Goal: Task Accomplishment & Management: Complete application form

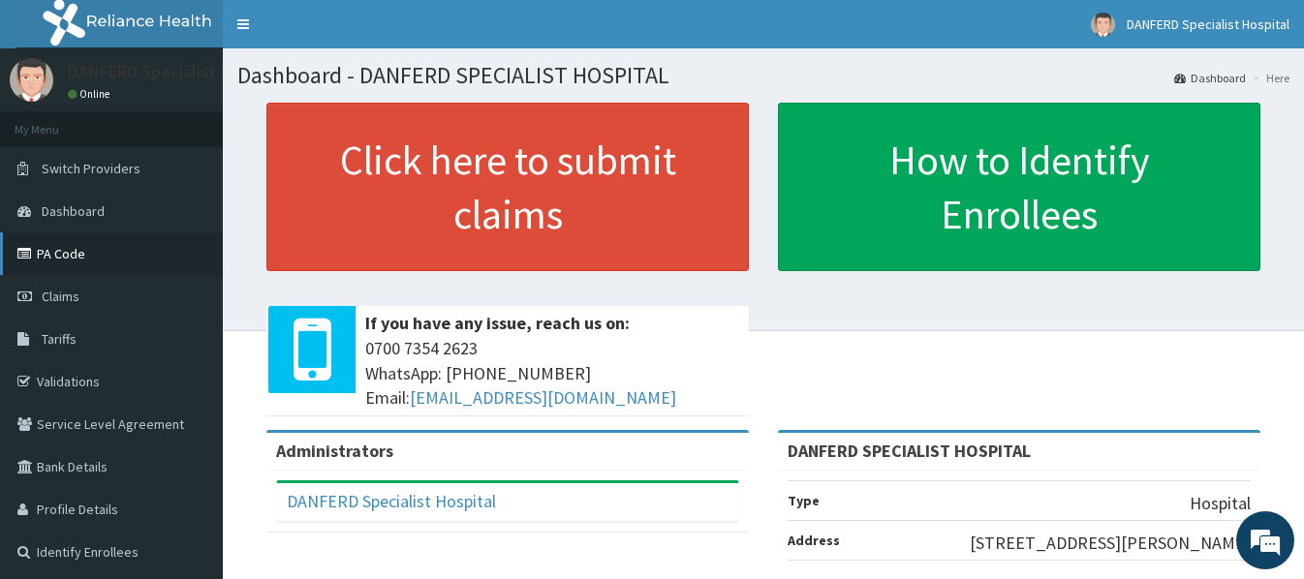
click at [61, 256] on link "PA Code" at bounding box center [111, 253] width 223 height 43
click at [69, 294] on span "Claims" at bounding box center [61, 296] width 38 height 17
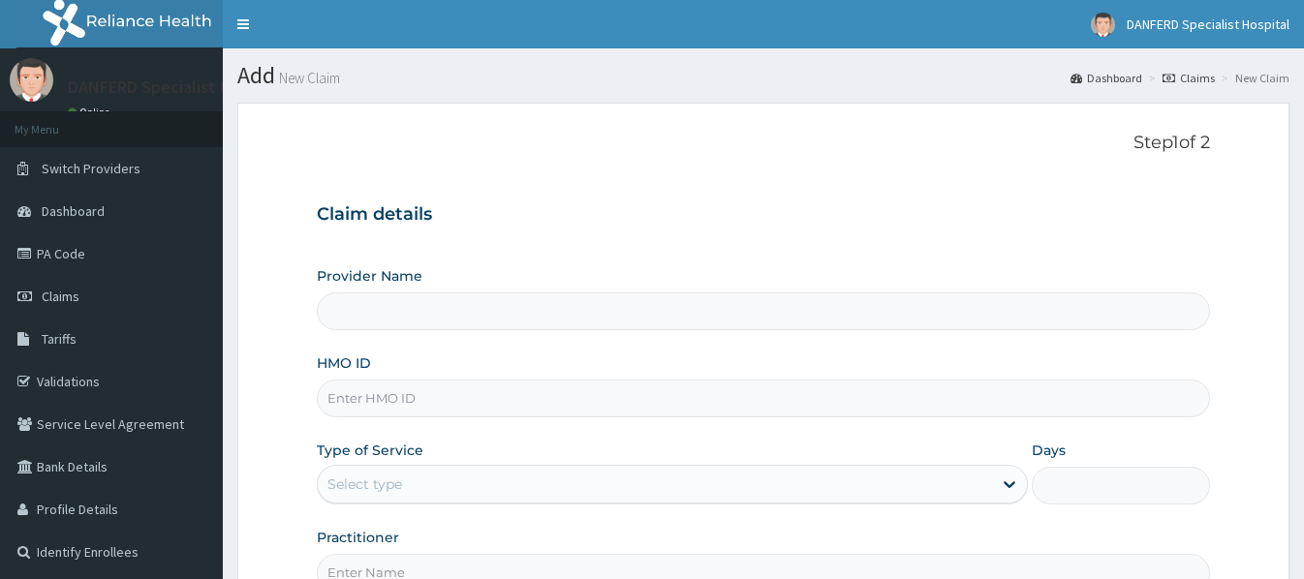
type input "DANFERD SPECIALIST HOSPITAL"
click at [394, 398] on input "HMO ID" at bounding box center [763, 399] width 892 height 38
paste input "AVO/10034/A"
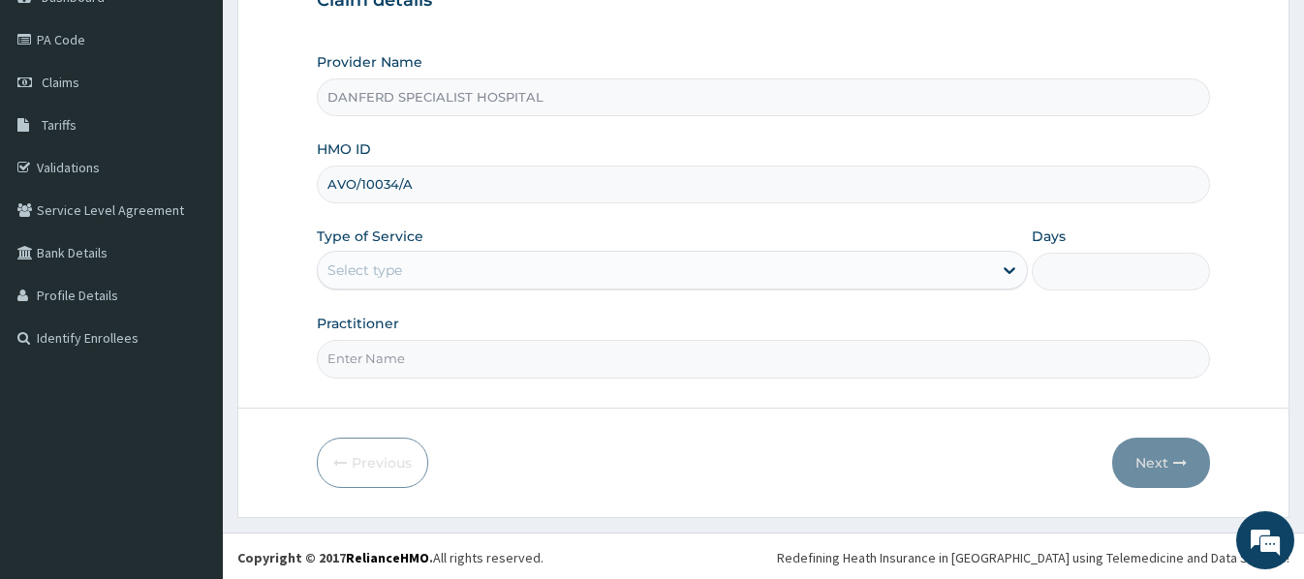
scroll to position [217, 0]
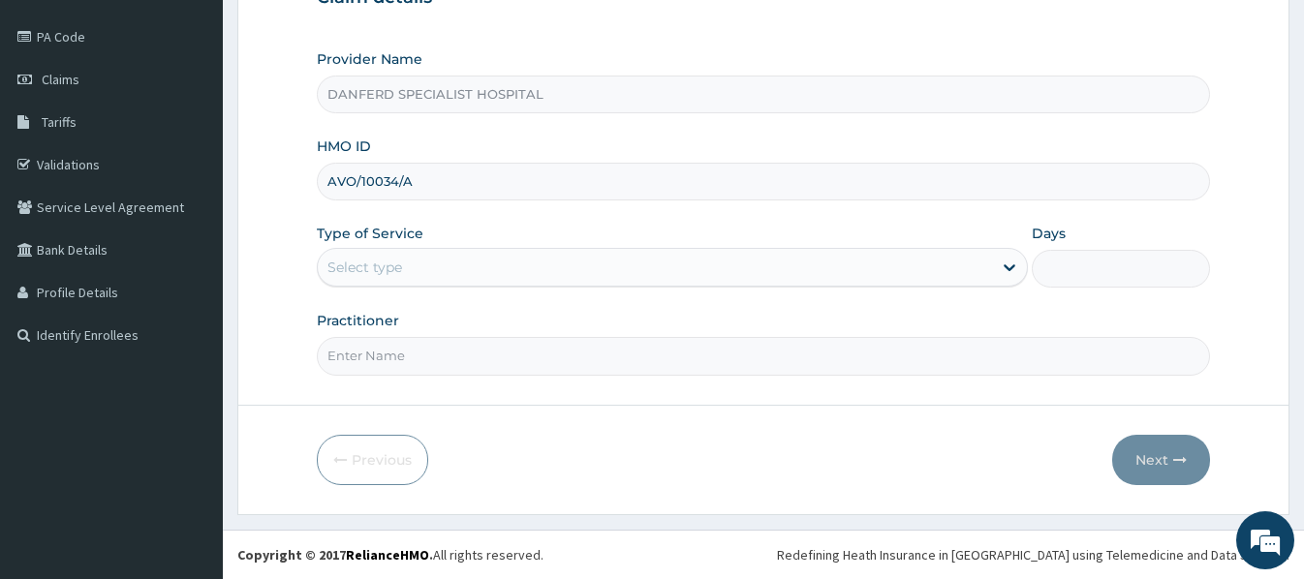
type input "AVO/10034/A"
click at [401, 272] on div "Select type" at bounding box center [364, 267] width 75 height 19
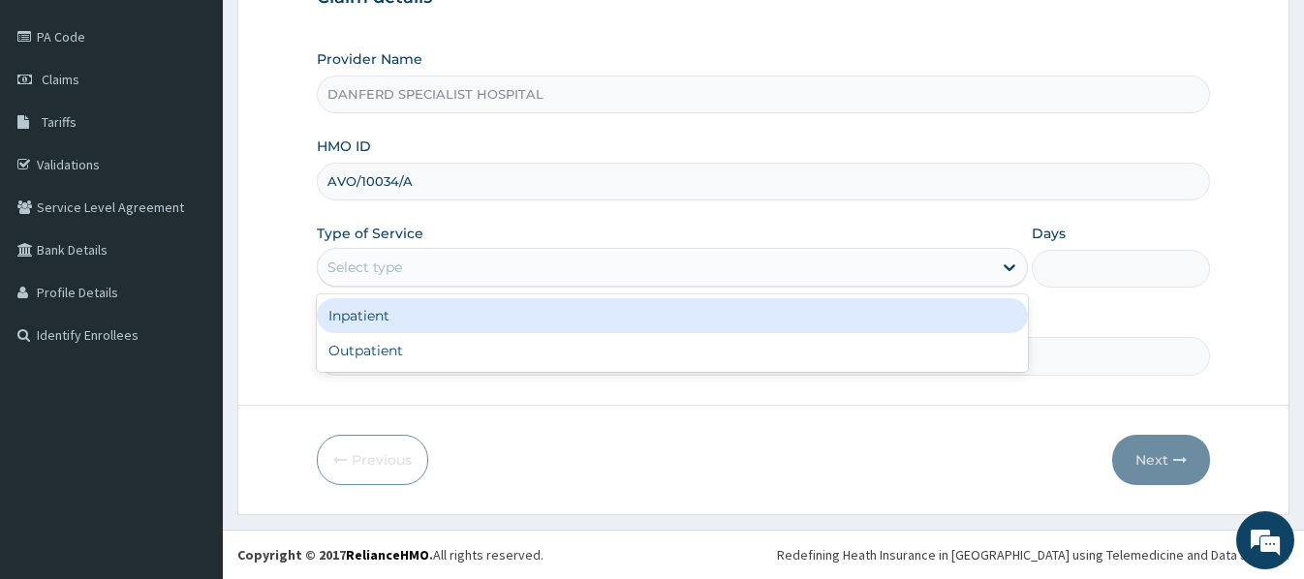
click at [383, 318] on div "Inpatient" at bounding box center [672, 315] width 711 height 35
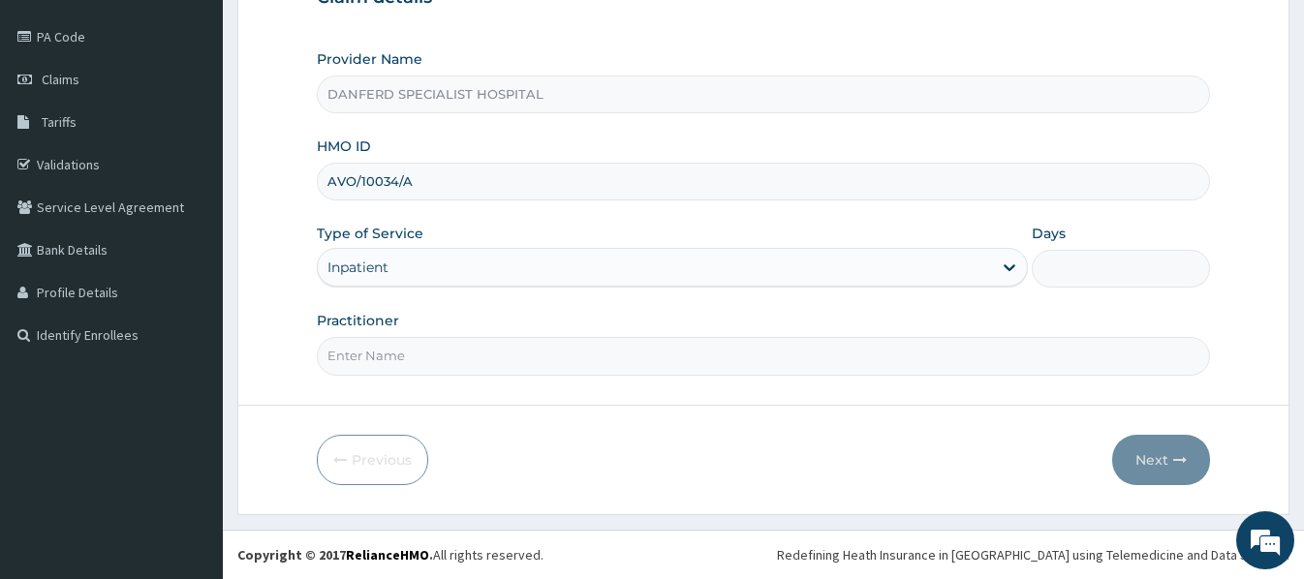
scroll to position [0, 0]
click at [1095, 270] on input "Days" at bounding box center [1120, 269] width 177 height 38
type input "2"
click at [541, 361] on input "Practitioner" at bounding box center [763, 356] width 892 height 38
type input "DR. THEOPHILUS"
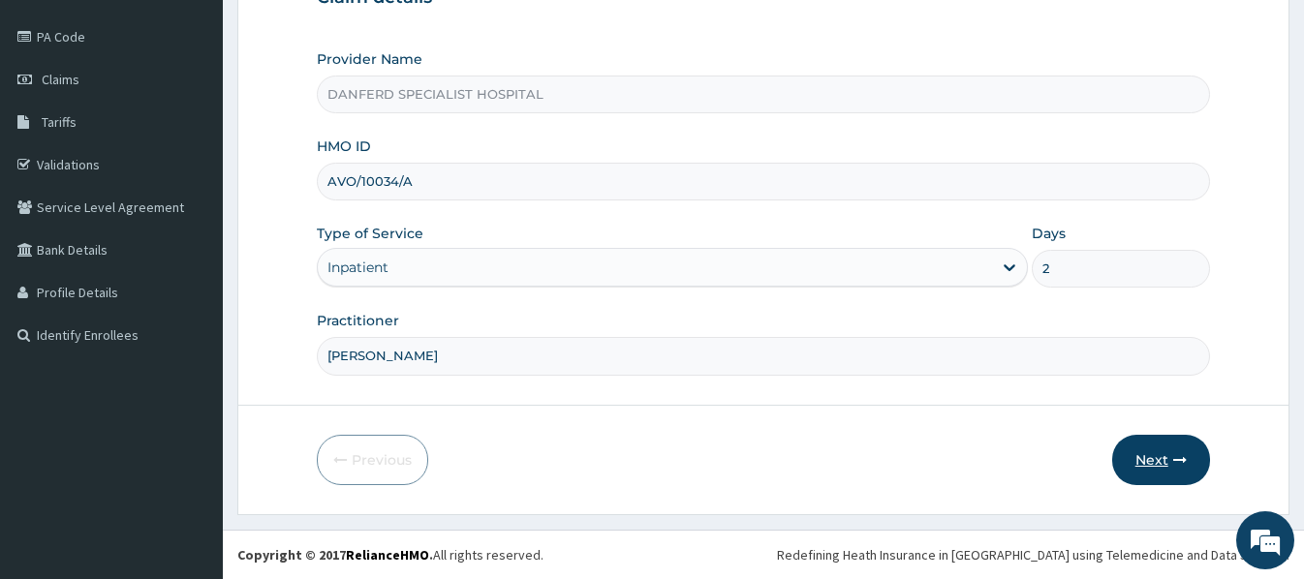
click at [1148, 464] on button "Next" at bounding box center [1161, 460] width 98 height 50
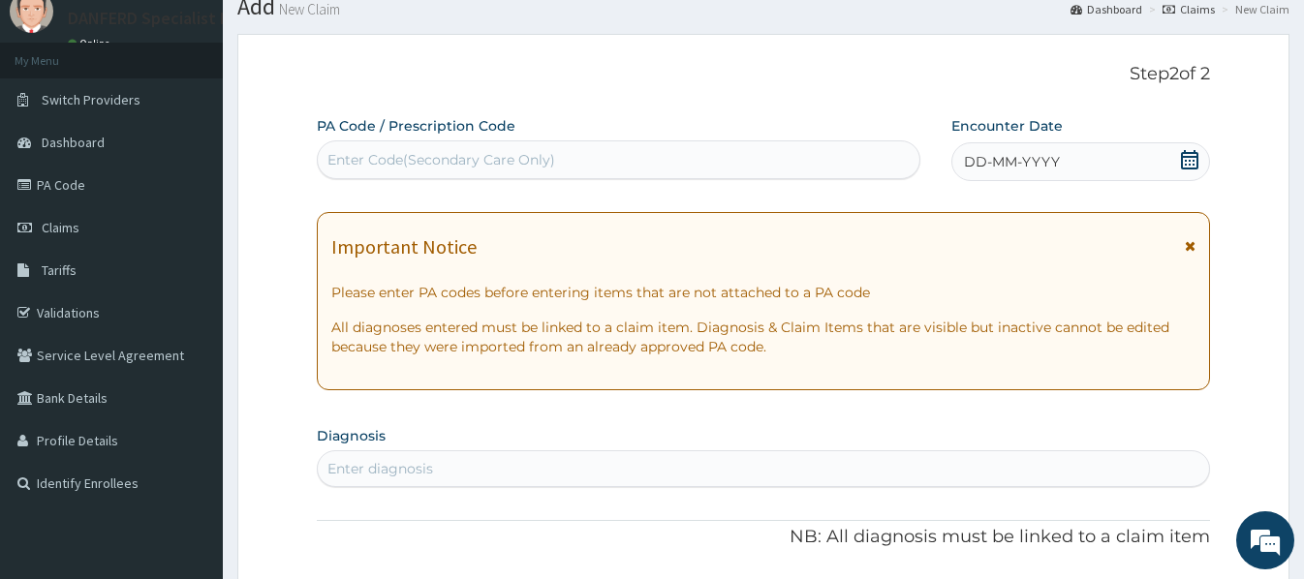
scroll to position [23, 0]
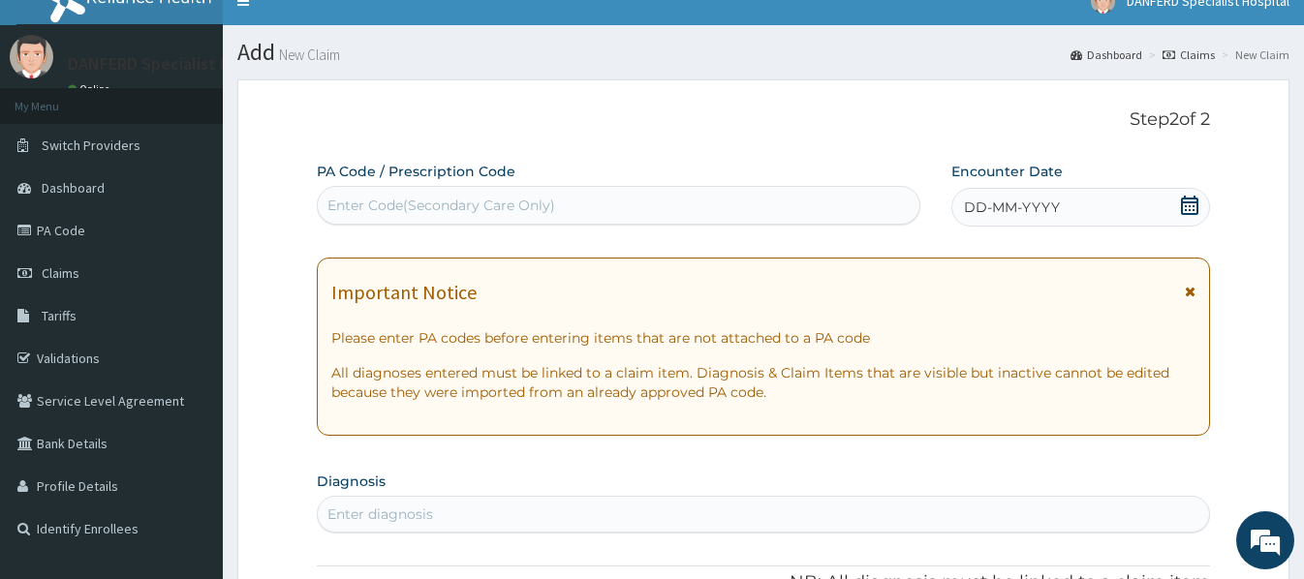
click at [581, 208] on div "Enter Code(Secondary Care Only)" at bounding box center [619, 205] width 602 height 31
paste input "PA/92806A"
type input "PA/92806A"
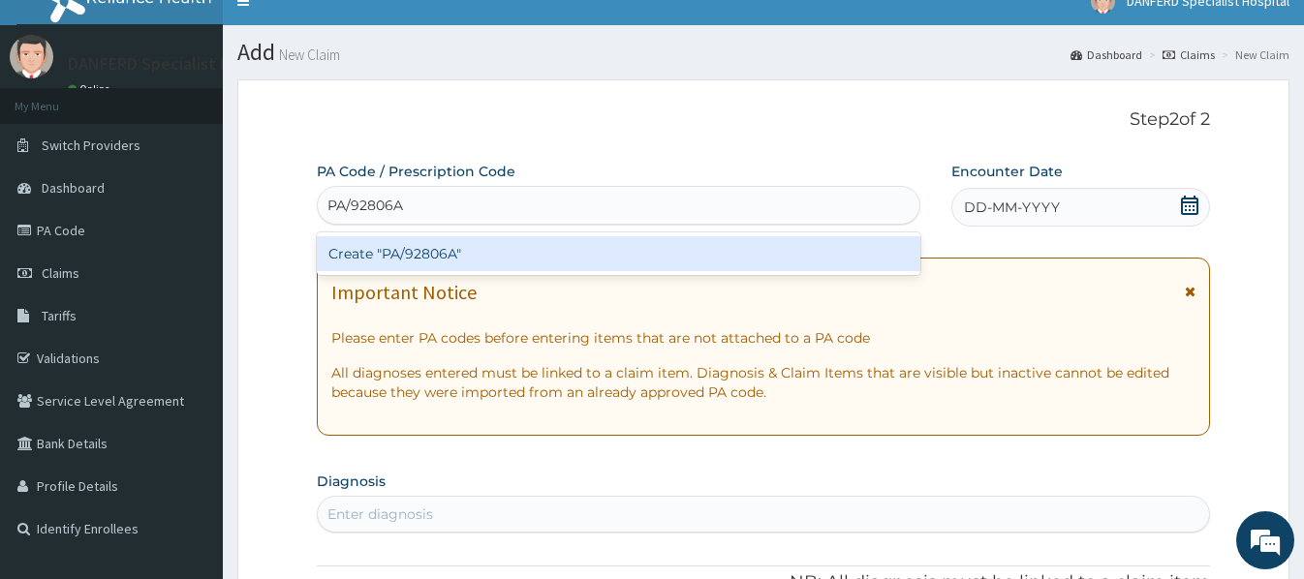
click at [547, 264] on div "Create "PA/92806A"" at bounding box center [618, 253] width 603 height 35
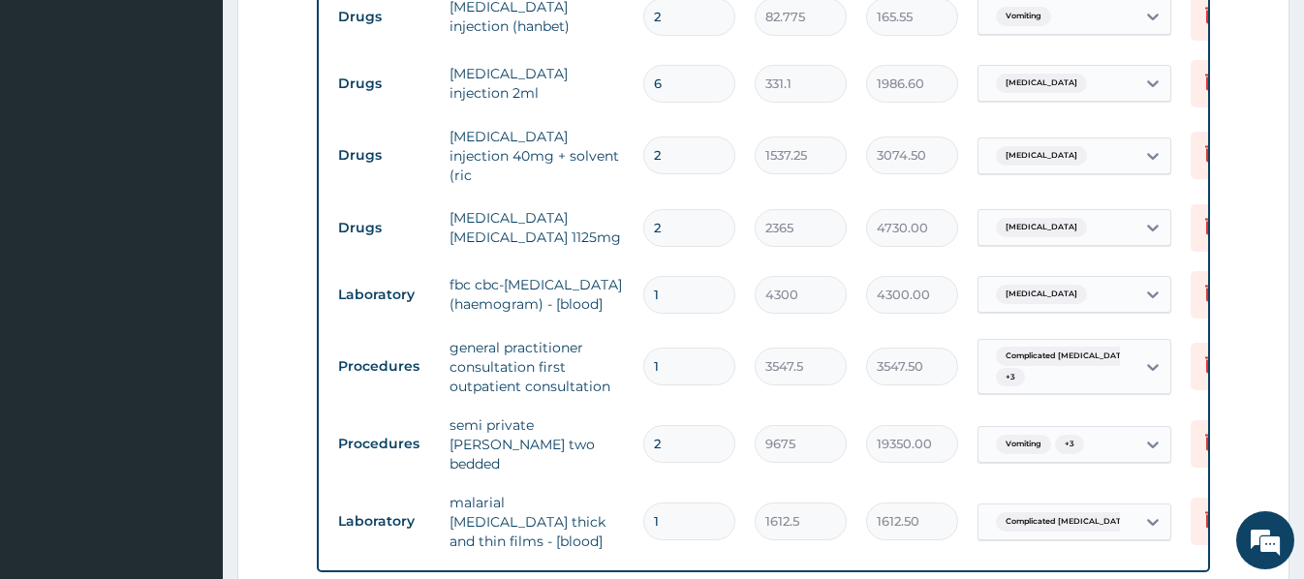
scroll to position [1146, 0]
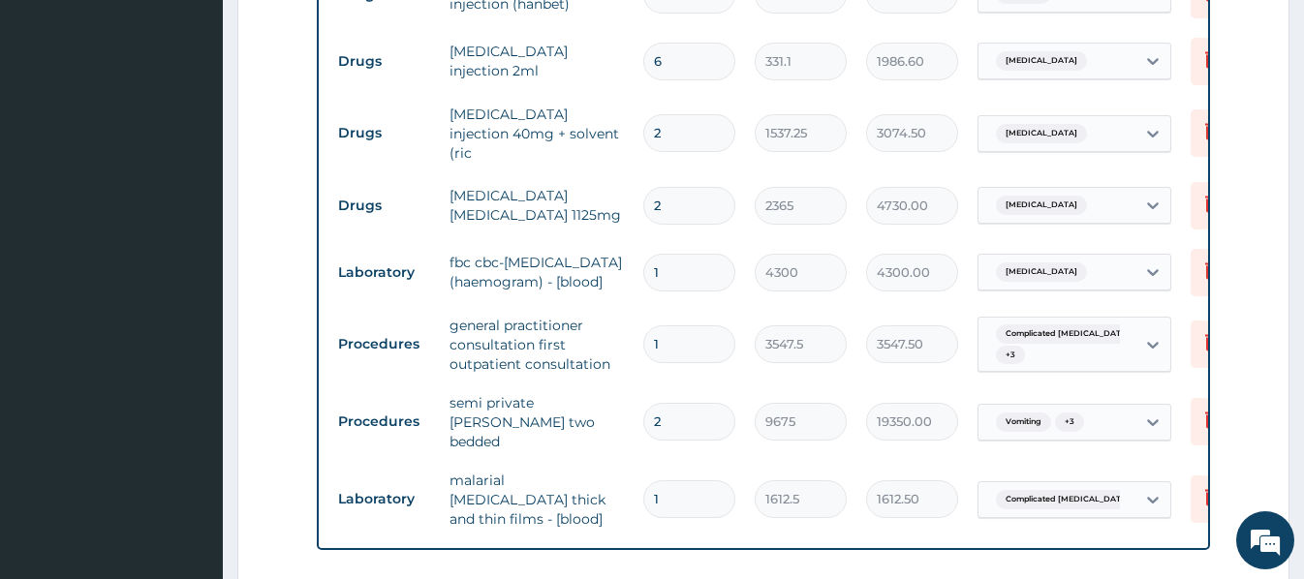
click at [572, 413] on td "semi private [PERSON_NAME] two bedded" at bounding box center [537, 422] width 194 height 77
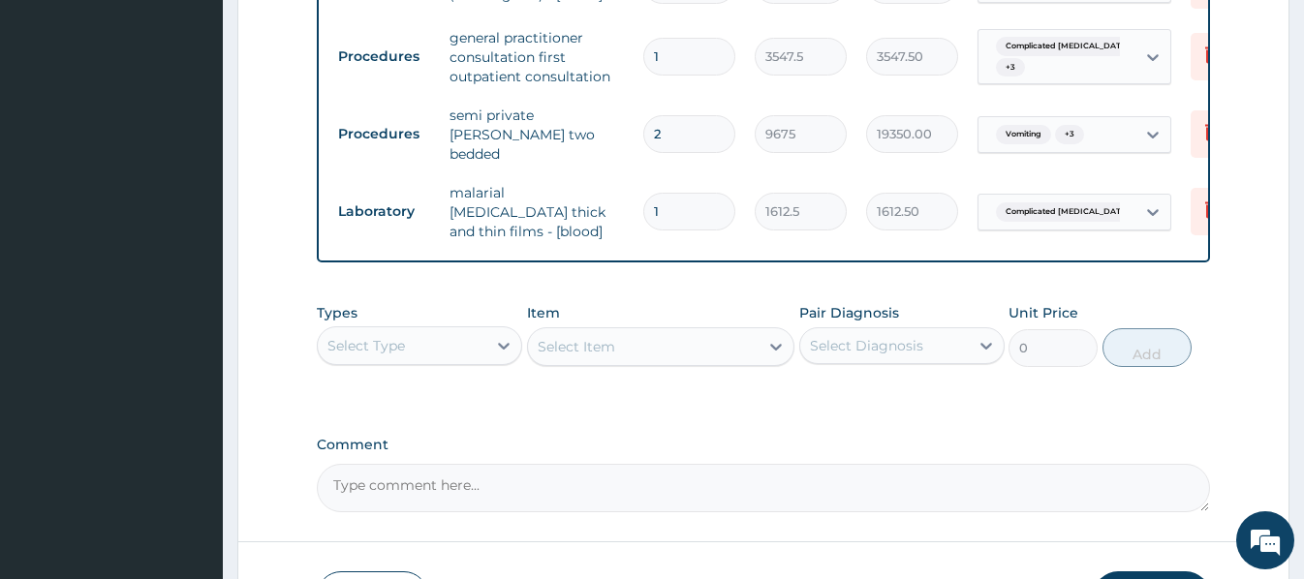
scroll to position [1437, 0]
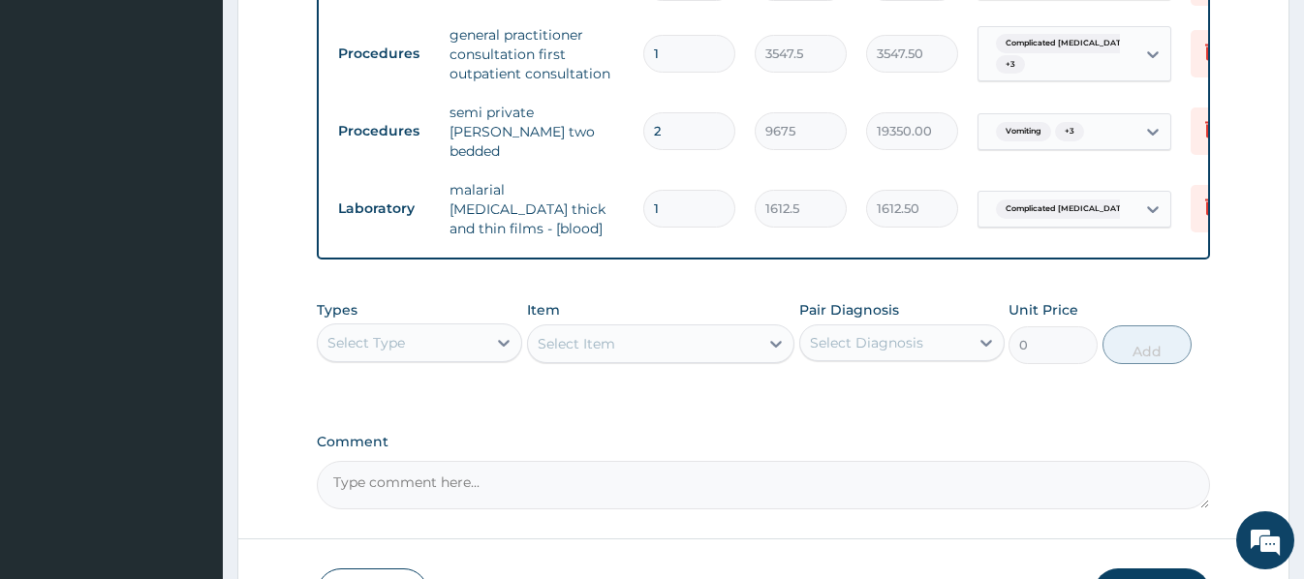
click at [567, 333] on div "Select Item" at bounding box center [660, 344] width 267 height 39
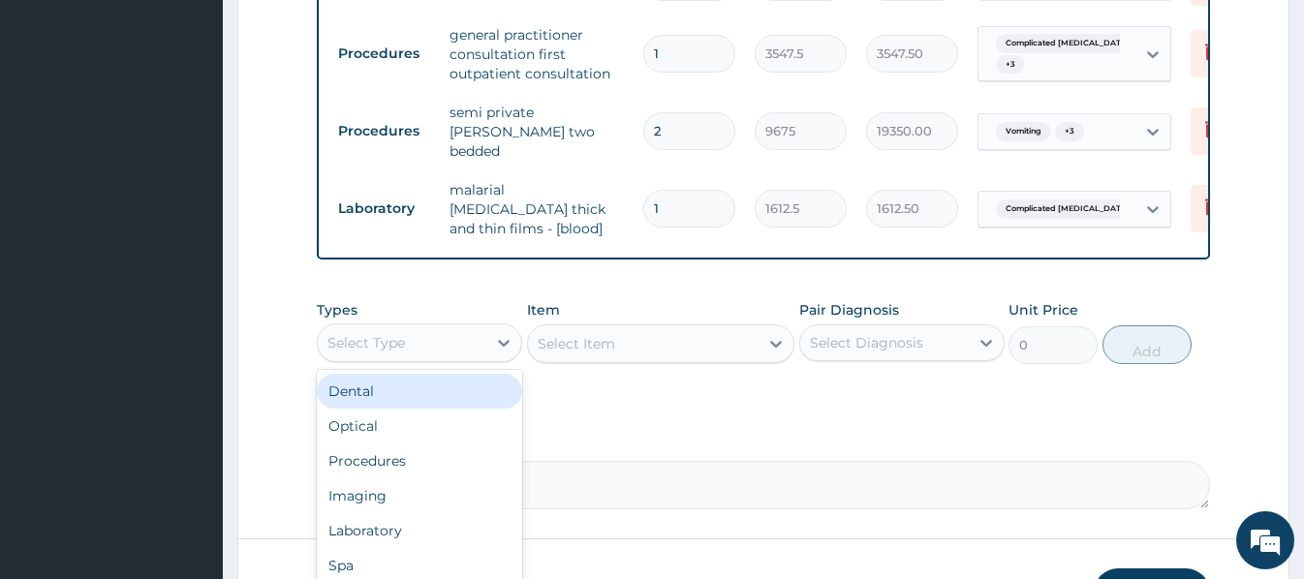
click at [430, 337] on div "Select Type" at bounding box center [402, 342] width 169 height 31
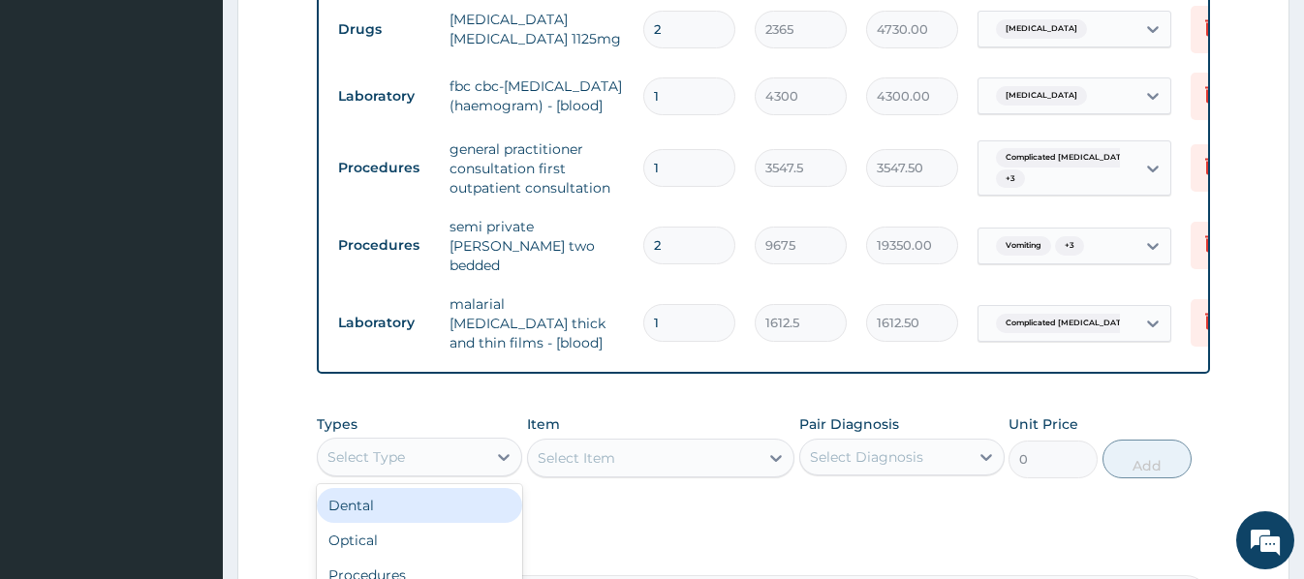
scroll to position [1533, 0]
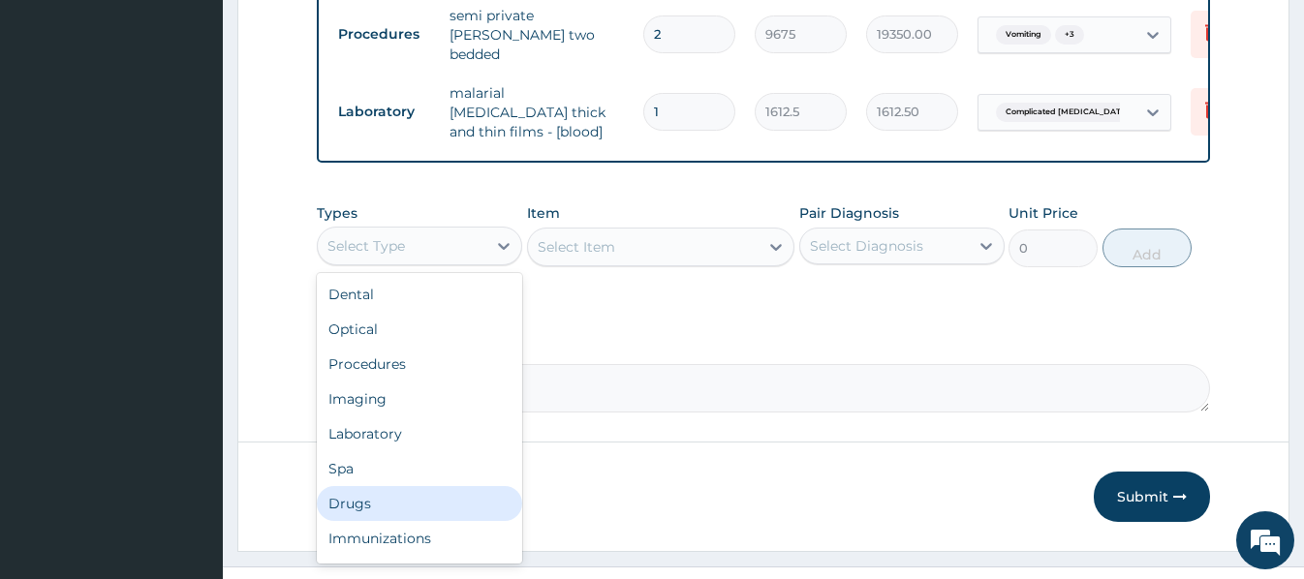
click at [369, 490] on div "Drugs" at bounding box center [419, 503] width 205 height 35
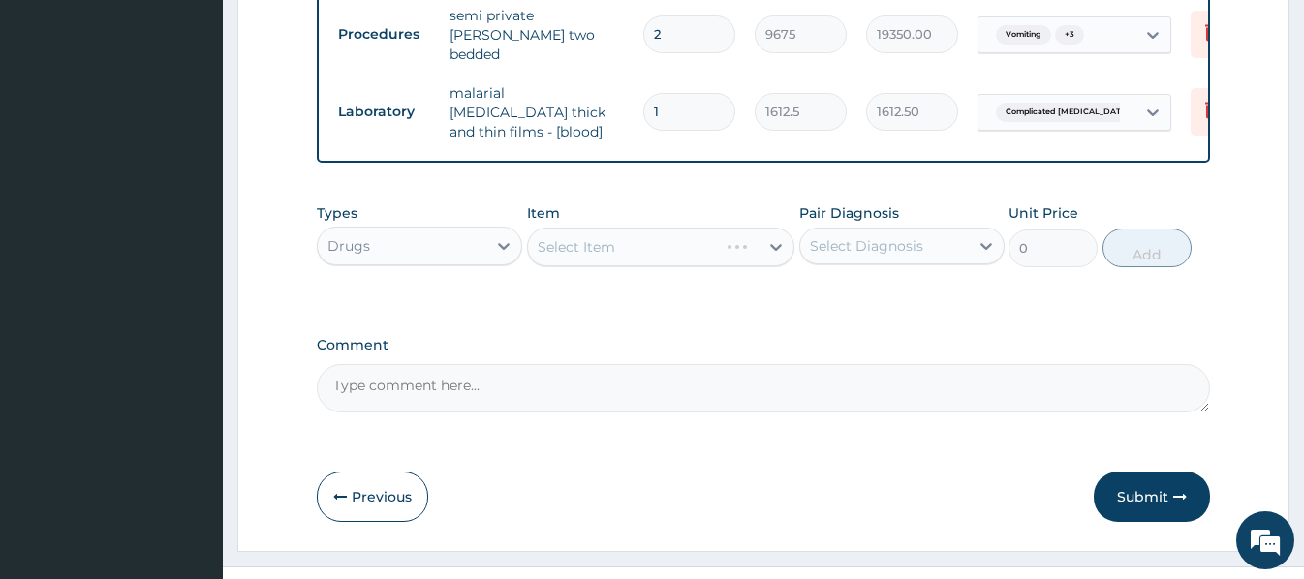
click at [532, 237] on div "Select Item" at bounding box center [660, 247] width 267 height 39
click at [541, 232] on div "Select Item" at bounding box center [660, 247] width 267 height 39
click at [542, 235] on div "Select Item" at bounding box center [660, 247] width 267 height 39
click at [542, 233] on div "Select Item" at bounding box center [660, 247] width 267 height 39
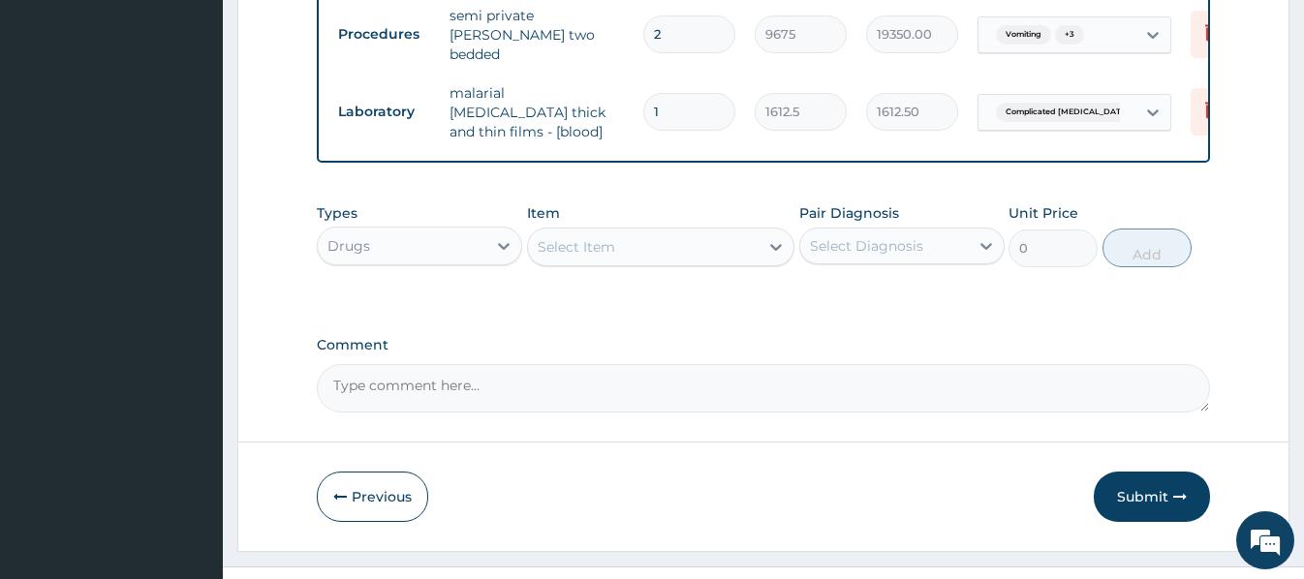
click at [539, 241] on div "Select Item" at bounding box center [576, 246] width 77 height 19
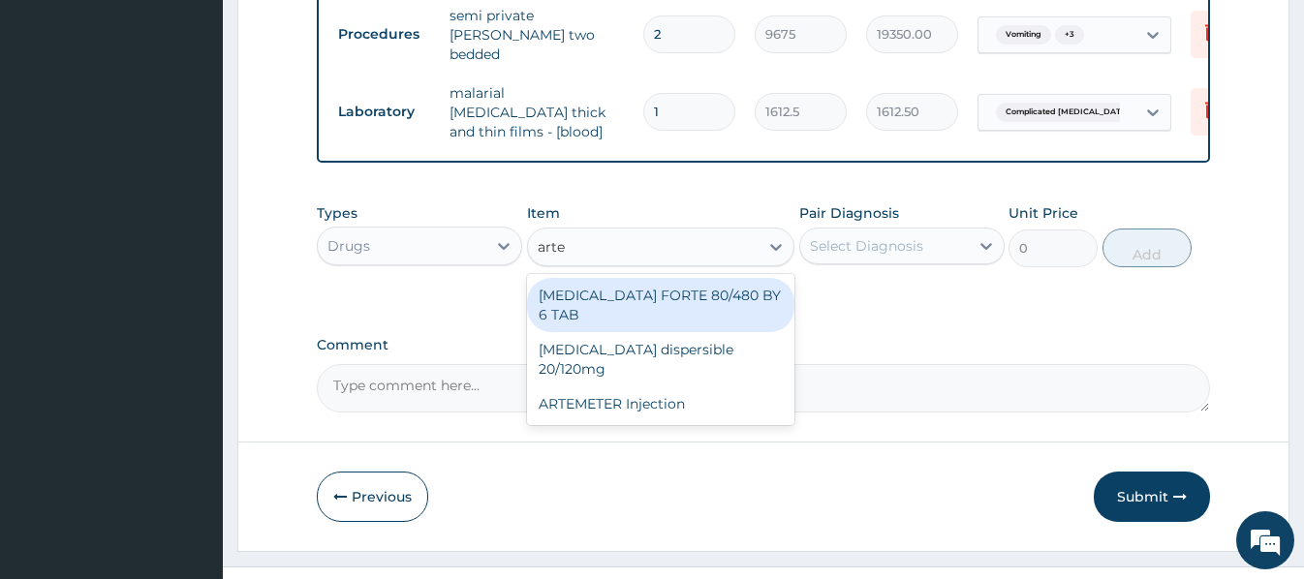
type input "artem"
click at [713, 286] on div "[MEDICAL_DATA] FORTE 80/480 BY 6 TAB" at bounding box center [660, 305] width 267 height 54
type input "449.35"
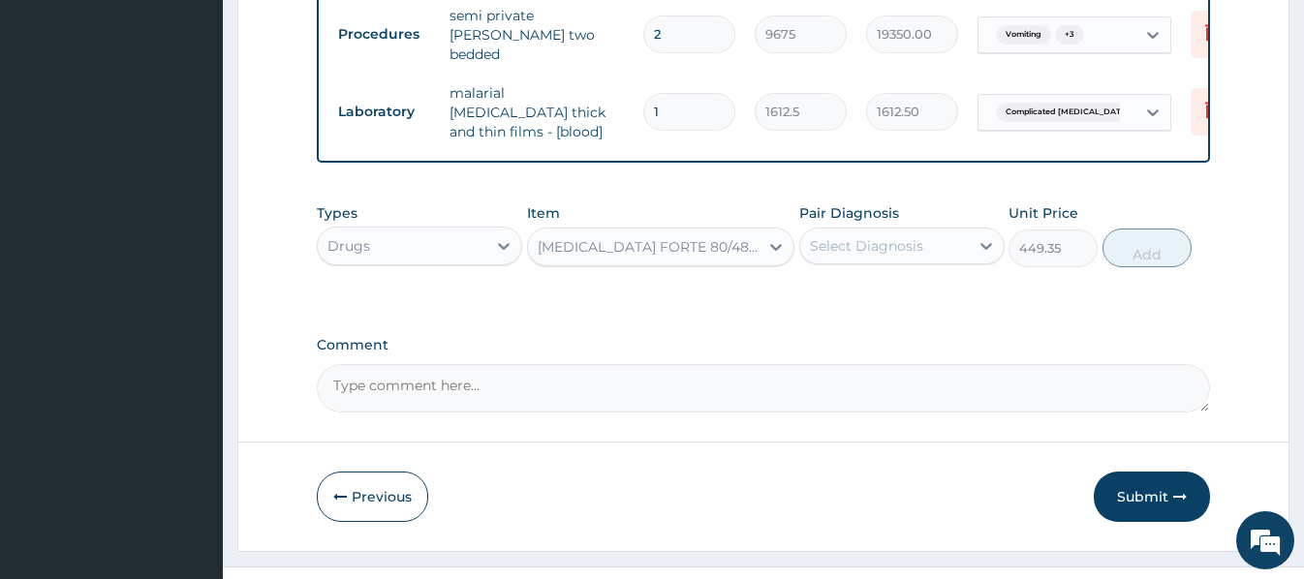
click at [915, 236] on div "Select Diagnosis" at bounding box center [866, 245] width 113 height 19
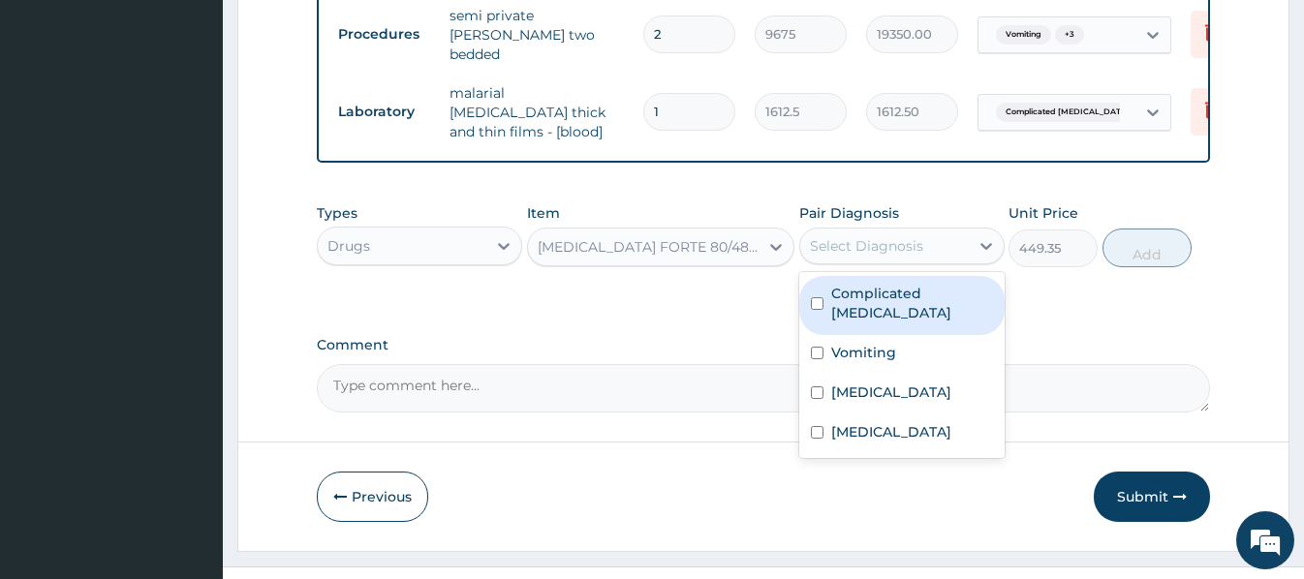
click at [877, 291] on label "Complicated [MEDICAL_DATA]" at bounding box center [912, 303] width 162 height 39
checkbox input "true"
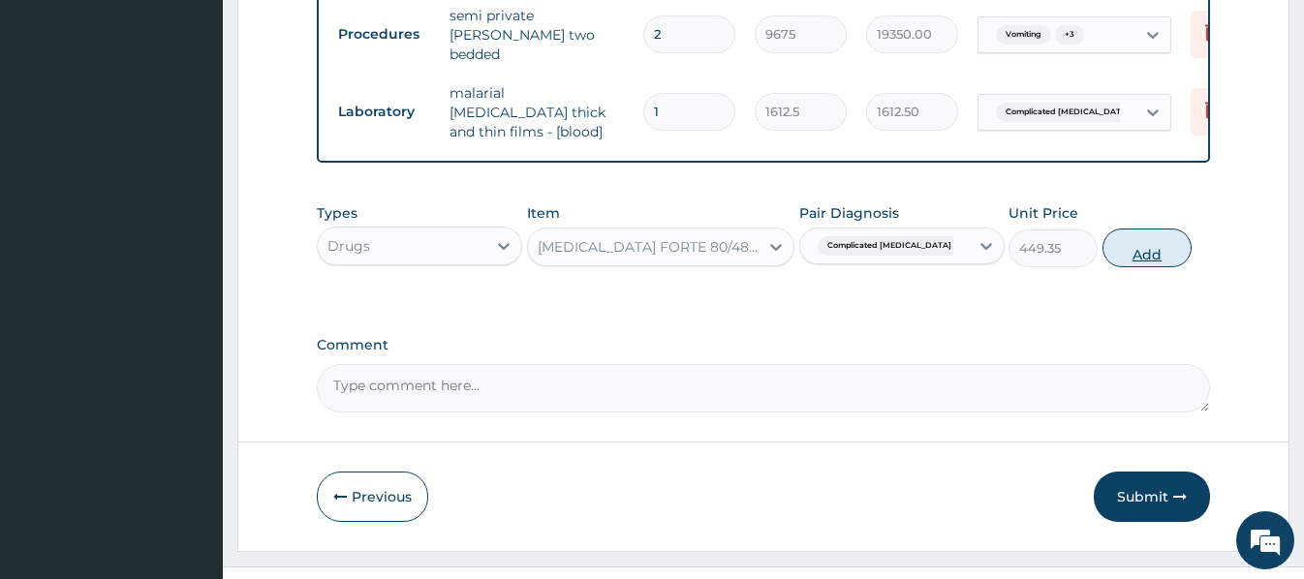
click at [1137, 237] on button "Add" at bounding box center [1146, 248] width 89 height 39
type input "0"
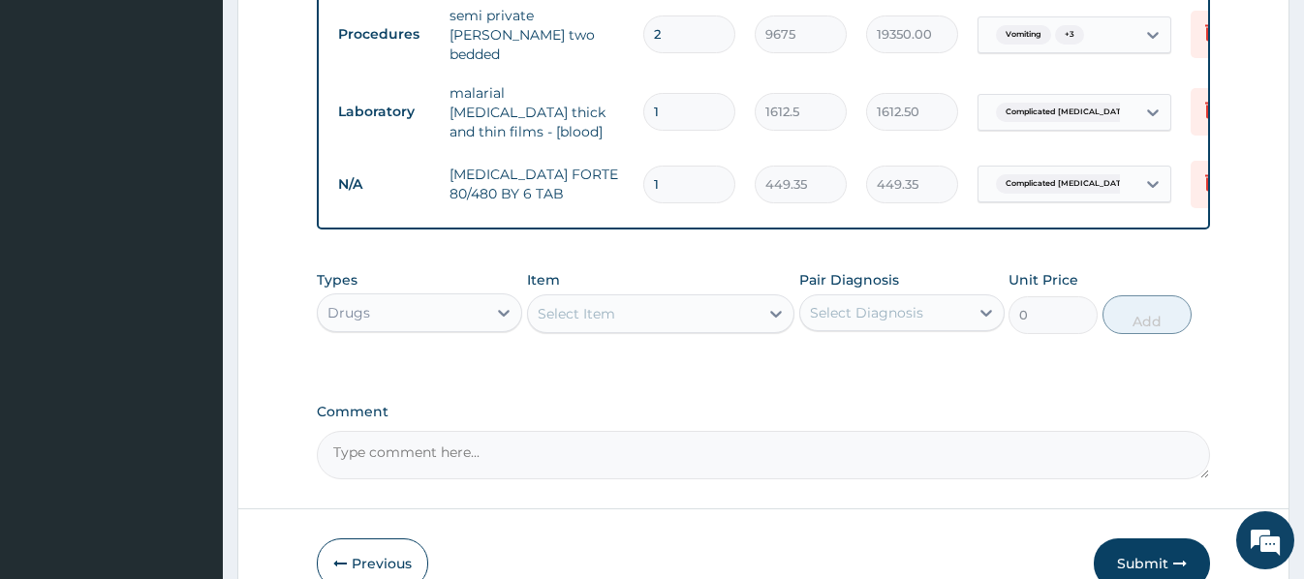
click at [553, 304] on div "Select Item" at bounding box center [576, 313] width 77 height 19
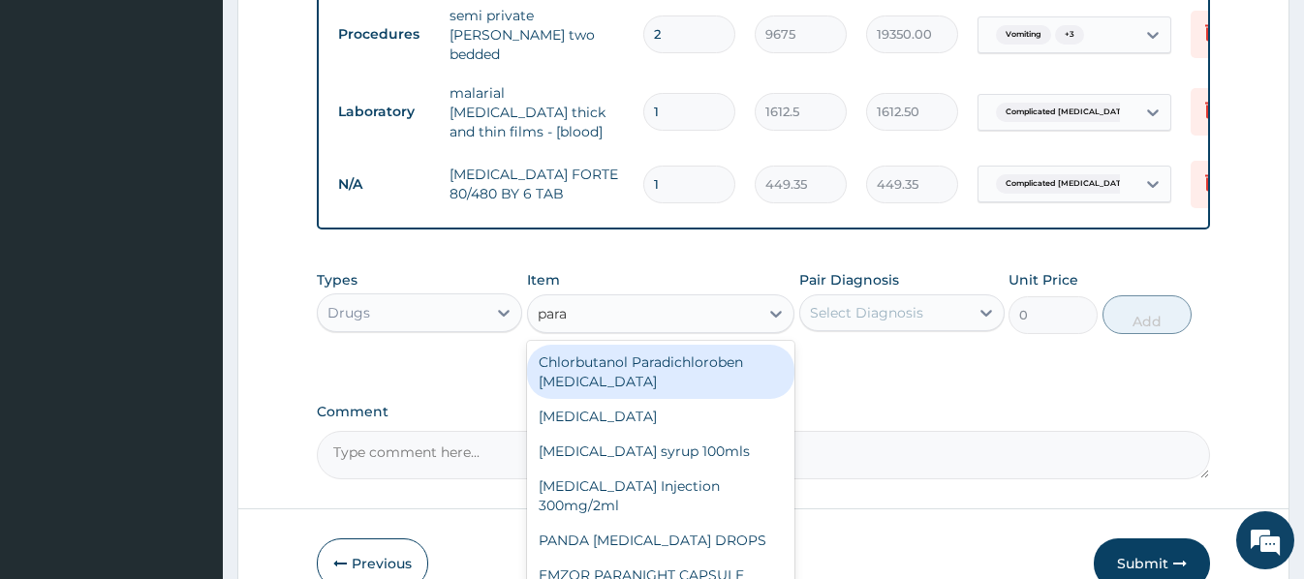
type input "parac"
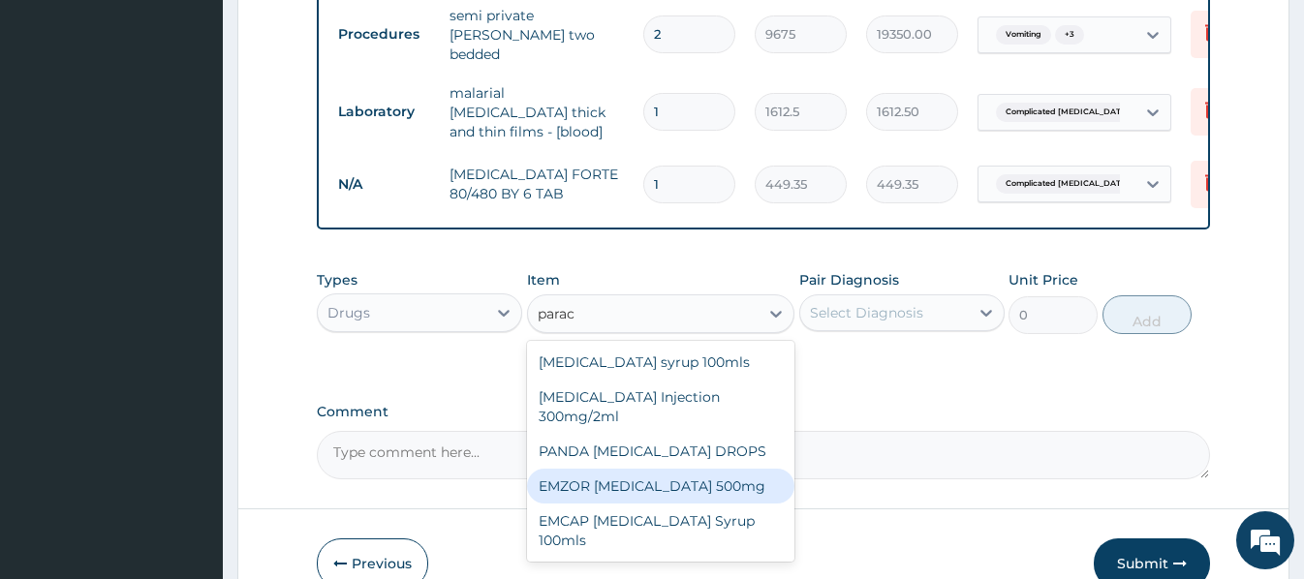
click at [697, 486] on div "EMZOR [MEDICAL_DATA] 500mg" at bounding box center [660, 486] width 267 height 35
type input "23.65"
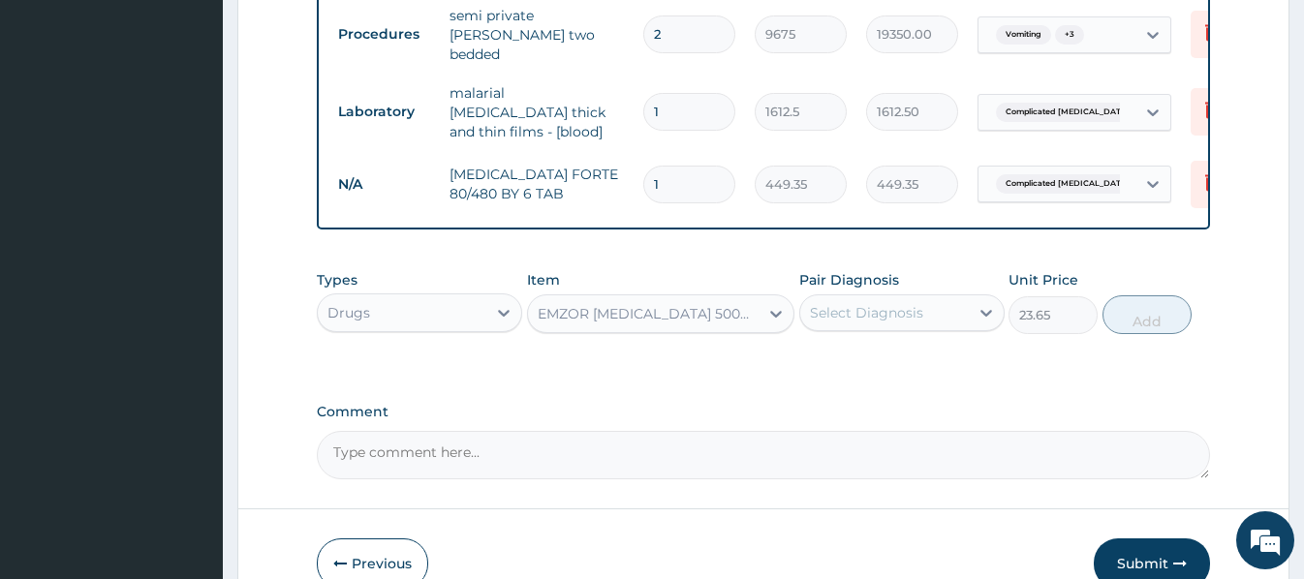
click at [916, 303] on div "Select Diagnosis" at bounding box center [866, 312] width 113 height 19
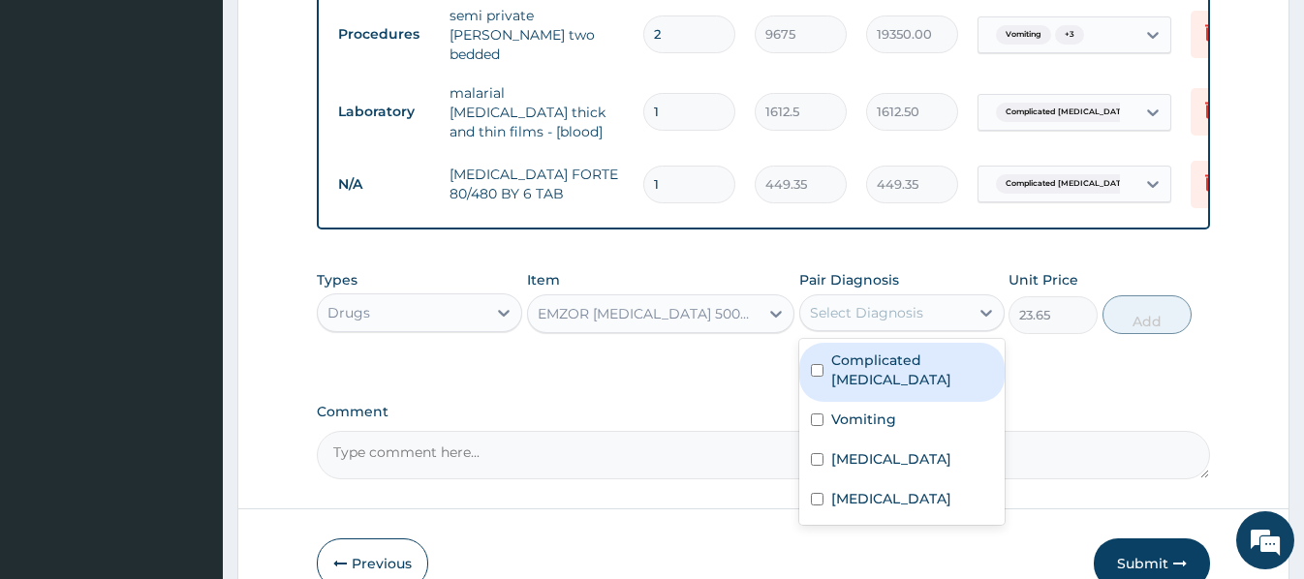
click at [928, 351] on label "Complicated malaria" at bounding box center [912, 370] width 162 height 39
checkbox input "true"
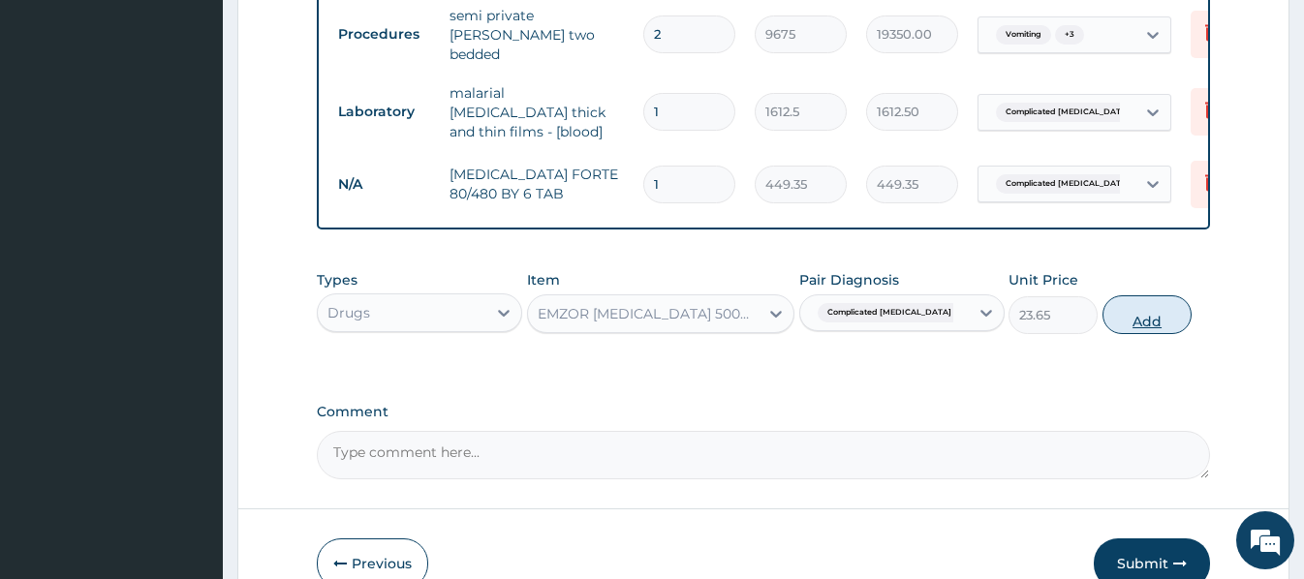
click at [1134, 314] on button "Add" at bounding box center [1146, 314] width 89 height 39
type input "0"
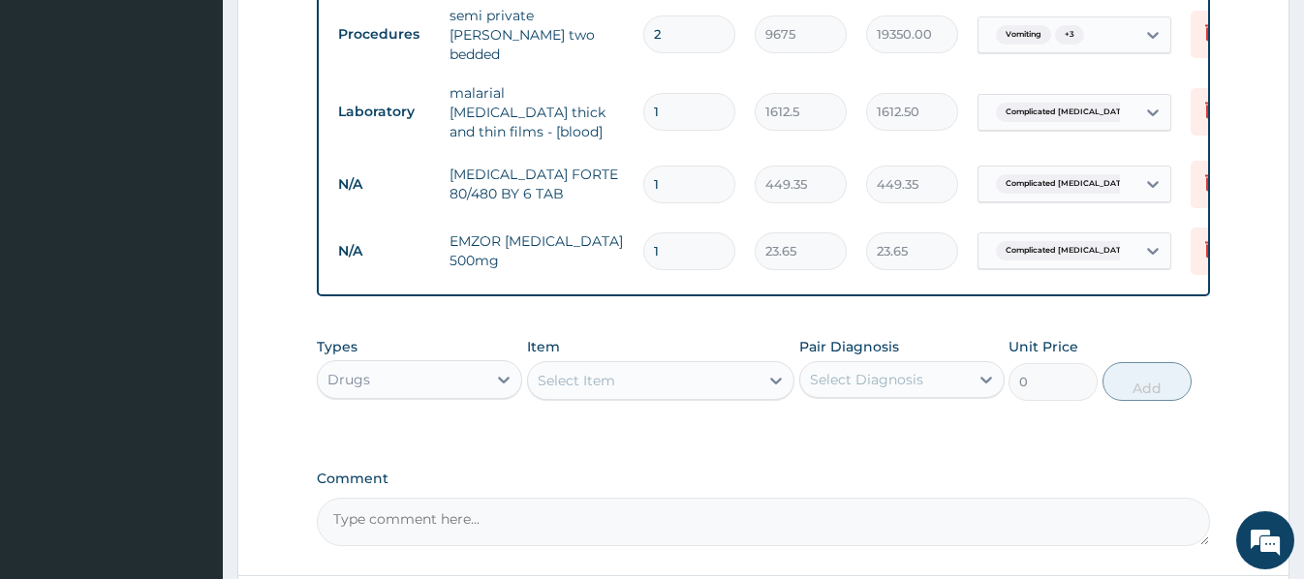
drag, startPoint x: 686, startPoint y: 167, endPoint x: 632, endPoint y: 140, distance: 60.2
click at [641, 159] on td "1" at bounding box center [689, 184] width 111 height 57
type input "6"
type input "2696.10"
type input "6"
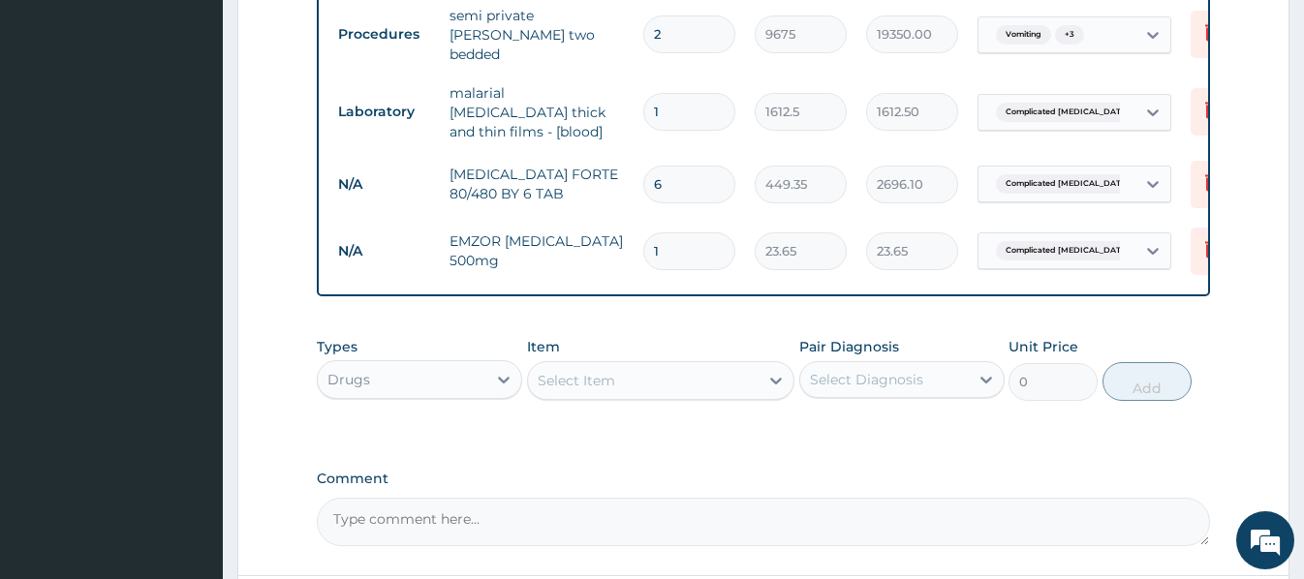
click at [677, 234] on input "1" at bounding box center [689, 251] width 92 height 38
type input "18"
type input "425.70"
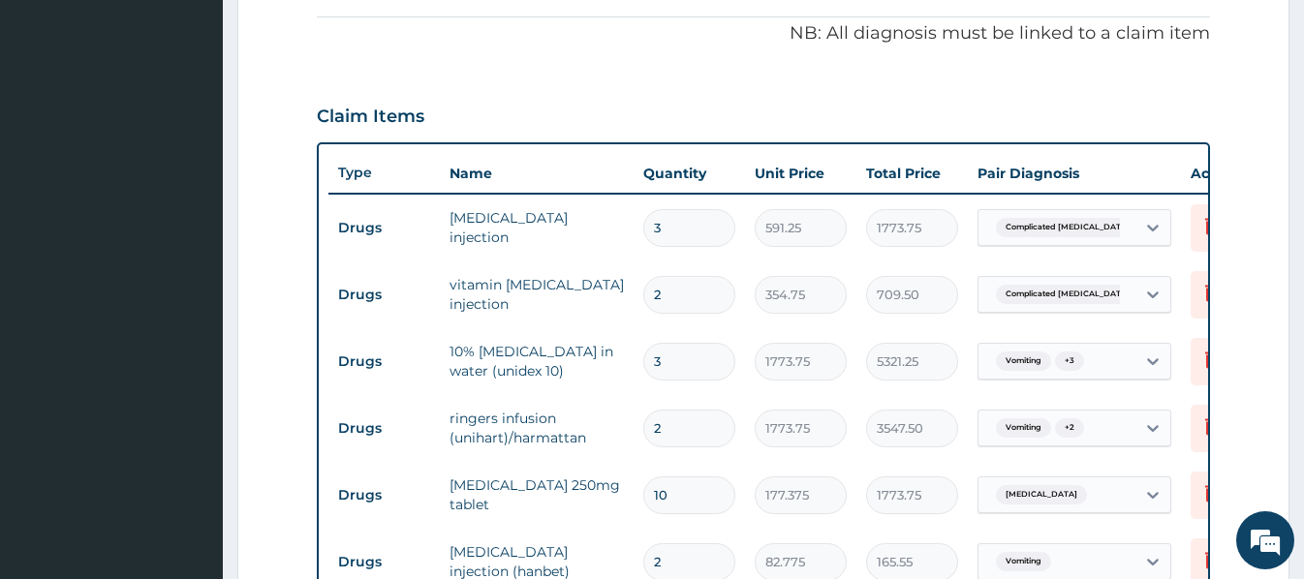
scroll to position [438, 0]
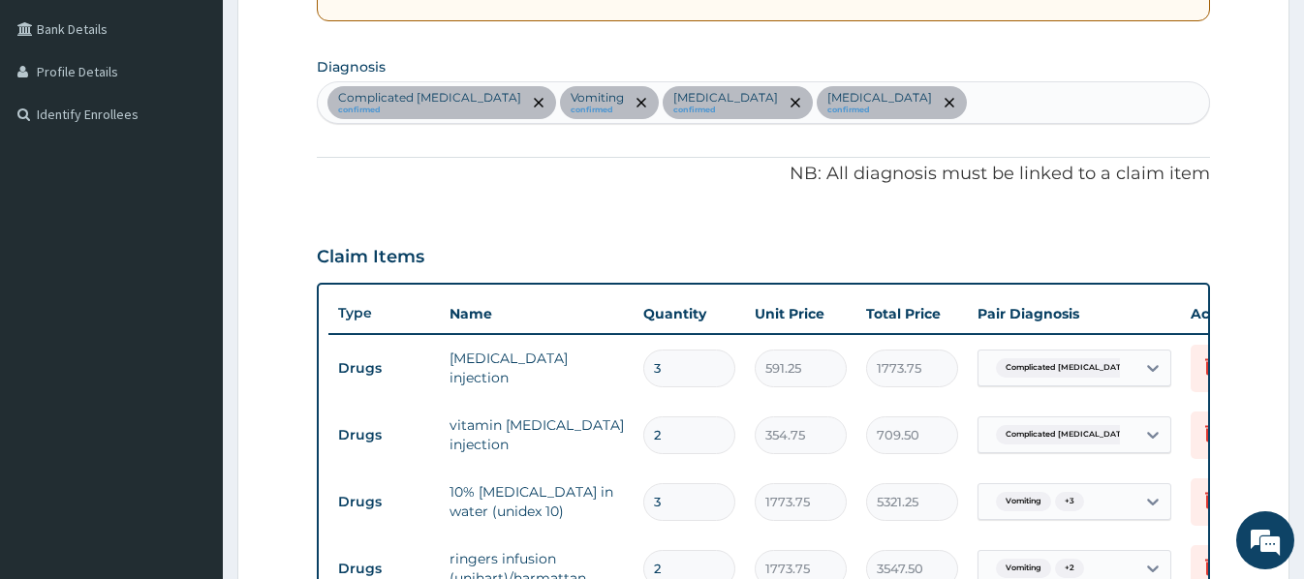
type input "18"
click at [866, 94] on div "Complicated malaria confirmed Vomiting confirmed Sepsis confirmed Peptic ulcer …" at bounding box center [763, 102] width 890 height 41
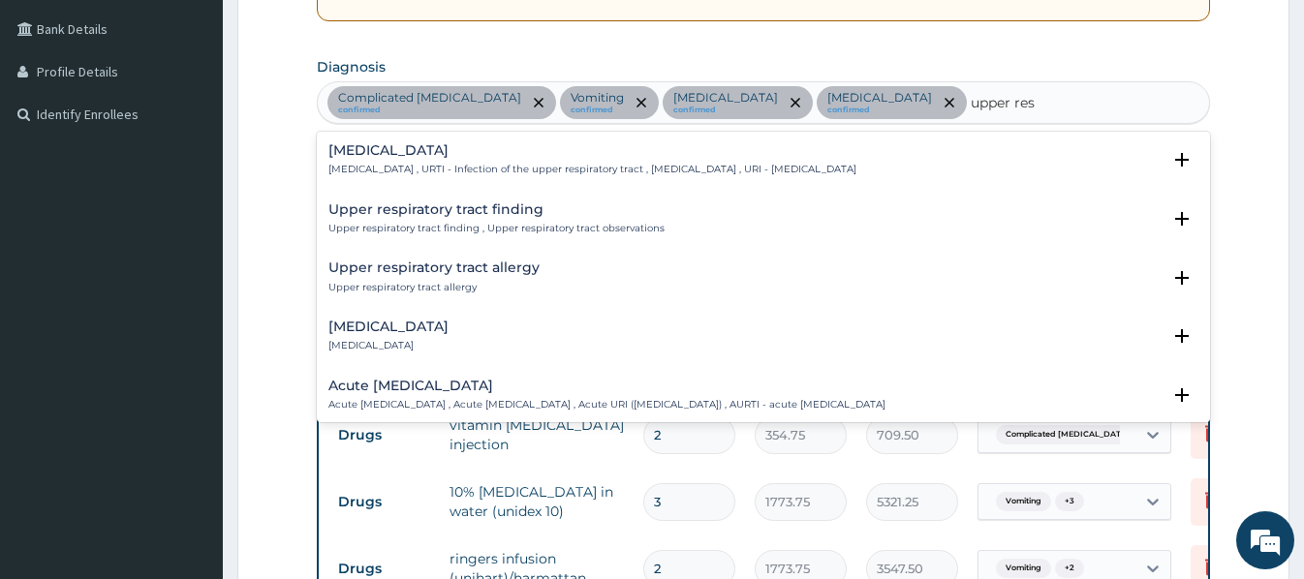
type input "upper resp"
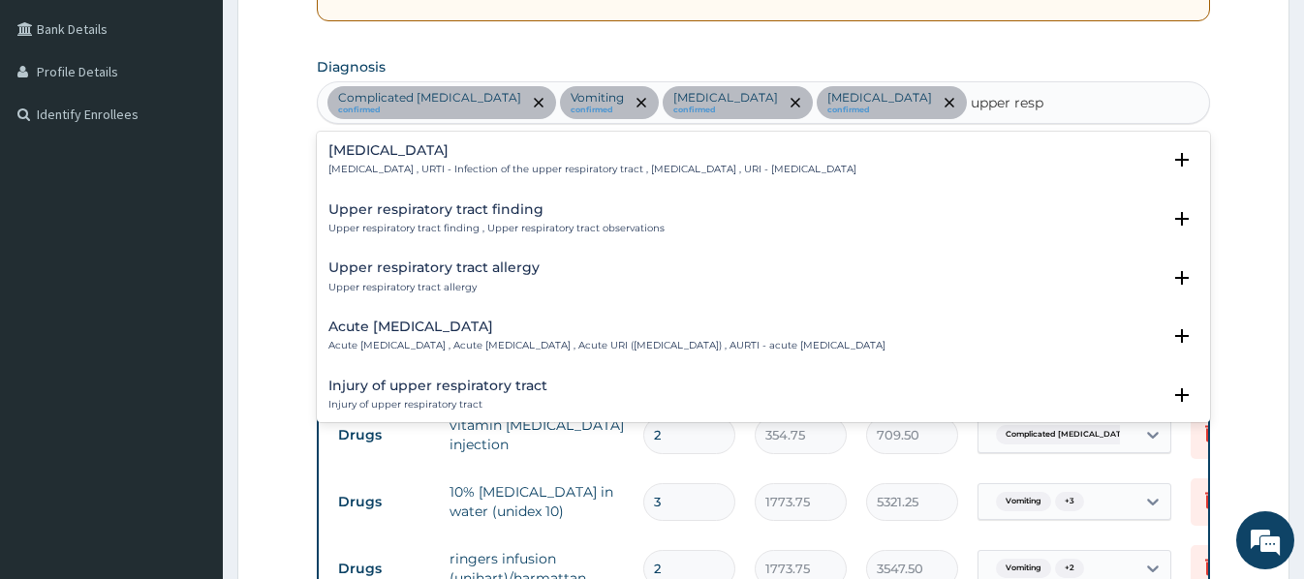
click at [419, 149] on h4 "[MEDICAL_DATA]" at bounding box center [592, 150] width 528 height 15
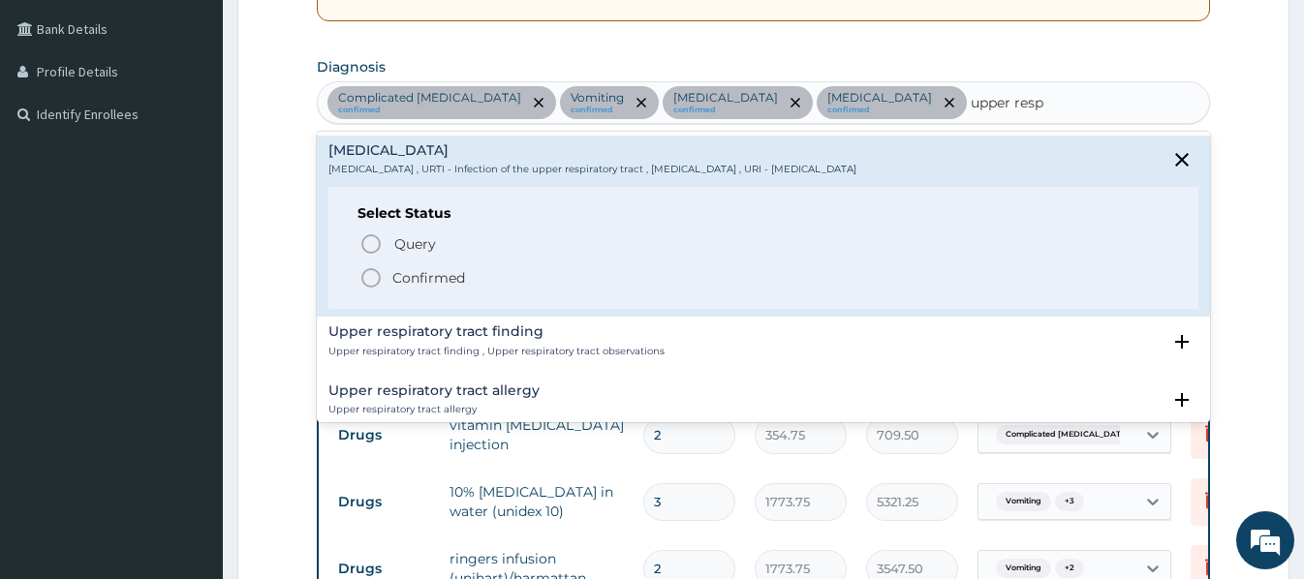
click at [444, 281] on p "Confirmed" at bounding box center [428, 277] width 73 height 19
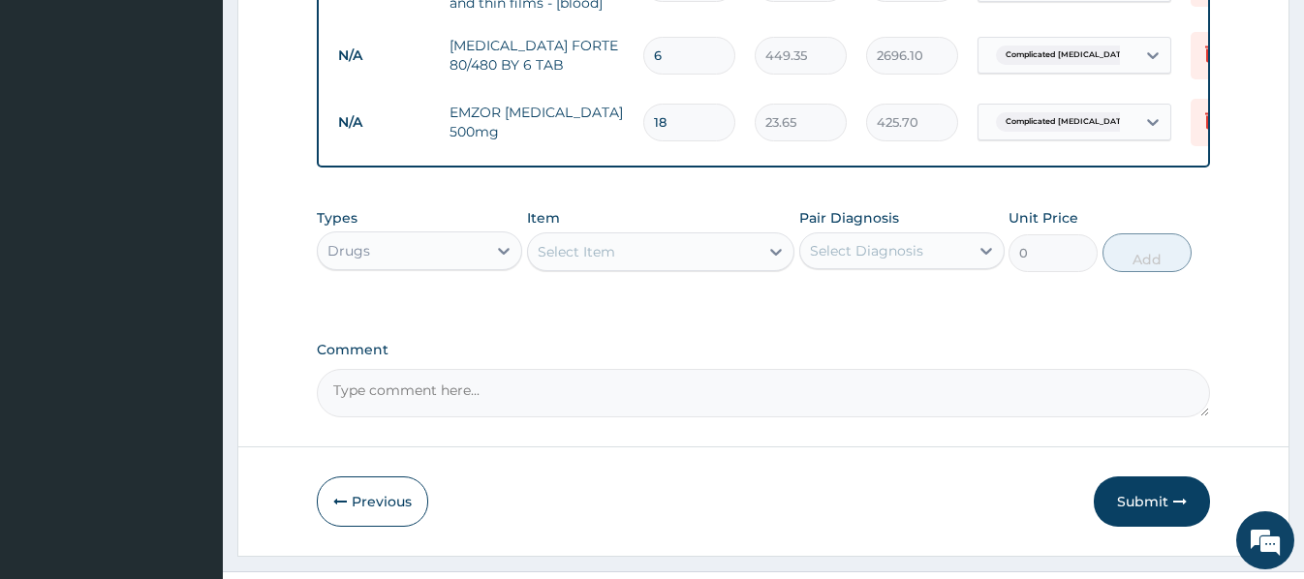
scroll to position [1697, 0]
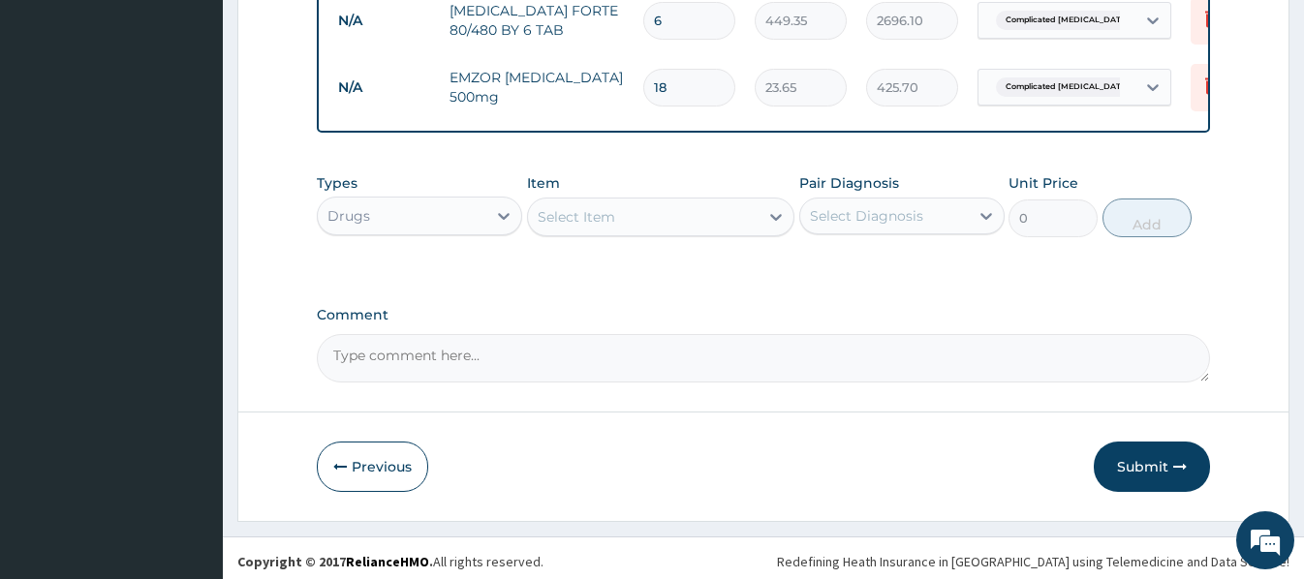
click at [541, 204] on div "Select Item" at bounding box center [660, 217] width 267 height 39
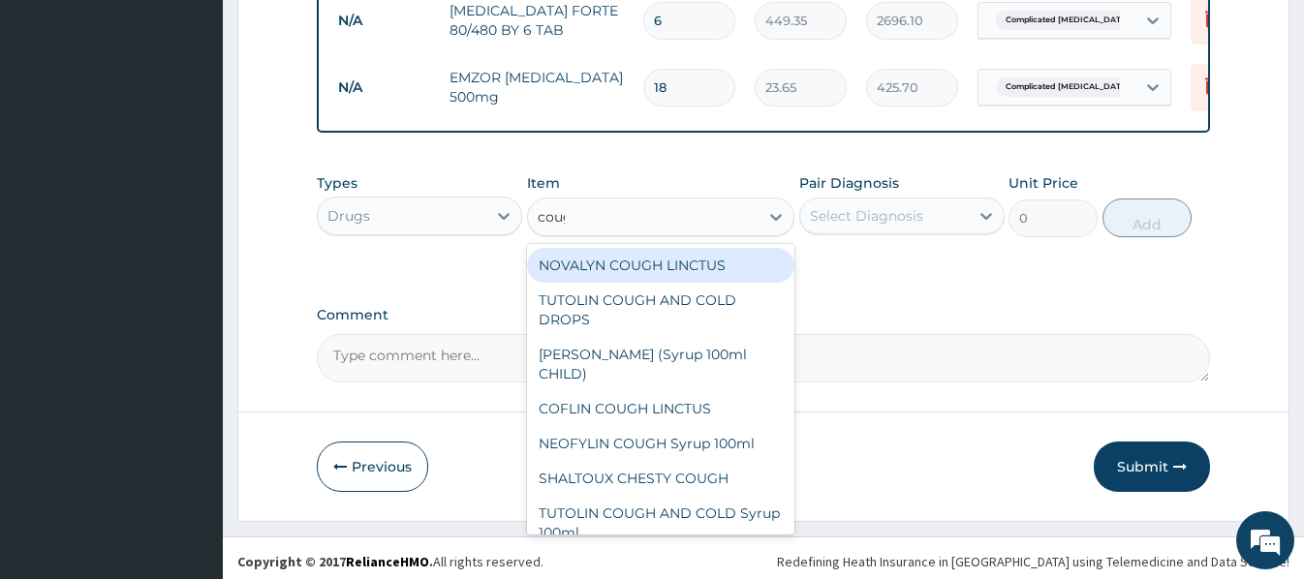
type input "cough"
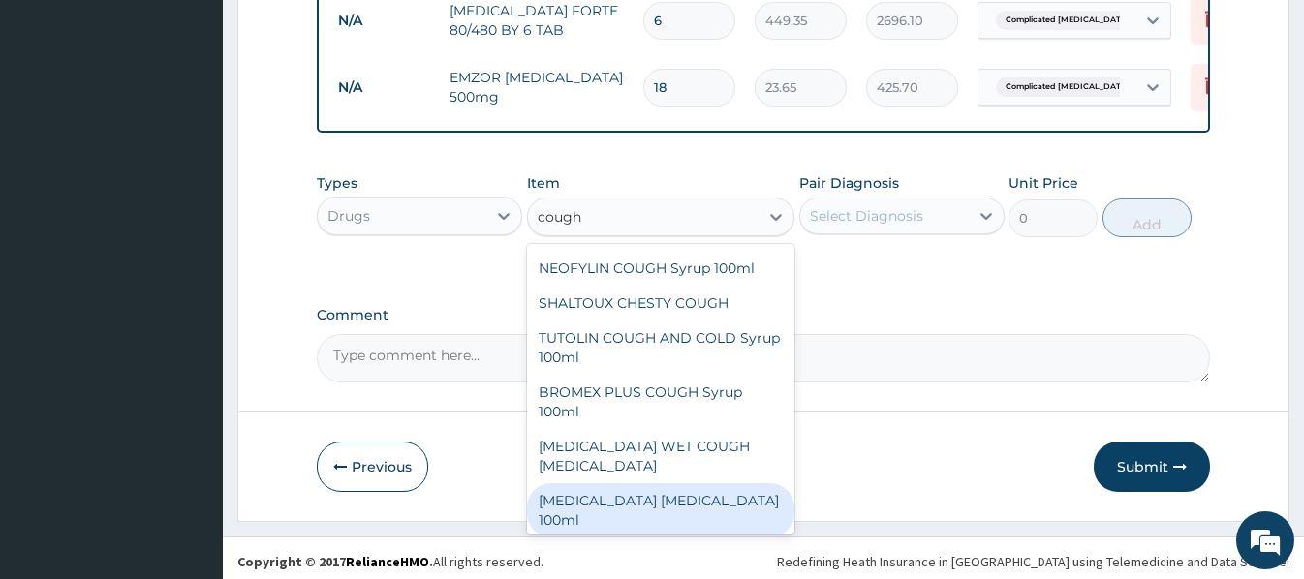
scroll to position [170, 0]
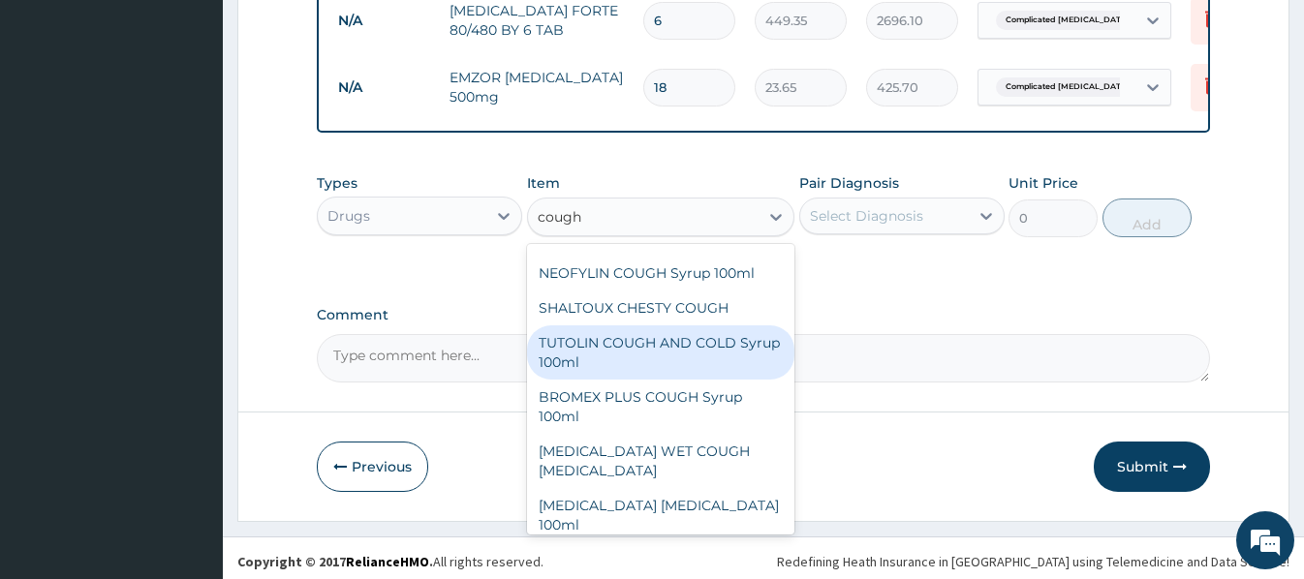
click at [615, 343] on div "TUTOLIN COUGH AND COLD Syrup 100ml" at bounding box center [660, 352] width 267 height 54
type input "1537.25"
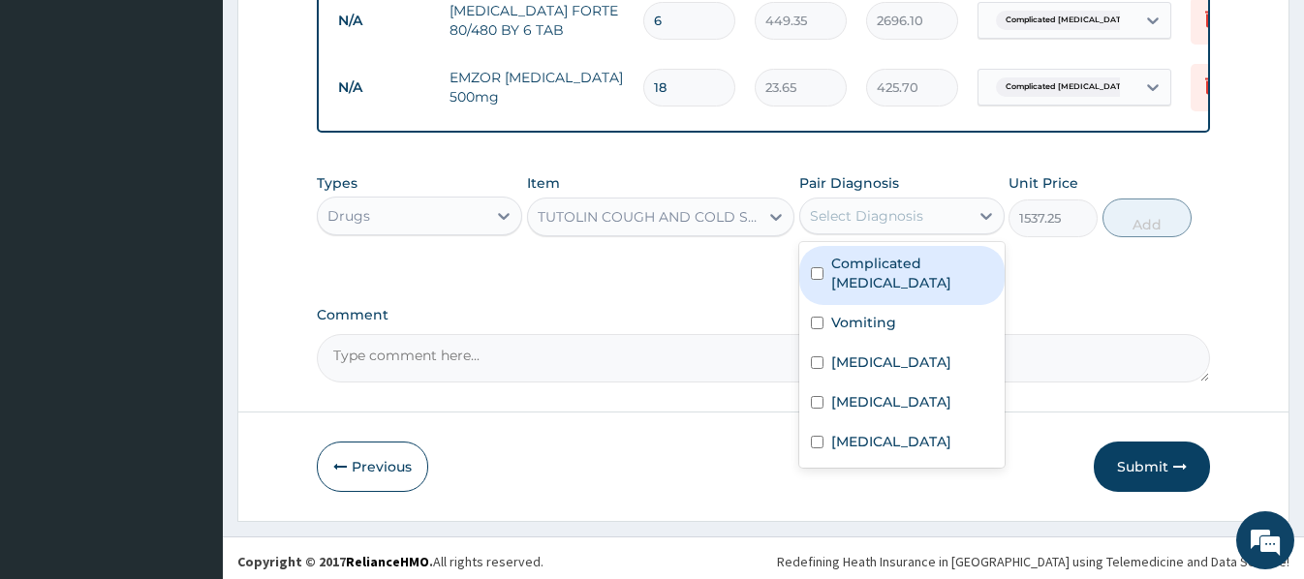
click at [878, 207] on div "Select Diagnosis" at bounding box center [866, 215] width 113 height 19
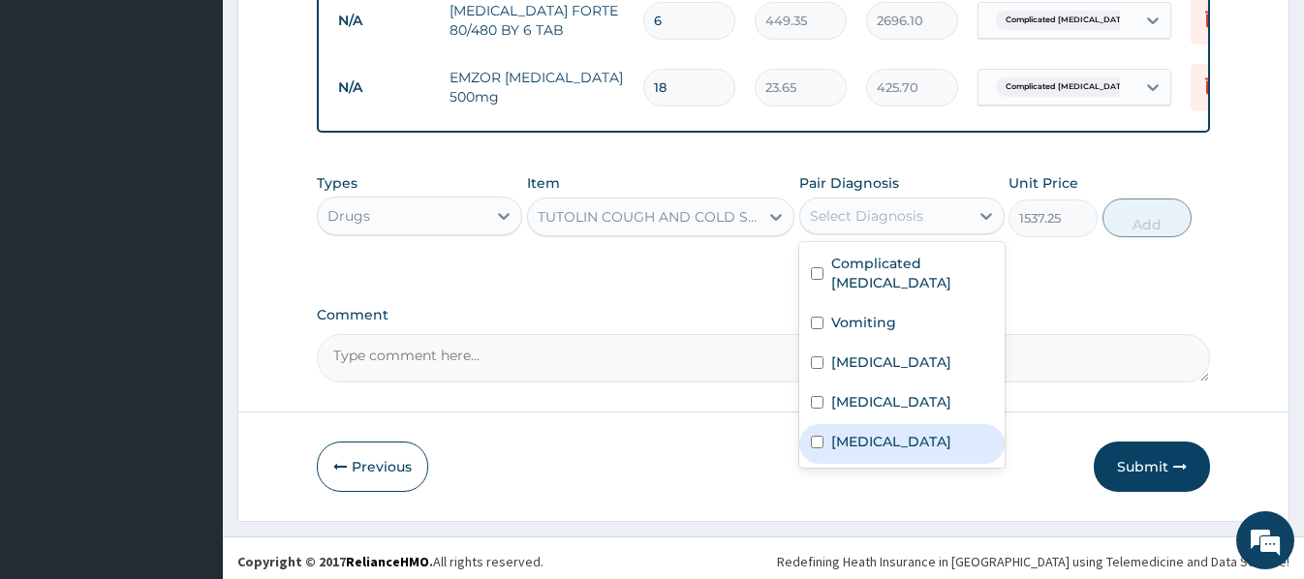
click at [894, 432] on label "Upper respiratory infection" at bounding box center [891, 441] width 120 height 19
checkbox input "true"
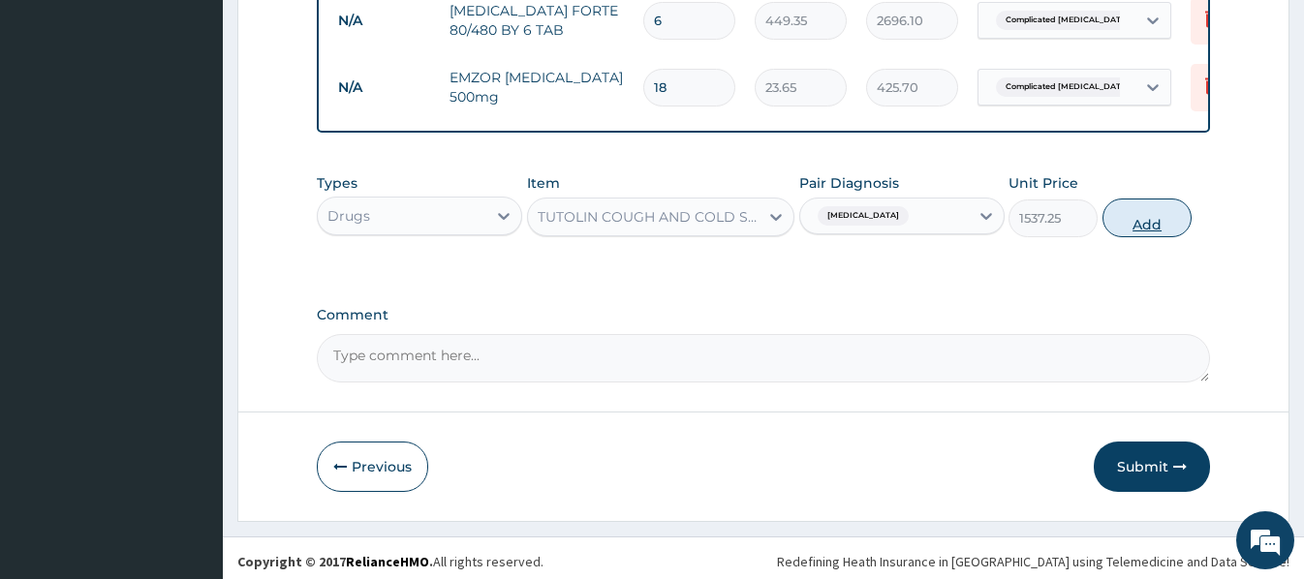
click at [1161, 212] on button "Add" at bounding box center [1146, 218] width 89 height 39
type input "0"
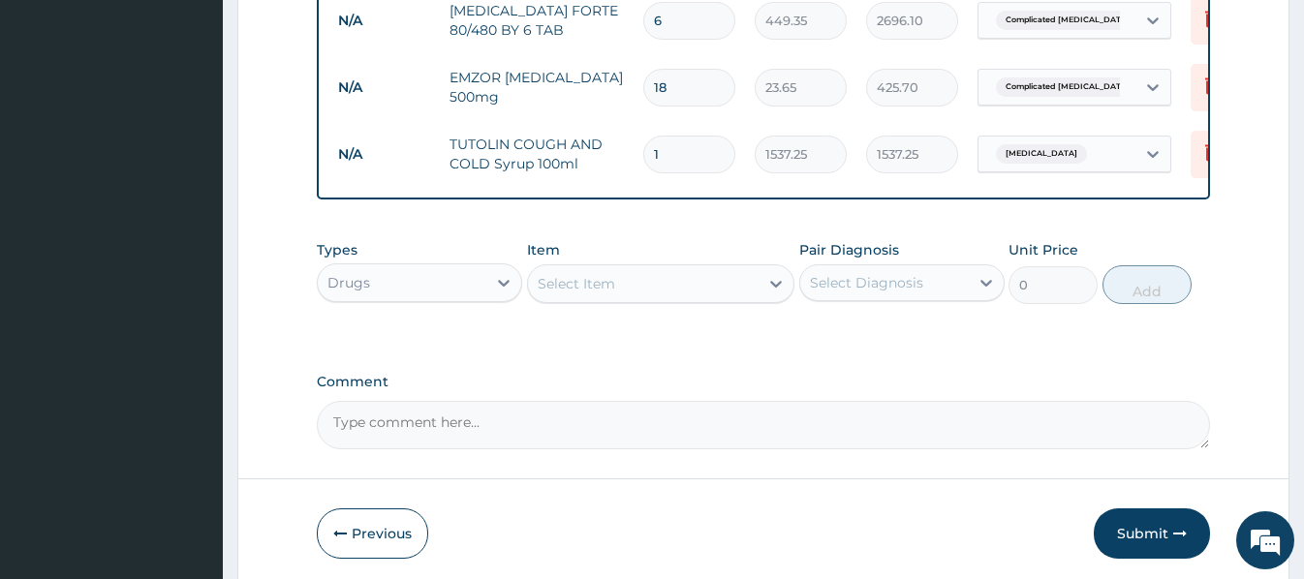
click at [534, 279] on div "Select Item" at bounding box center [643, 283] width 231 height 31
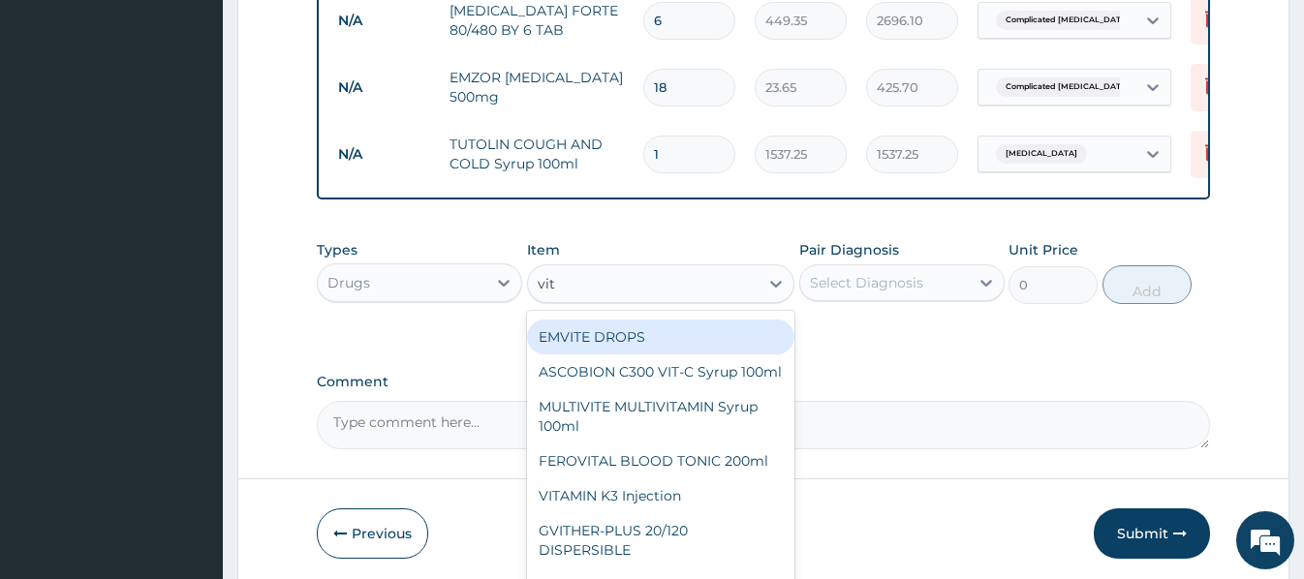
scroll to position [387, 0]
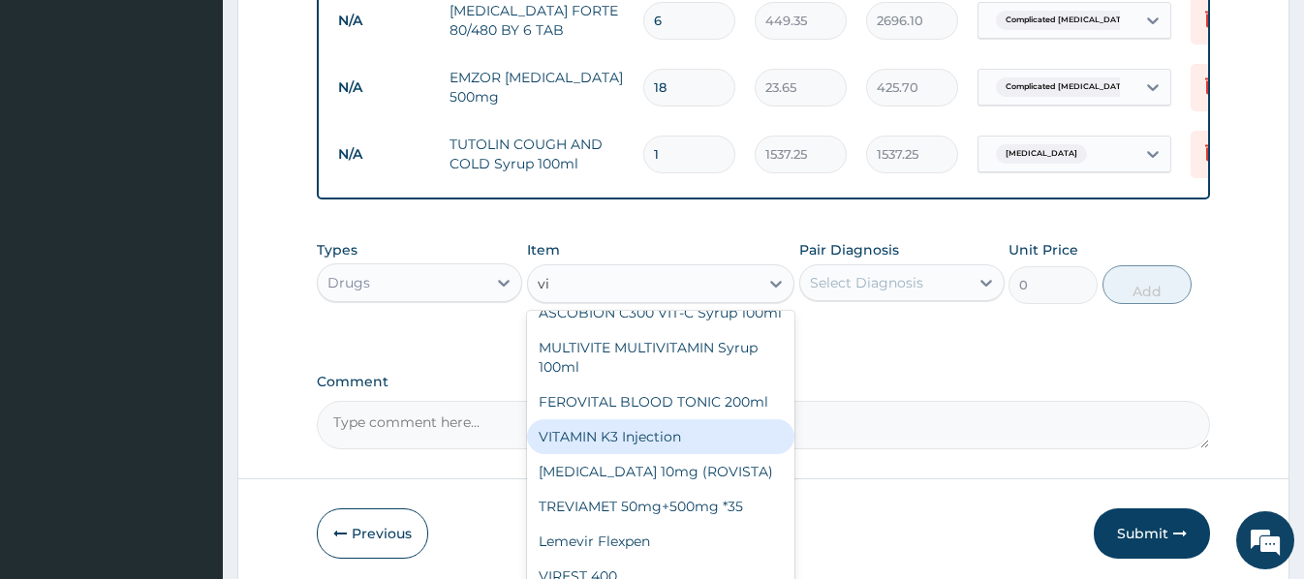
type input "v"
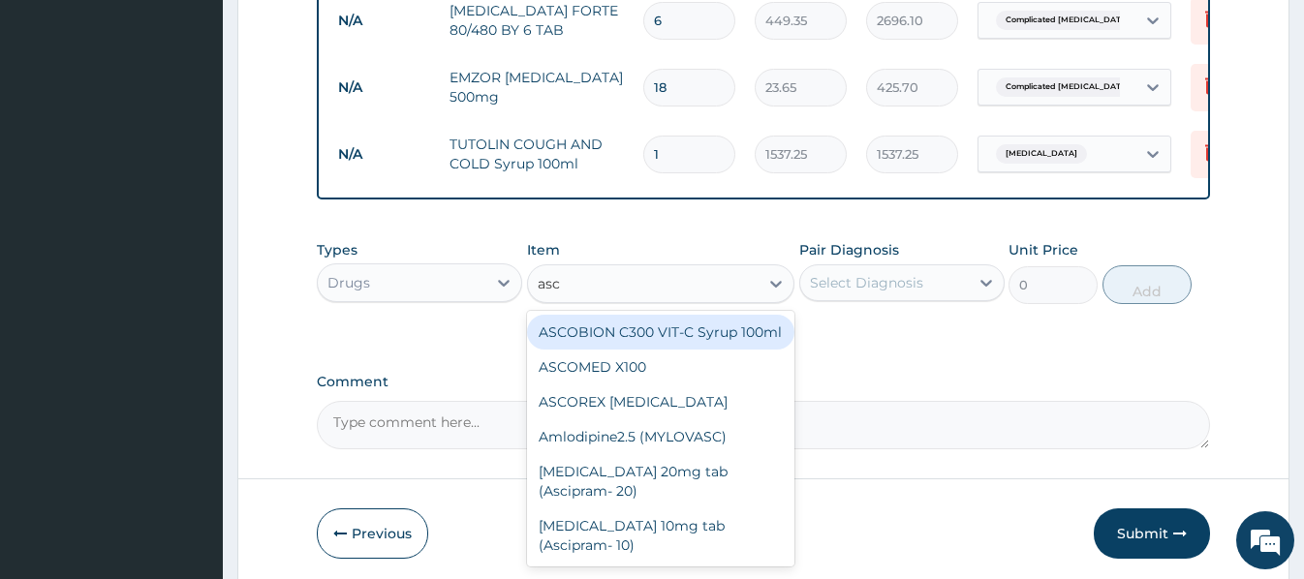
scroll to position [0, 0]
type input "asco"
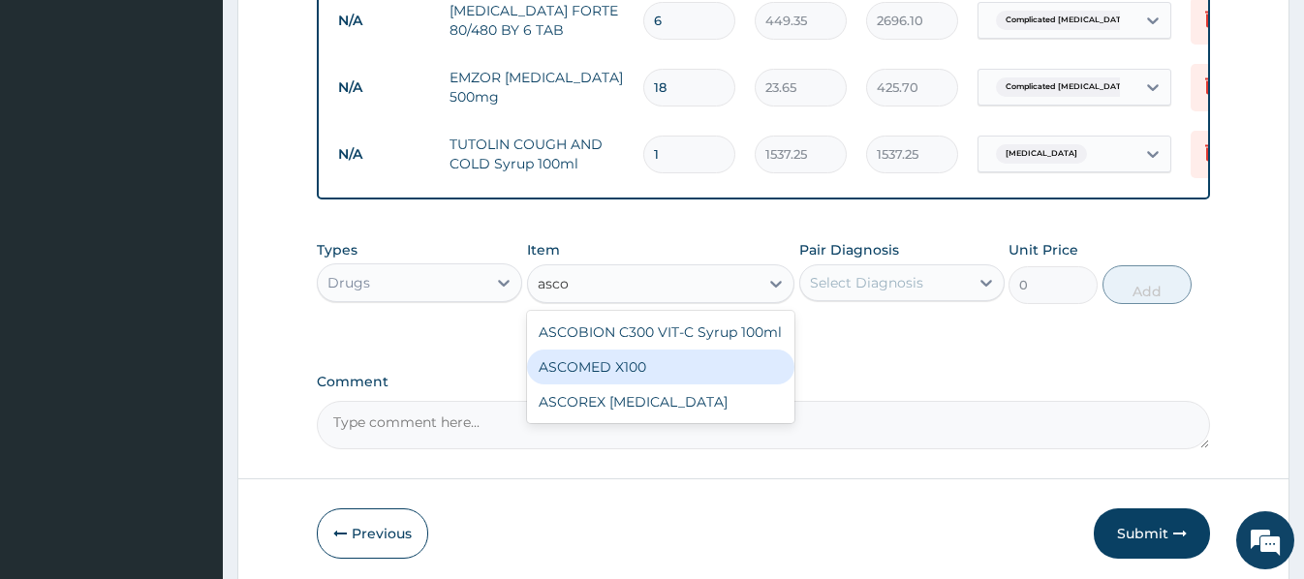
click at [620, 364] on div "ASCOMED X100" at bounding box center [660, 367] width 267 height 35
type input "23.65"
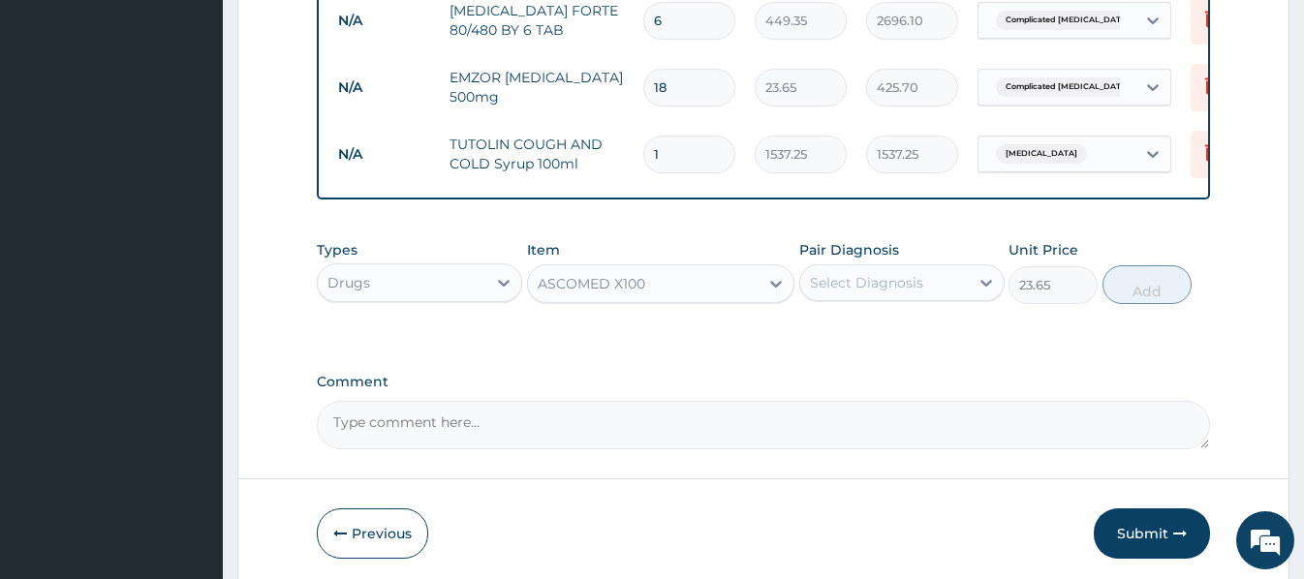
click at [924, 279] on div "Select Diagnosis" at bounding box center [884, 282] width 169 height 31
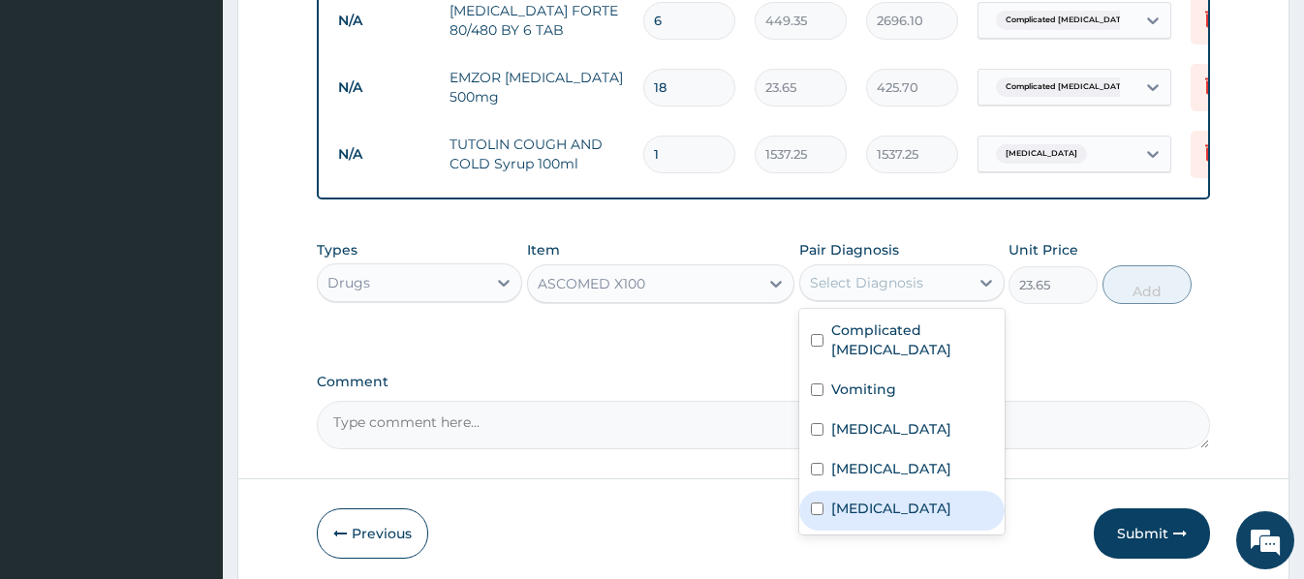
drag, startPoint x: 877, startPoint y: 494, endPoint x: 929, endPoint y: 455, distance: 65.1
click at [881, 499] on label "Upper respiratory infection" at bounding box center [891, 508] width 120 height 19
checkbox input "true"
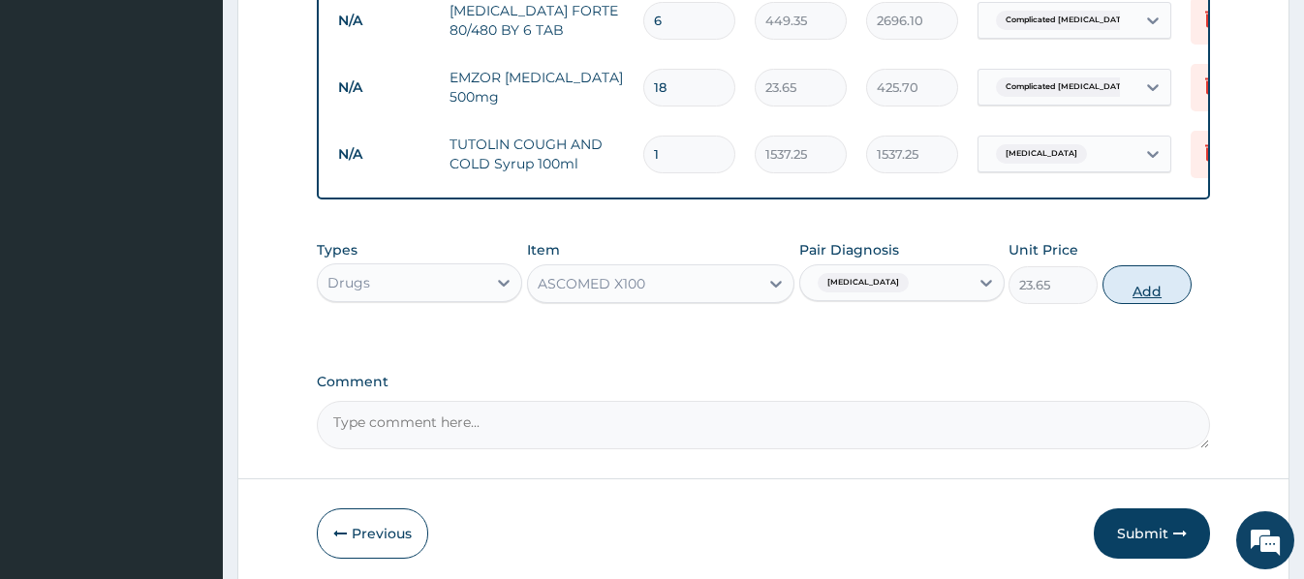
click at [1140, 273] on button "Add" at bounding box center [1146, 284] width 89 height 39
type input "0"
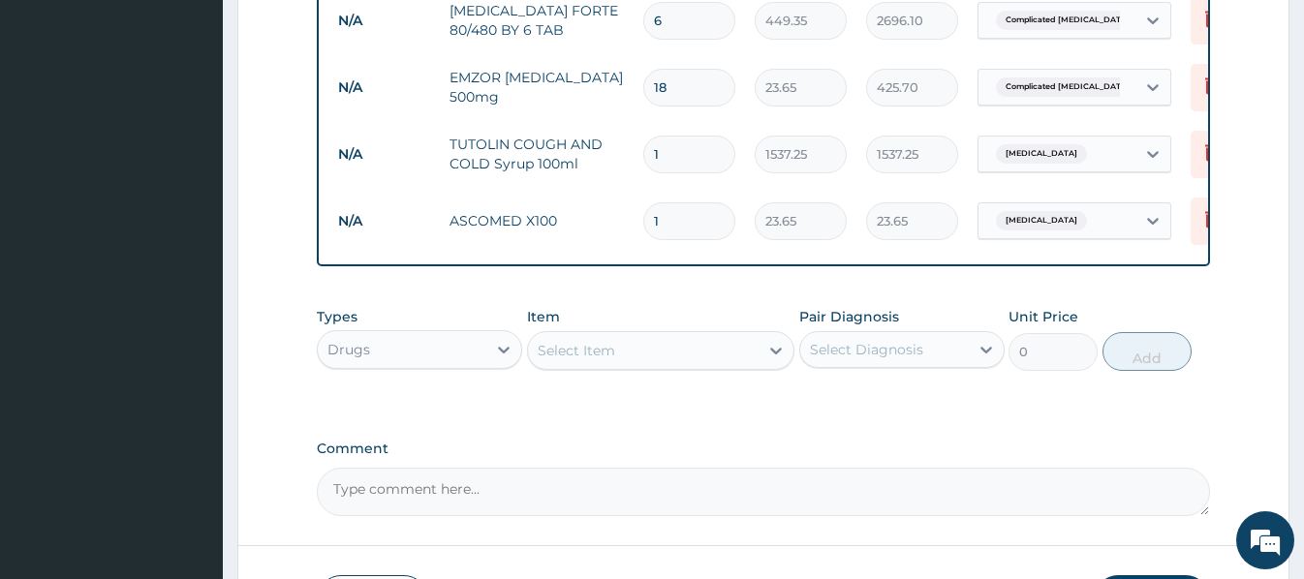
click at [676, 202] on input "1" at bounding box center [689, 221] width 92 height 38
click at [1203, 207] on icon at bounding box center [1211, 218] width 23 height 23
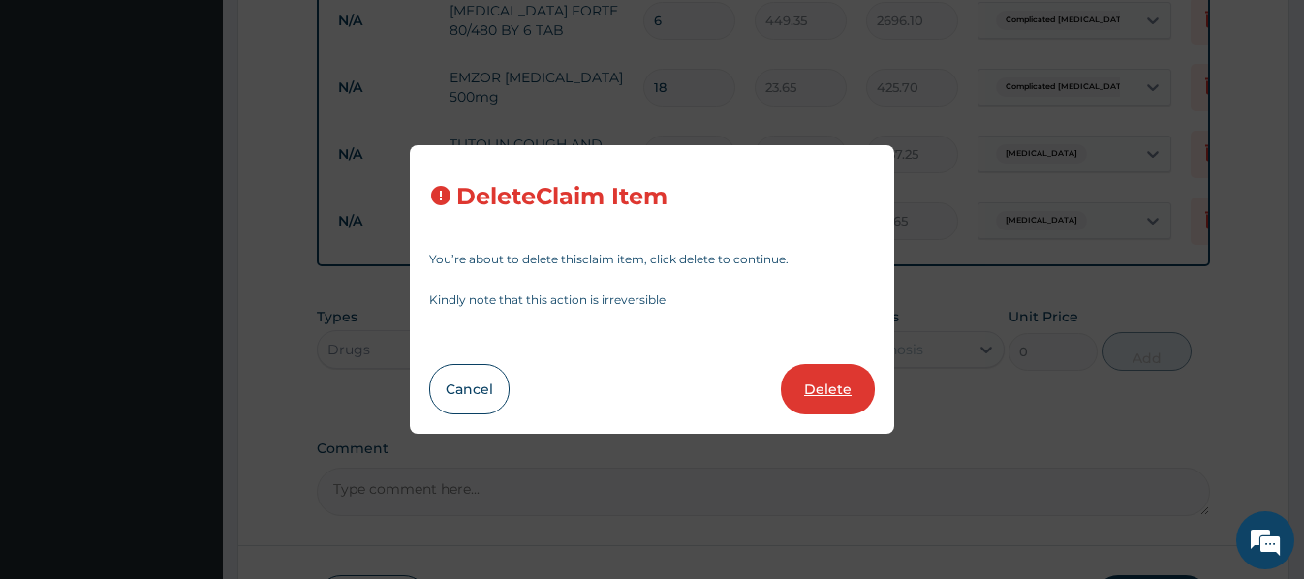
click at [824, 383] on button "Delete" at bounding box center [828, 389] width 94 height 50
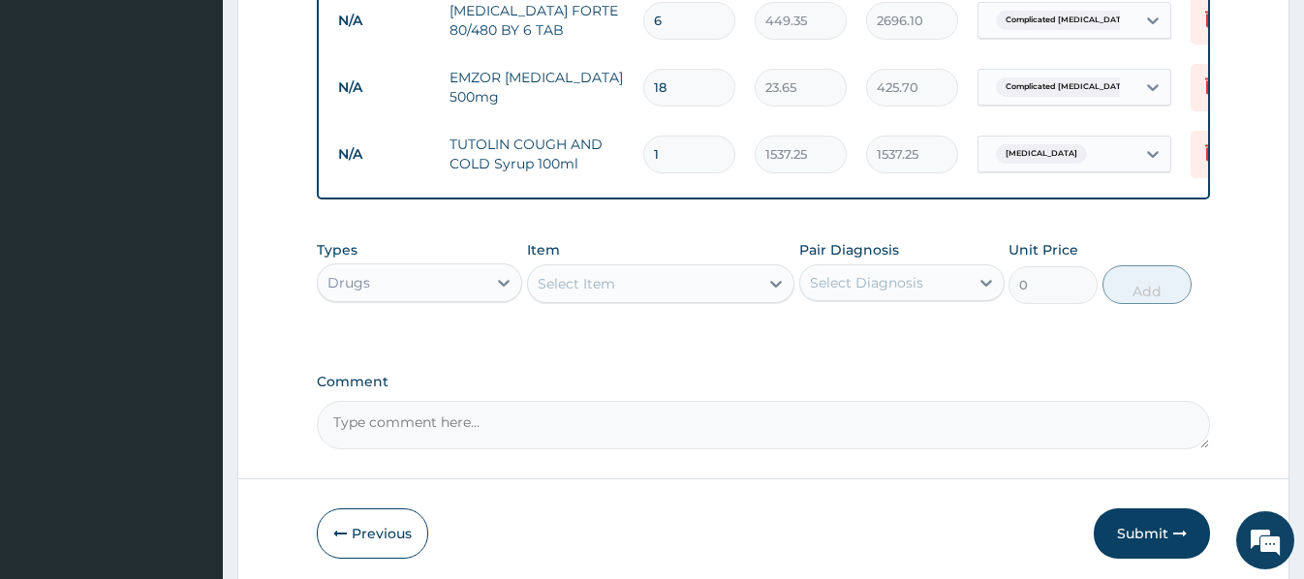
click at [678, 282] on div "Select Item" at bounding box center [643, 283] width 231 height 31
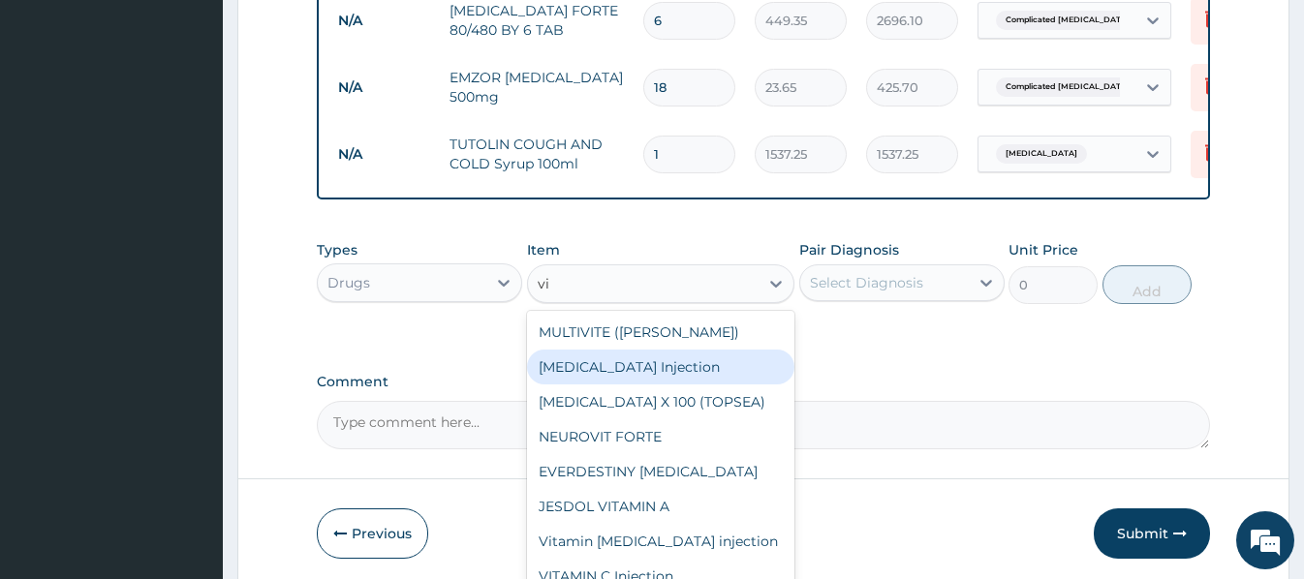
type input "v"
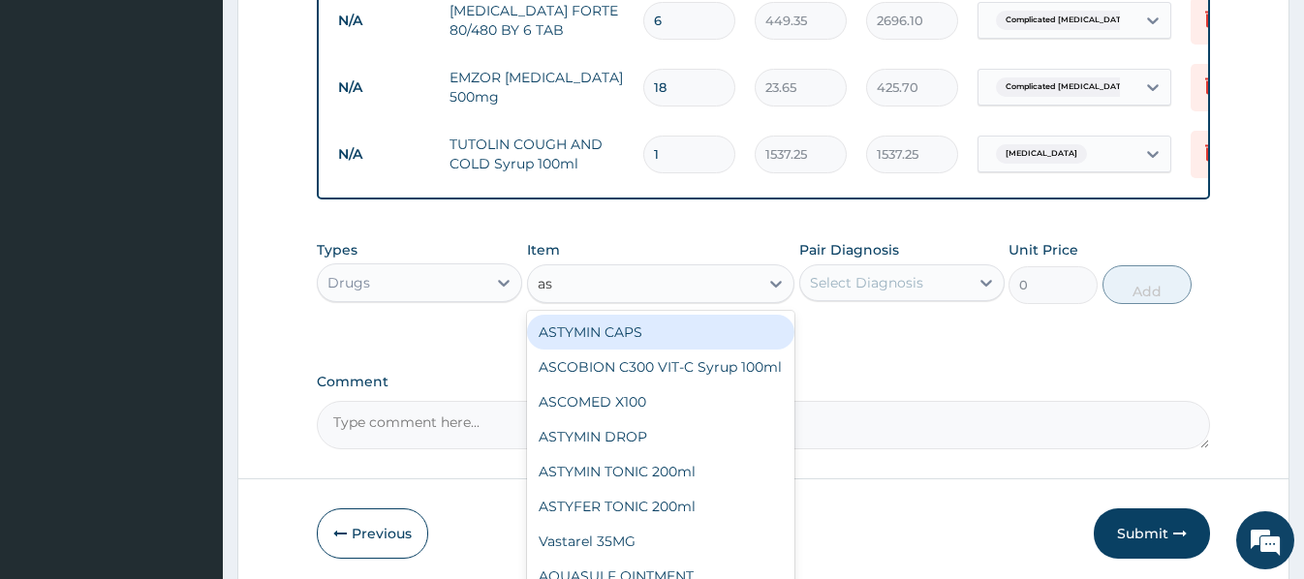
type input "asc"
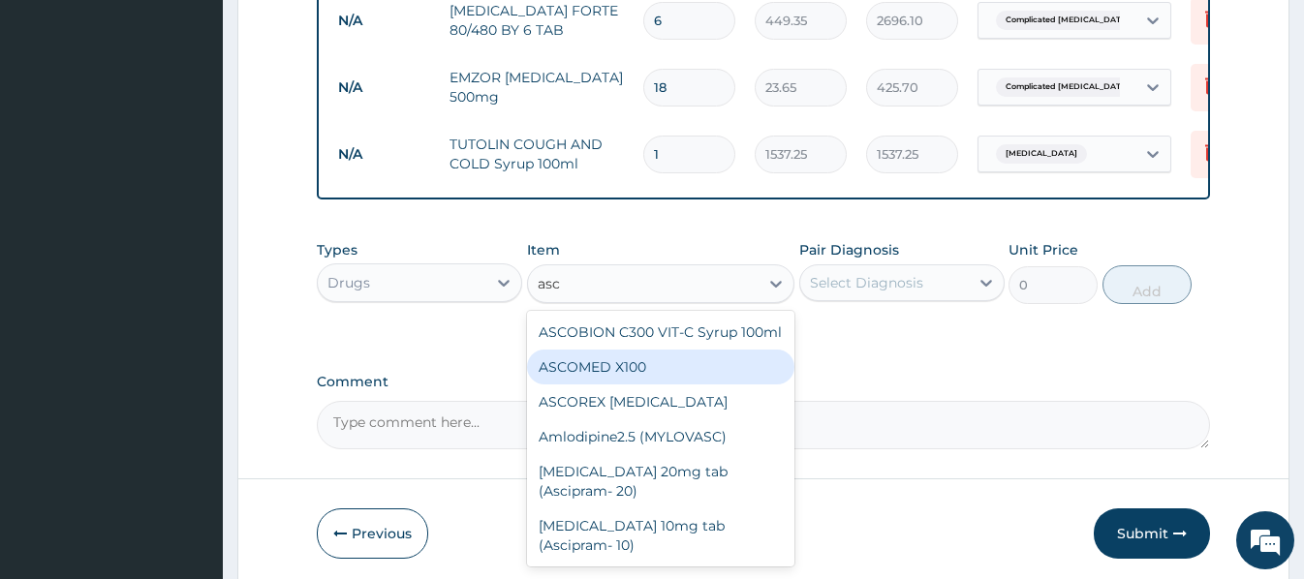
click at [590, 361] on div "ASCOMED X100" at bounding box center [660, 367] width 267 height 35
type input "23.65"
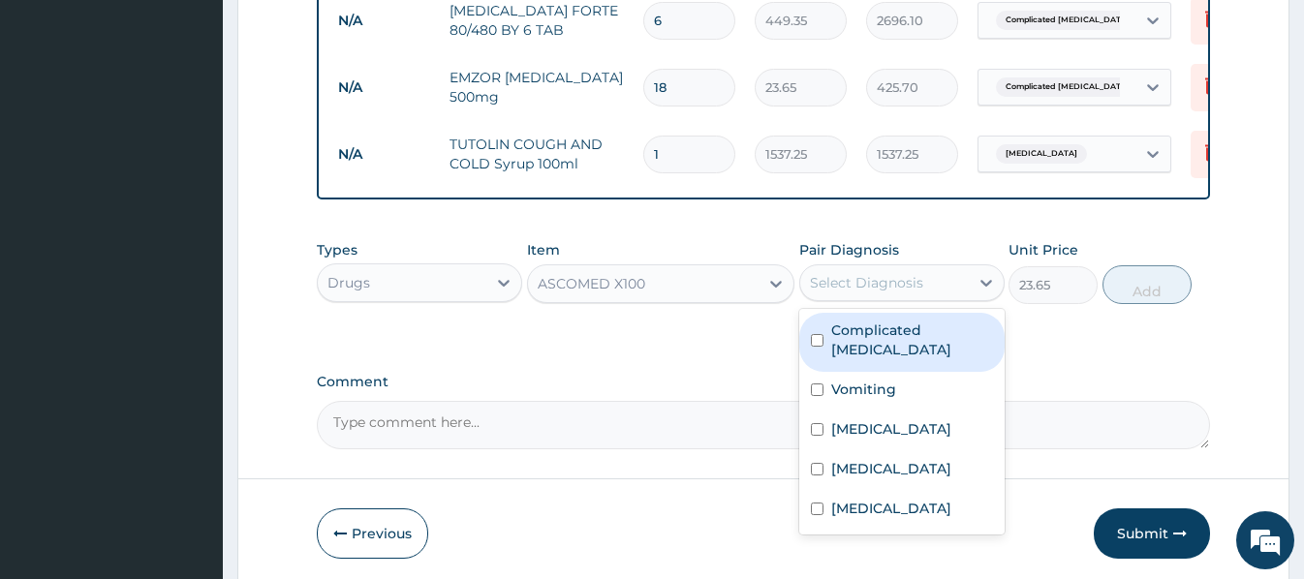
click at [928, 277] on div "Select Diagnosis" at bounding box center [884, 282] width 169 height 31
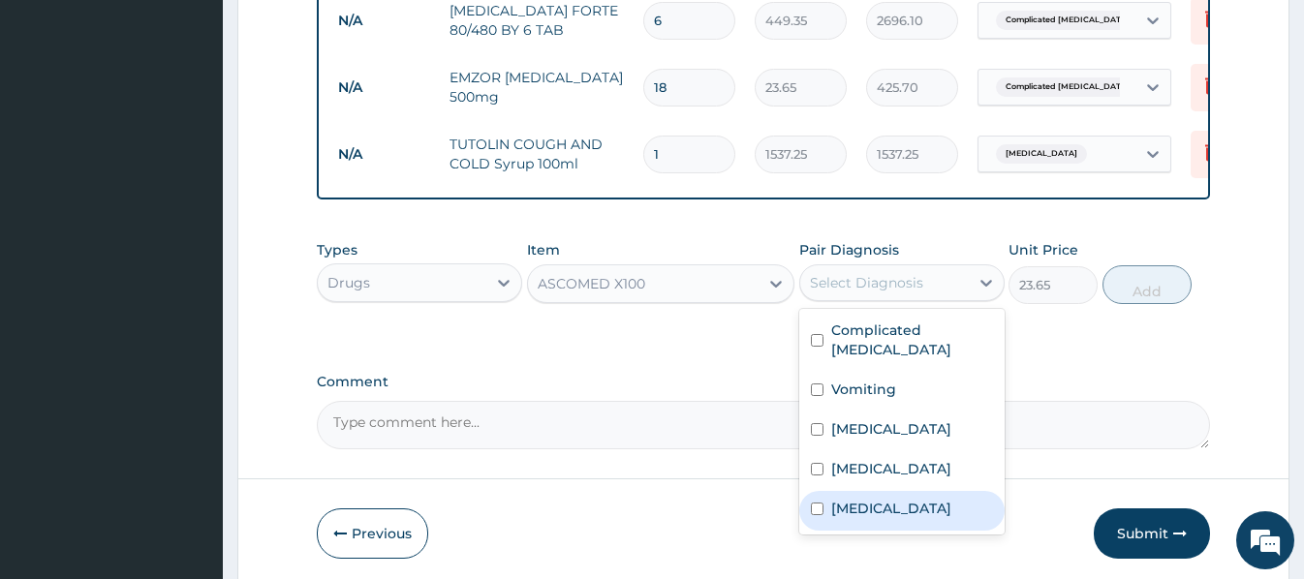
click at [896, 499] on label "Upper respiratory infection" at bounding box center [891, 508] width 120 height 19
checkbox input "true"
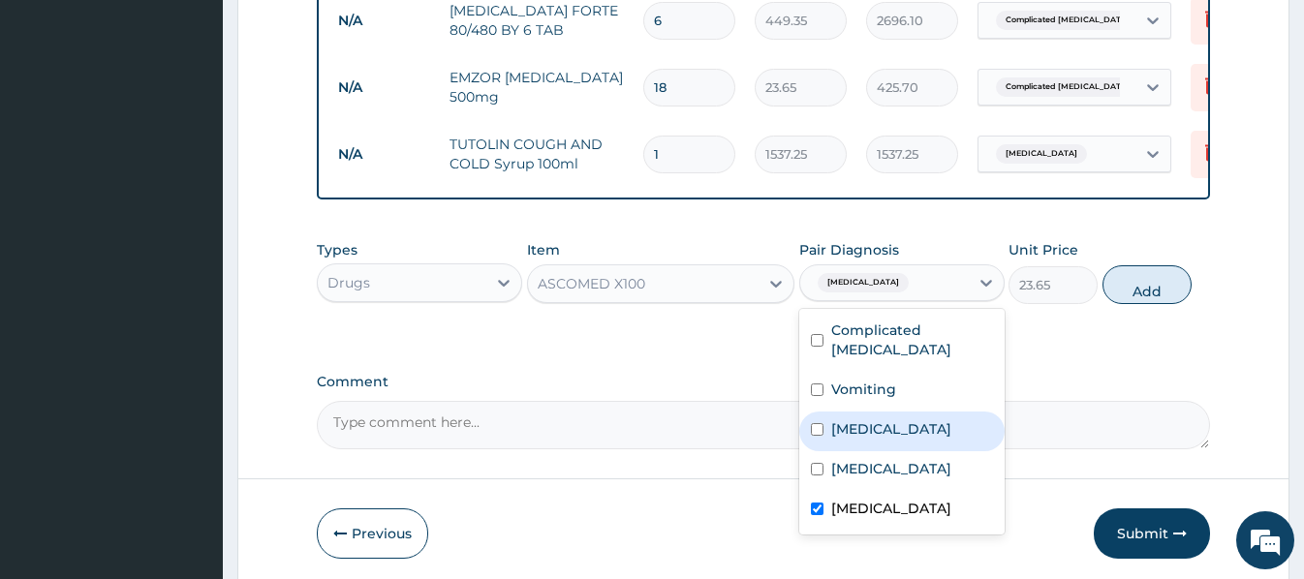
drag, startPoint x: 1166, startPoint y: 280, endPoint x: 1072, endPoint y: 281, distance: 94.0
click at [1159, 280] on button "Add" at bounding box center [1146, 284] width 89 height 39
type input "0"
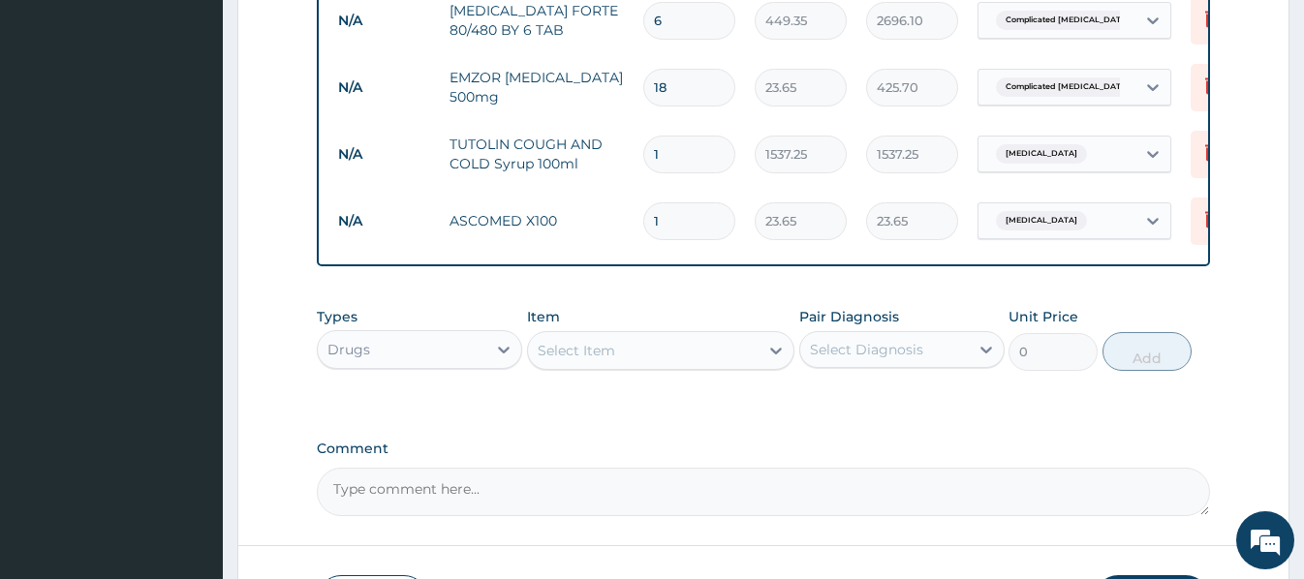
drag, startPoint x: 666, startPoint y: 203, endPoint x: 645, endPoint y: 203, distance: 21.3
click at [645, 203] on input "1" at bounding box center [689, 221] width 92 height 38
type input "4"
type input "94.60"
type input "42"
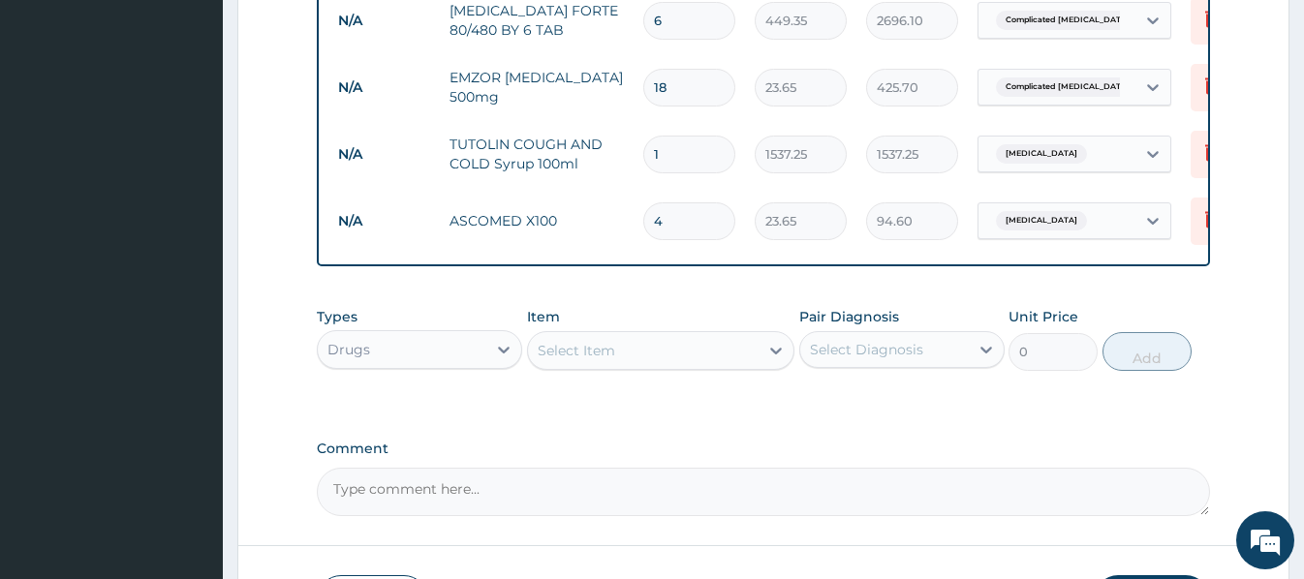
type input "993.30"
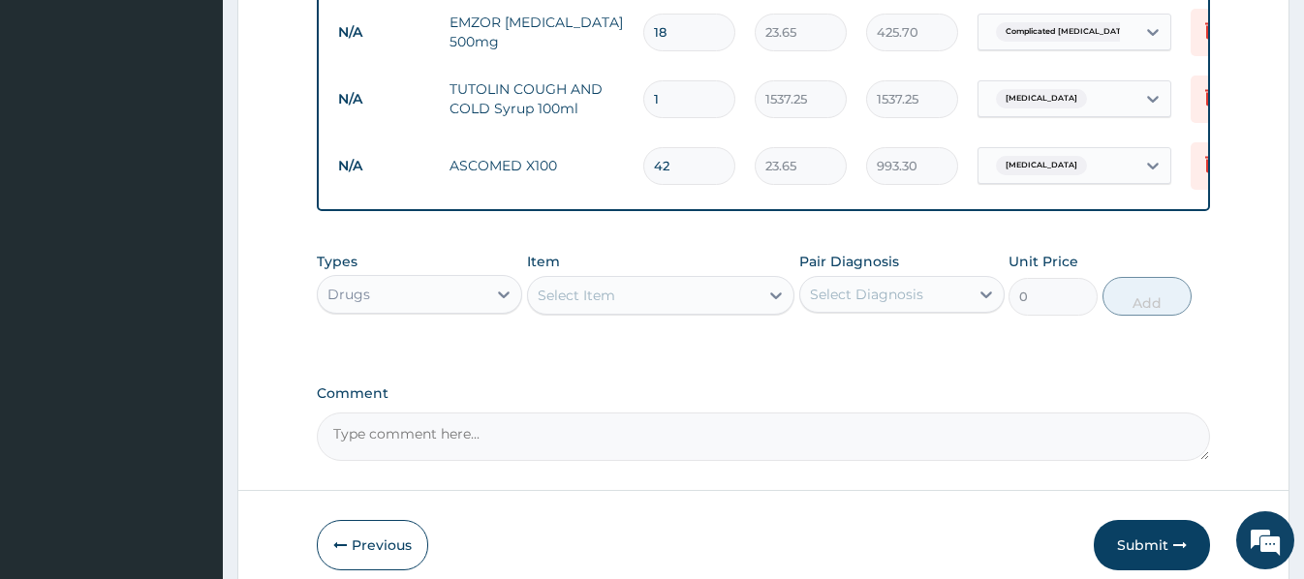
scroll to position [1831, 0]
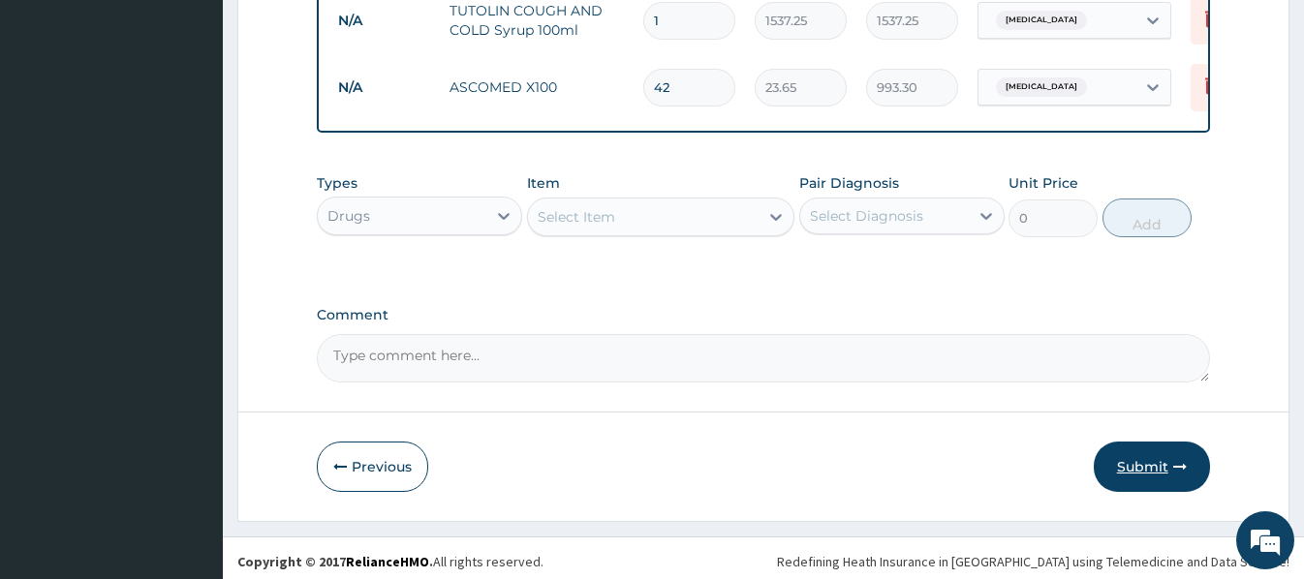
type input "42"
click at [1150, 461] on button "Submit" at bounding box center [1152, 467] width 116 height 50
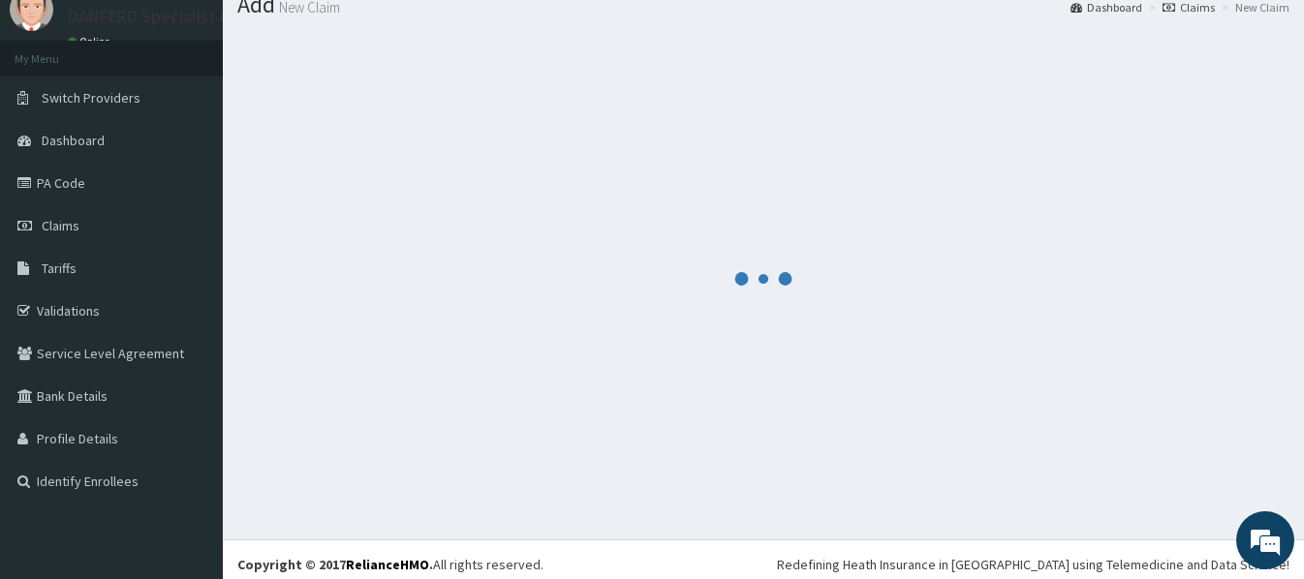
scroll to position [80, 0]
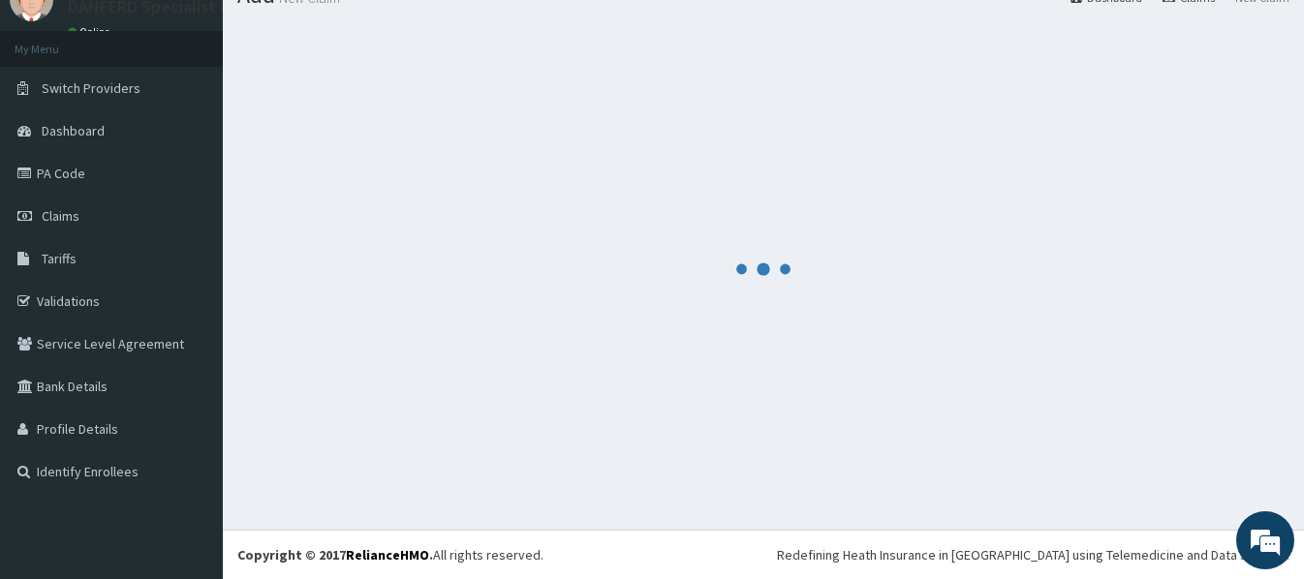
click at [838, 199] on div at bounding box center [763, 268] width 1052 height 492
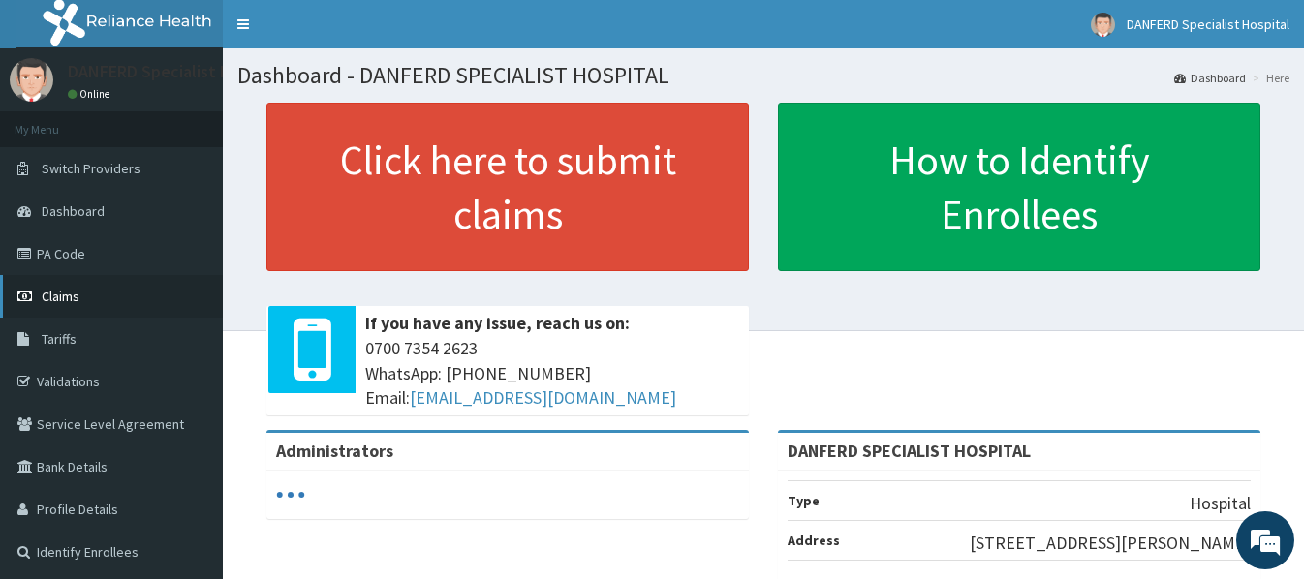
click at [57, 304] on span "Claims" at bounding box center [61, 296] width 38 height 17
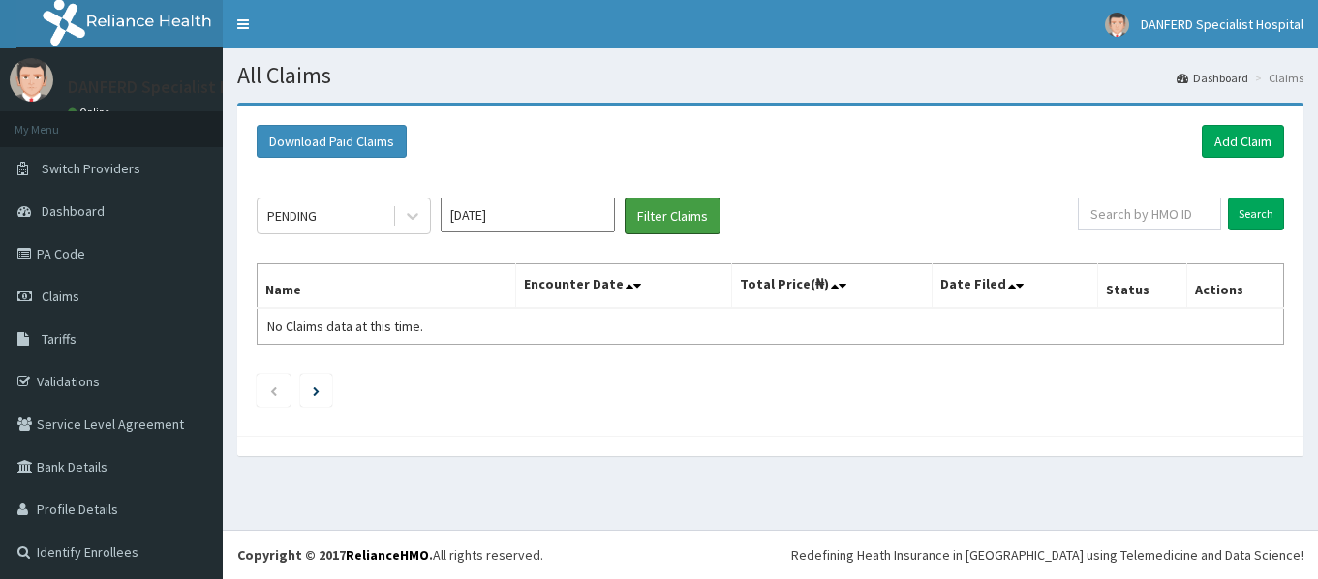
click at [676, 215] on button "Filter Claims" at bounding box center [673, 216] width 96 height 37
click at [674, 216] on button "Filter Claims" at bounding box center [673, 216] width 96 height 37
click at [406, 212] on icon at bounding box center [412, 215] width 19 height 19
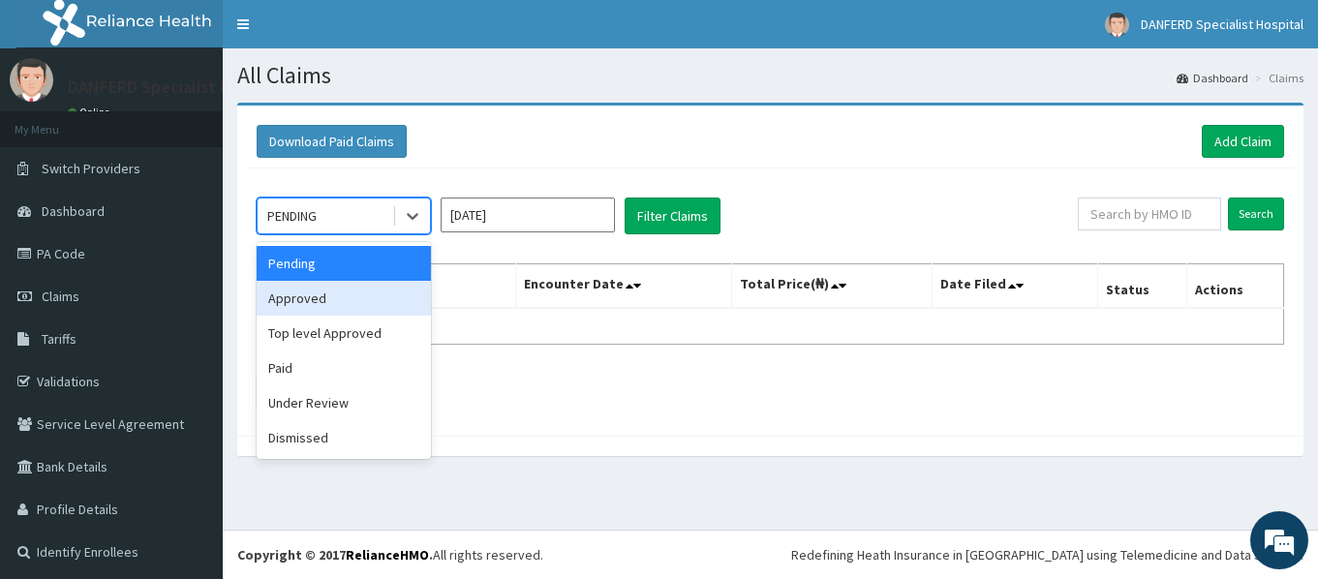
click at [315, 299] on div "Approved" at bounding box center [344, 298] width 174 height 35
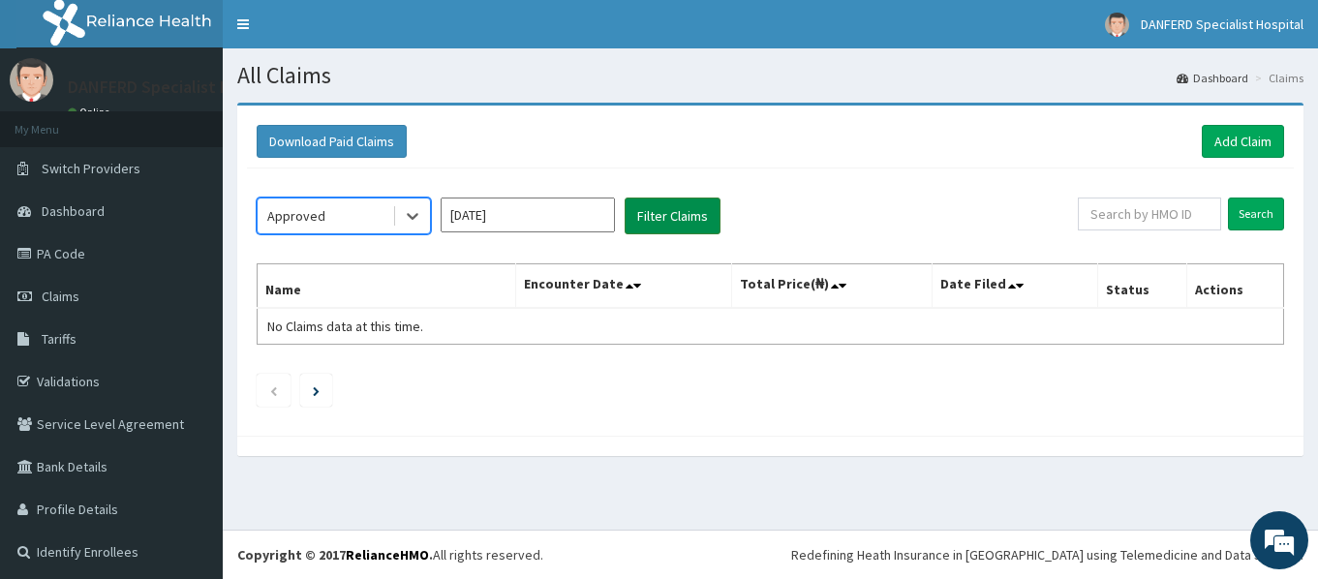
click at [678, 220] on button "Filter Claims" at bounding box center [673, 216] width 96 height 37
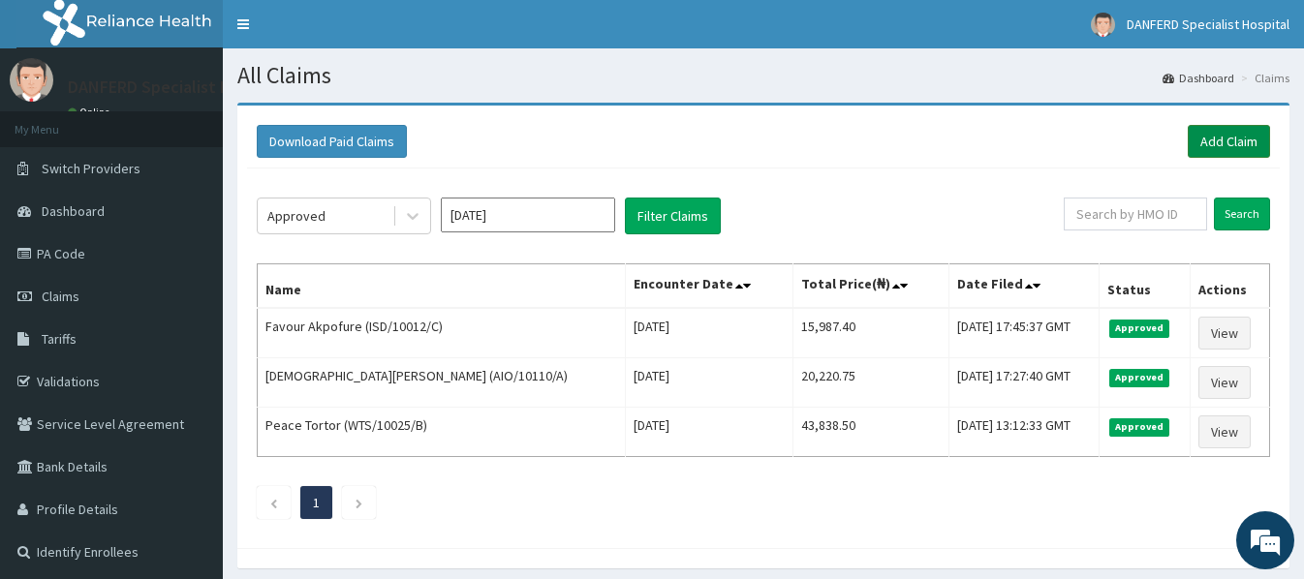
click at [1221, 134] on link "Add Claim" at bounding box center [1229, 141] width 82 height 33
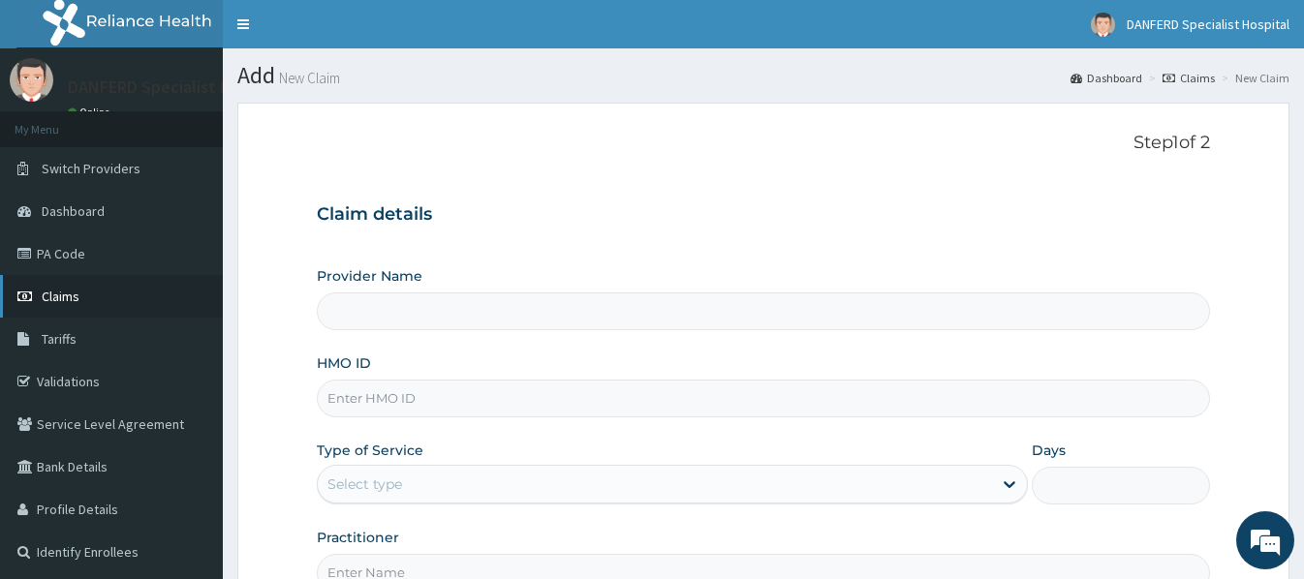
click at [56, 298] on span "Claims" at bounding box center [61, 296] width 38 height 17
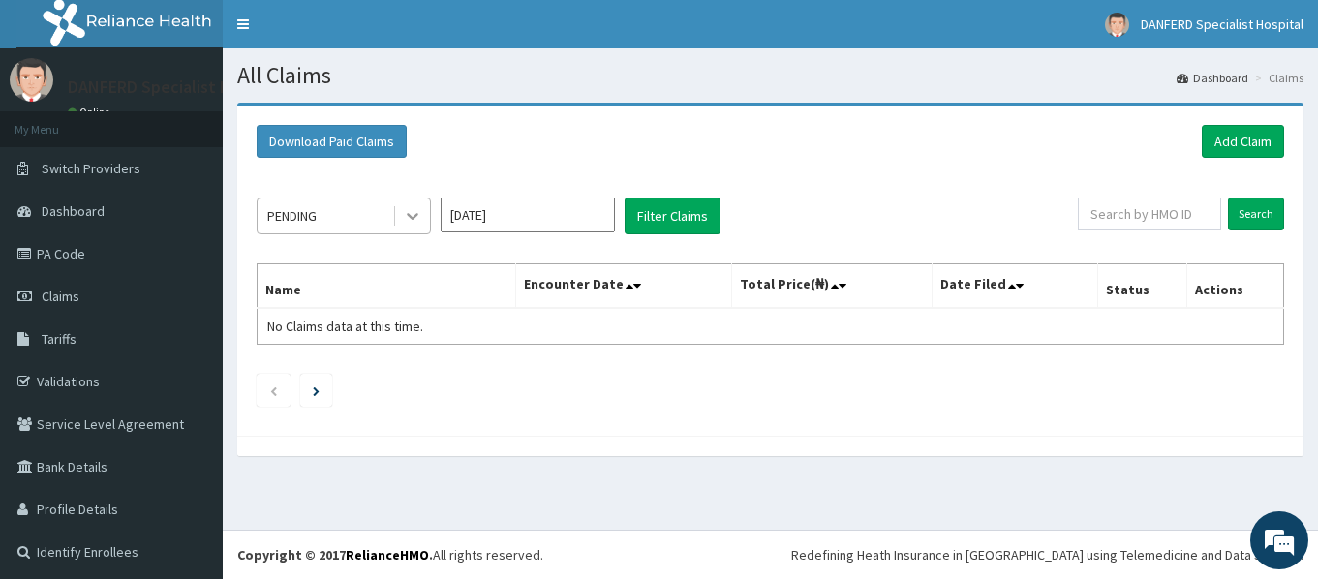
click at [416, 216] on icon at bounding box center [413, 217] width 12 height 7
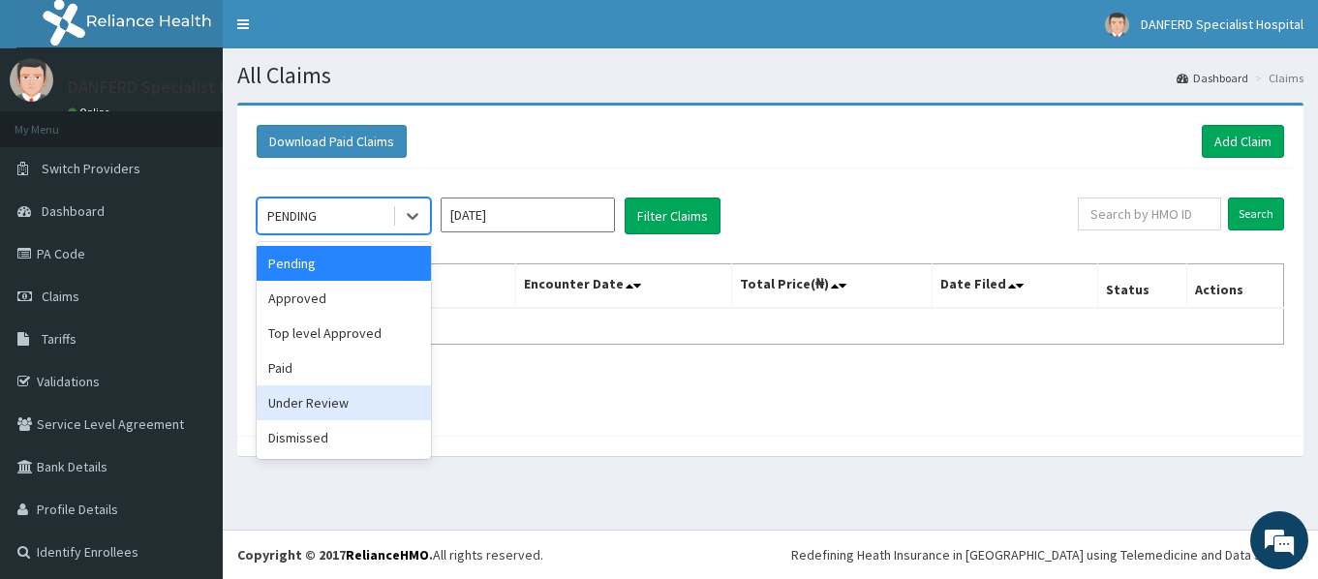
click at [341, 402] on div "Under Review" at bounding box center [344, 403] width 174 height 35
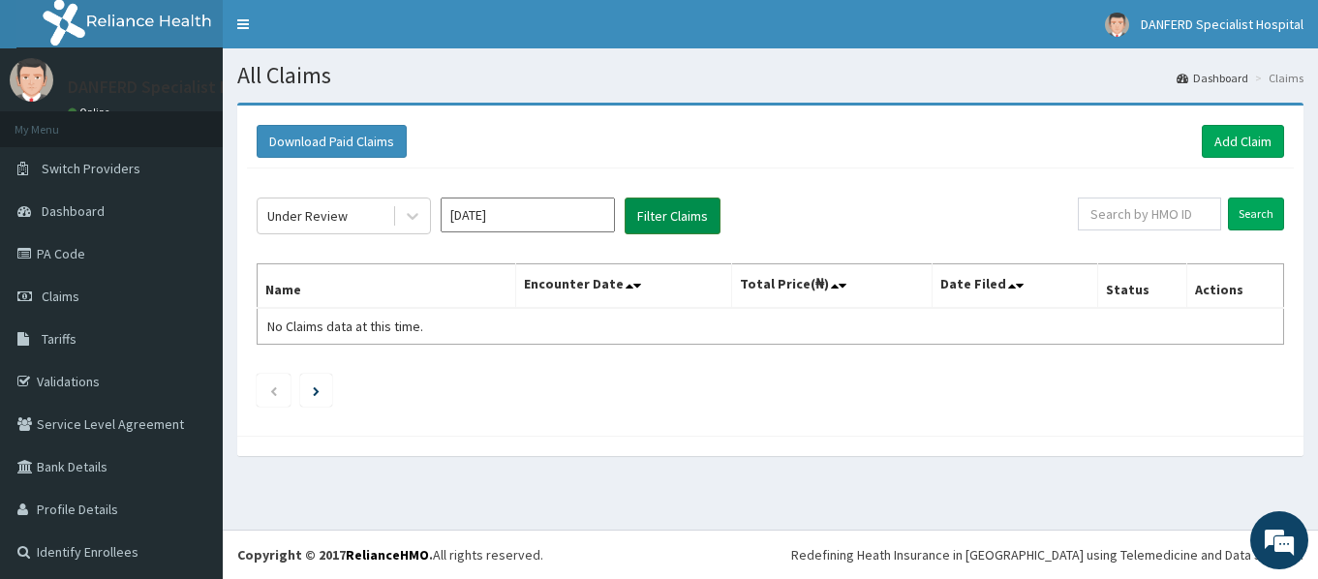
click at [686, 215] on button "Filter Claims" at bounding box center [673, 216] width 96 height 37
click at [417, 214] on icon at bounding box center [413, 217] width 12 height 7
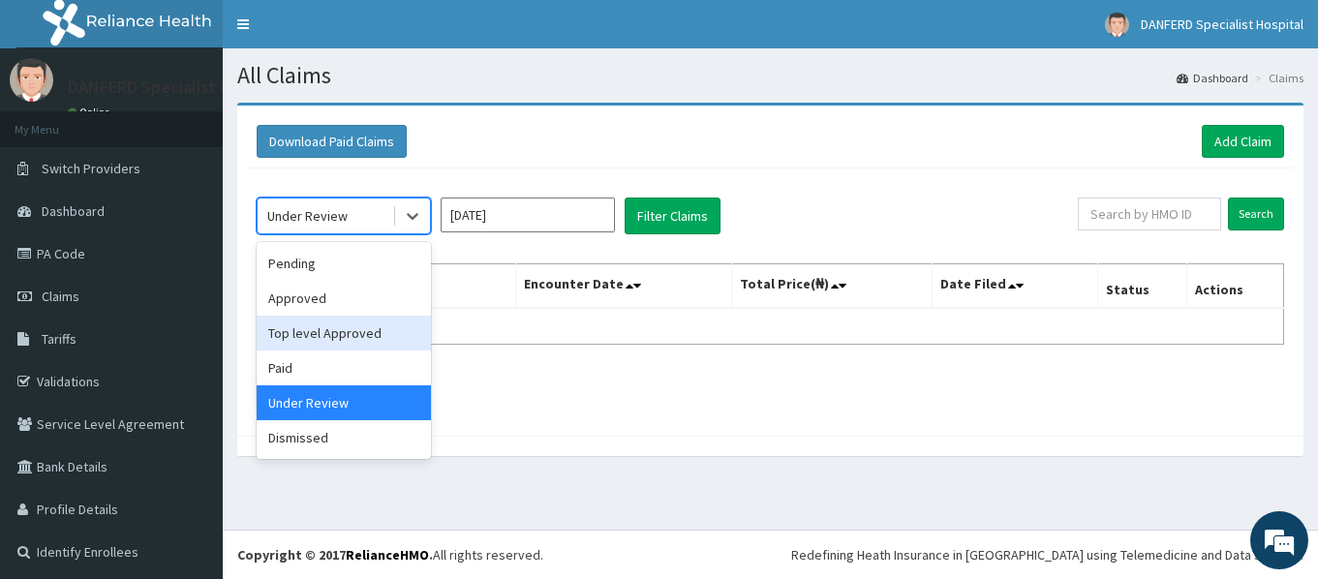
click at [328, 326] on div "Top level Approved" at bounding box center [344, 333] width 174 height 35
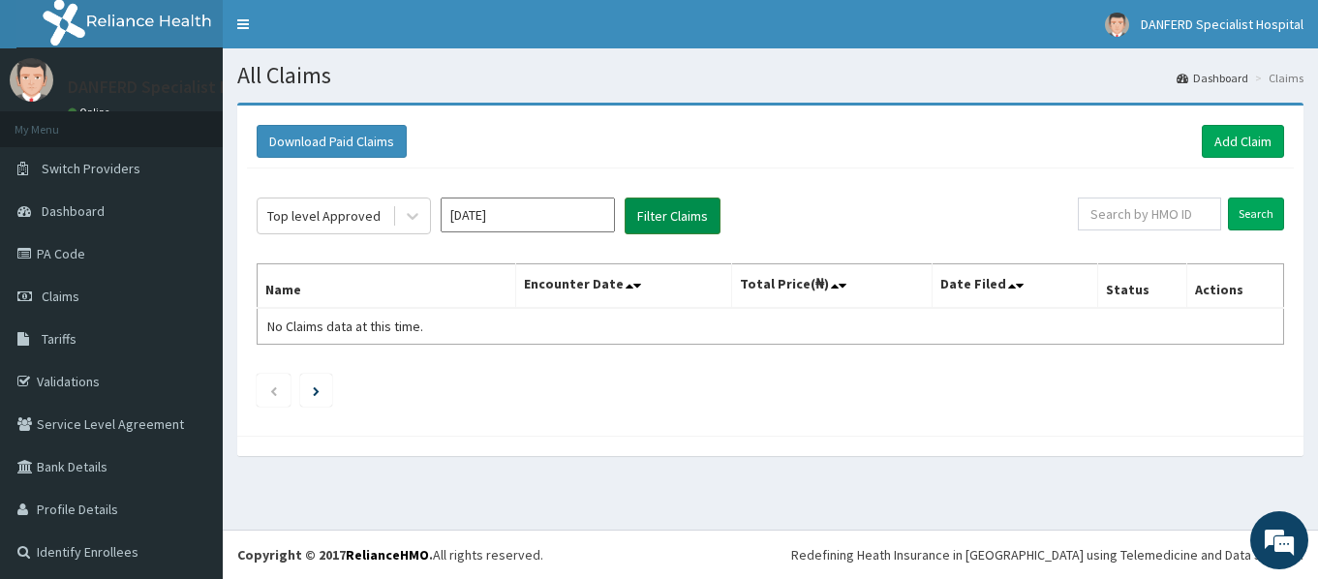
click at [664, 209] on button "Filter Claims" at bounding box center [673, 216] width 96 height 37
click at [659, 224] on button "Filter Claims" at bounding box center [673, 216] width 96 height 37
click at [1239, 138] on link "Add Claim" at bounding box center [1243, 141] width 82 height 33
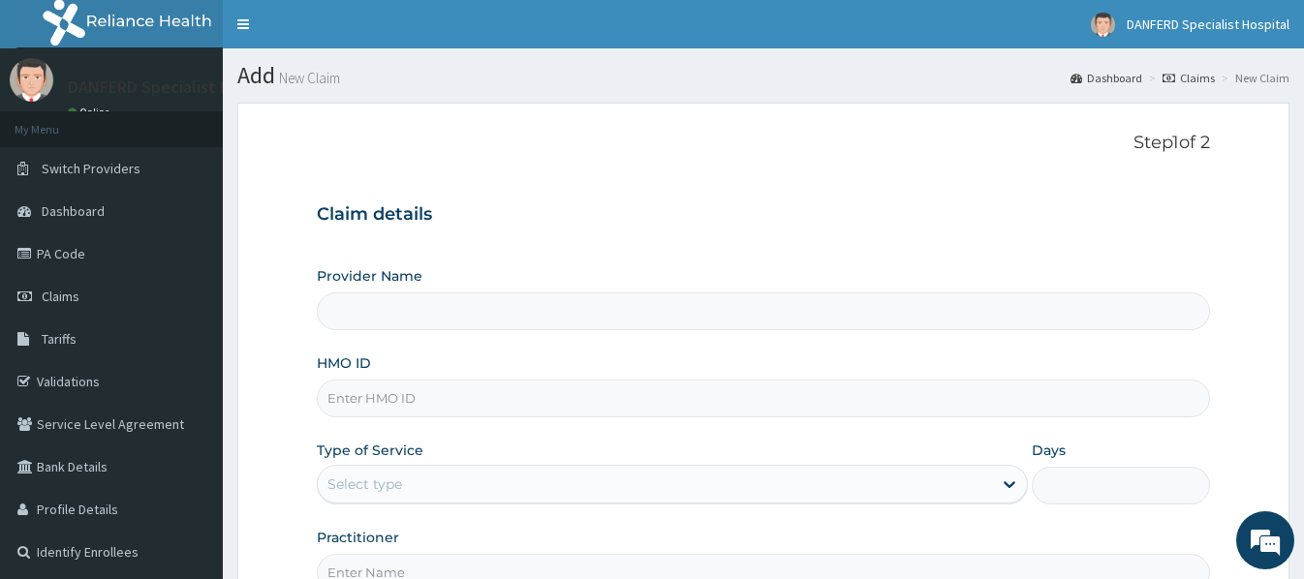
type input "DANFERD SPECIALIST HOSPITAL"
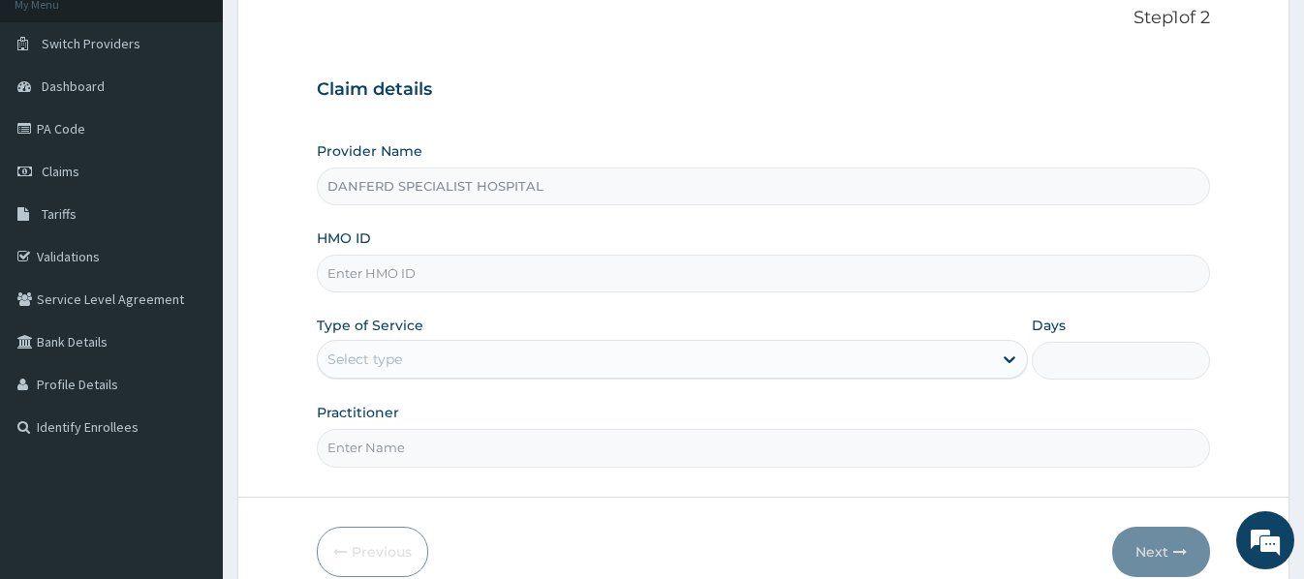
scroll to position [194, 0]
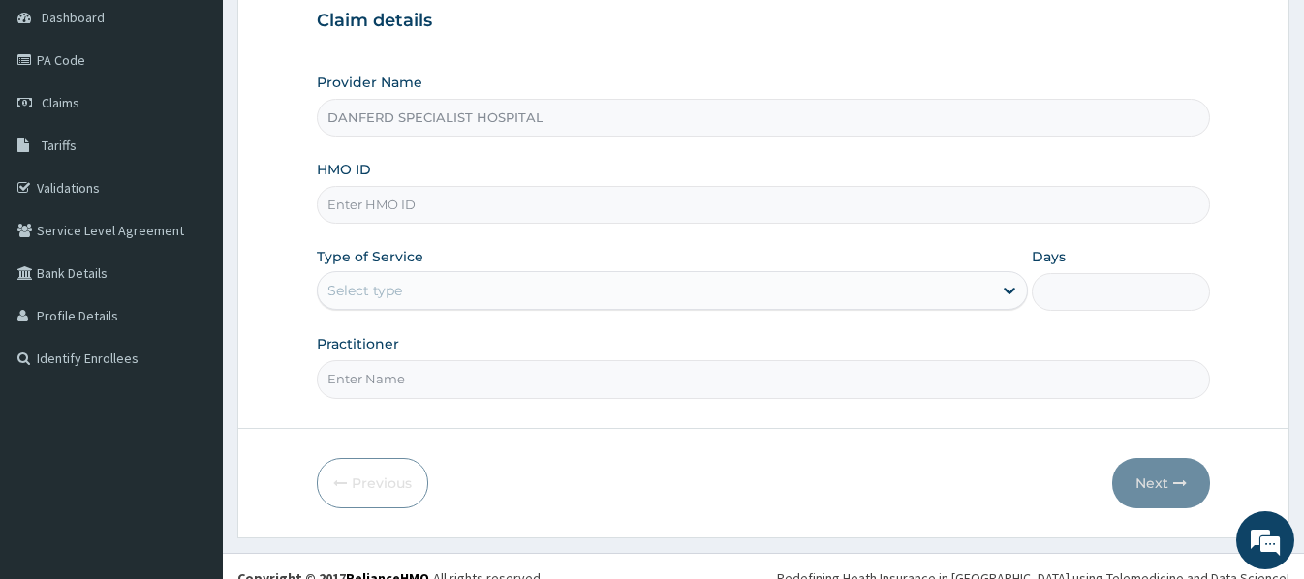
paste input "AVO/10034/A"
type input "AVO/10034/A"
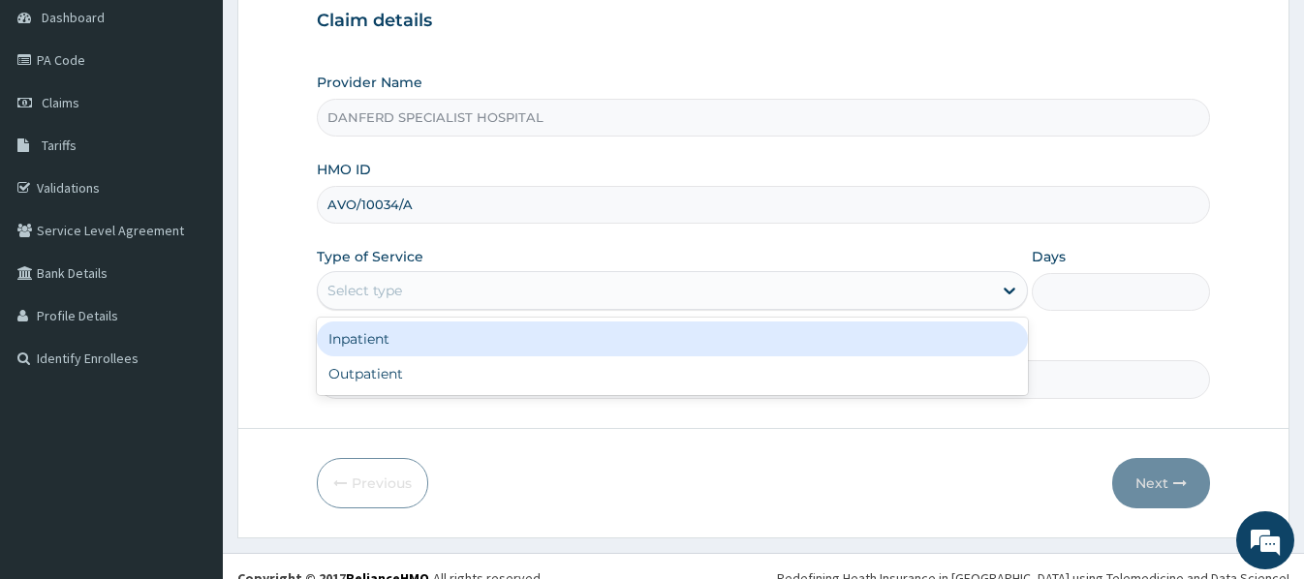
click at [533, 297] on div "Select type" at bounding box center [655, 290] width 674 height 31
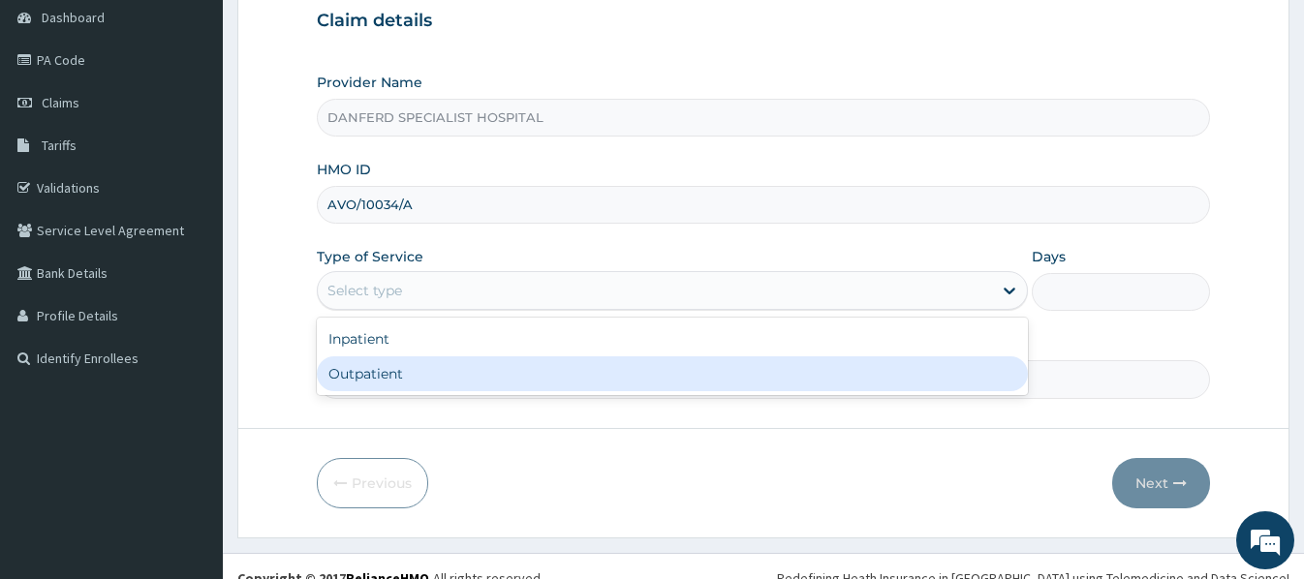
drag, startPoint x: 406, startPoint y: 373, endPoint x: 427, endPoint y: 363, distance: 23.4
click at [409, 370] on div "Outpatient" at bounding box center [672, 373] width 711 height 35
type input "1"
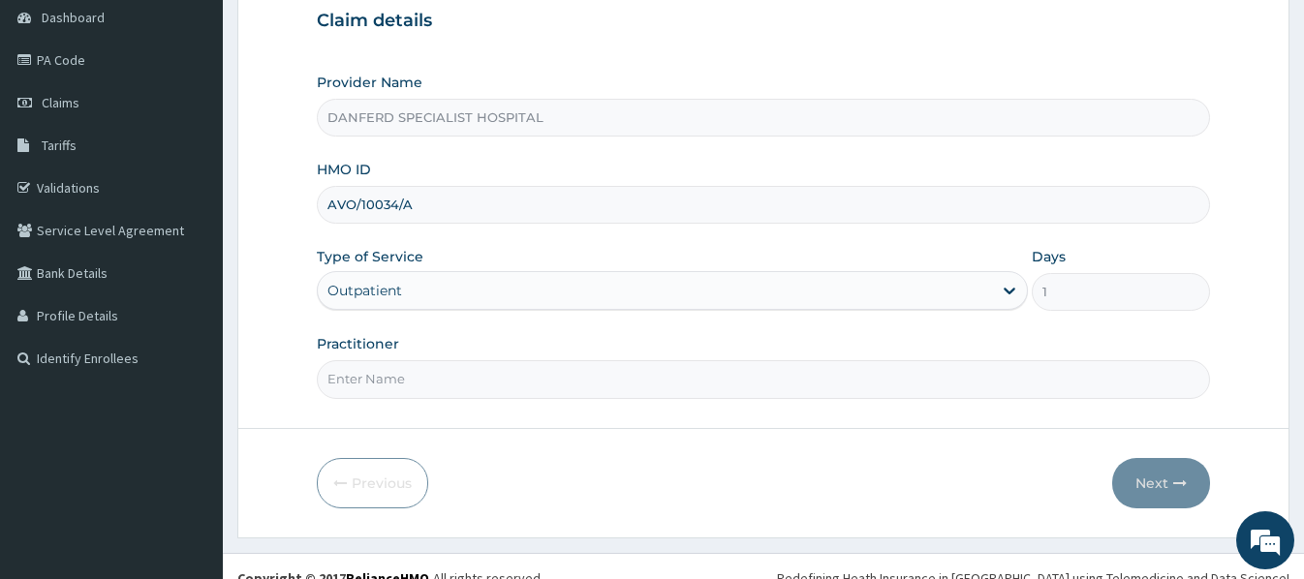
click at [505, 376] on input "Practitioner" at bounding box center [763, 379] width 892 height 38
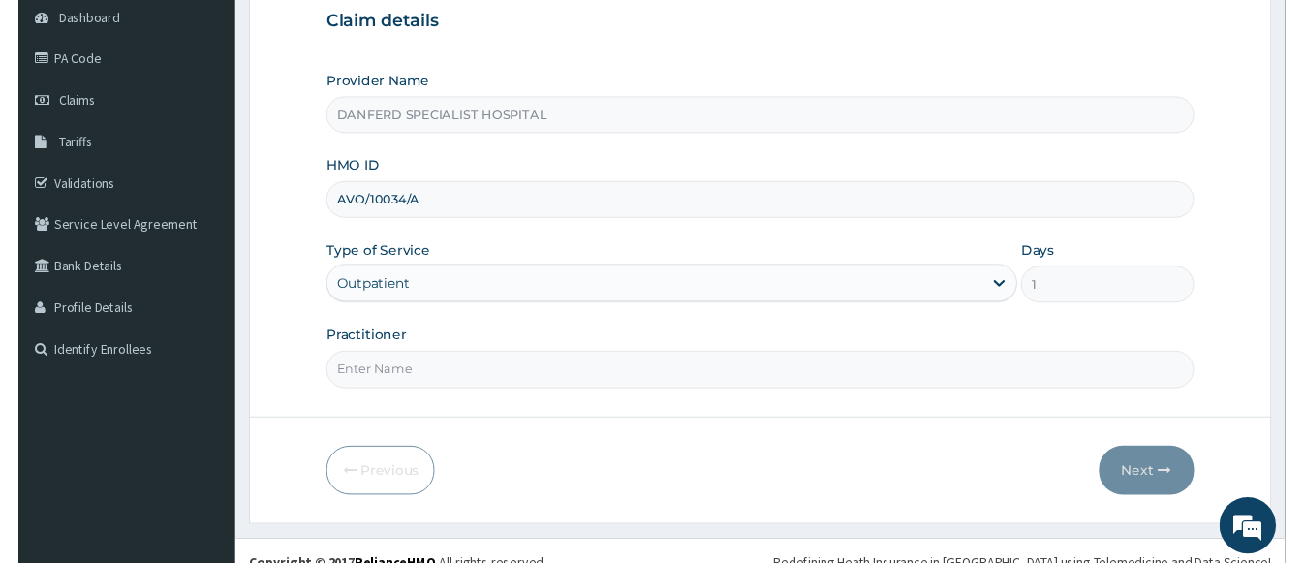
scroll to position [0, 0]
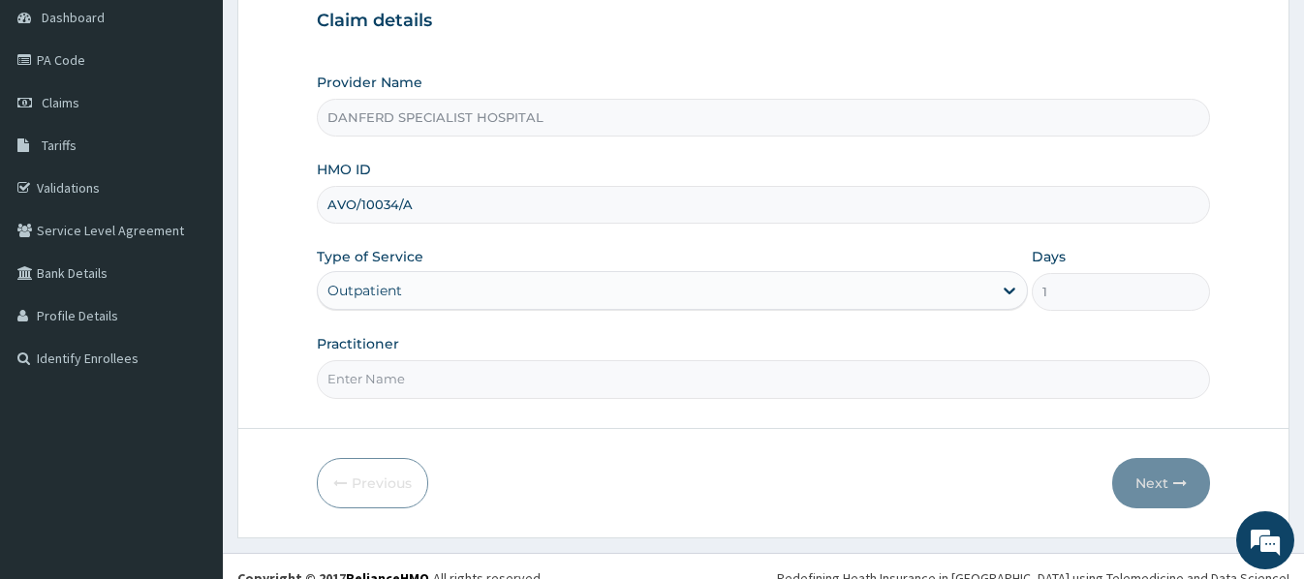
type input "[PERSON_NAME]"
click at [1157, 472] on button "Next" at bounding box center [1161, 483] width 98 height 50
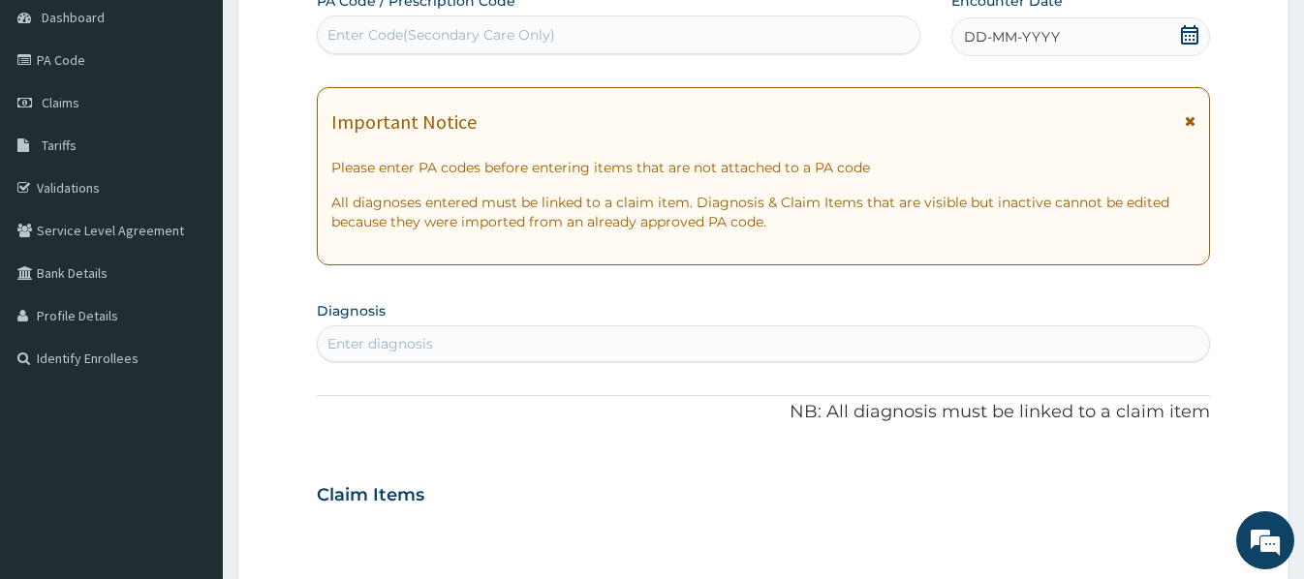
click at [1042, 37] on span "DD-MM-YYYY" at bounding box center [1012, 36] width 96 height 19
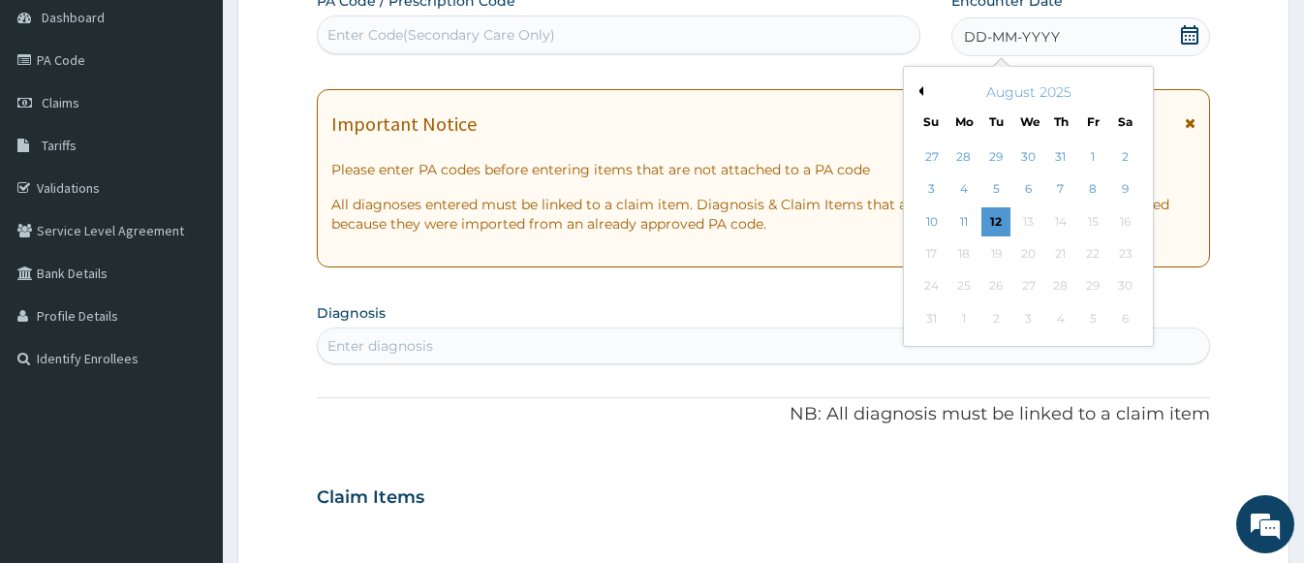
click at [618, 41] on div "Enter Code(Secondary Care Only)" at bounding box center [619, 34] width 602 height 31
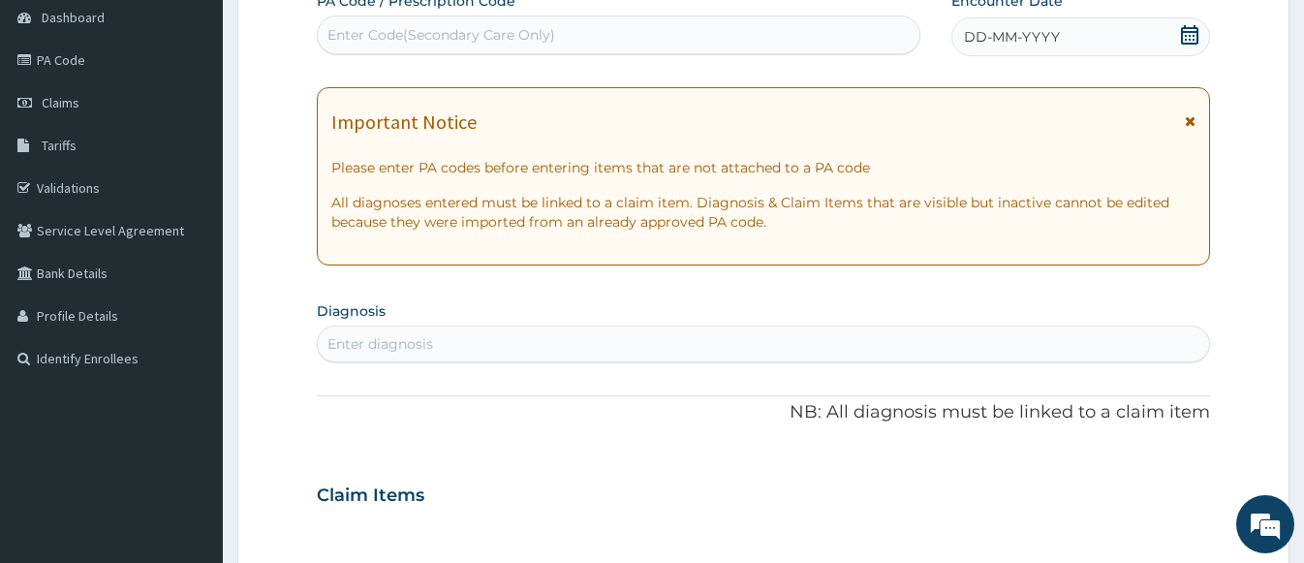
paste input "PA/92806A"
type input "PA/92806A"
click at [645, 58] on div "PA Code / Prescription Code Use Up and Down to choose options, press Enter to s…" at bounding box center [763, 492] width 892 height 1003
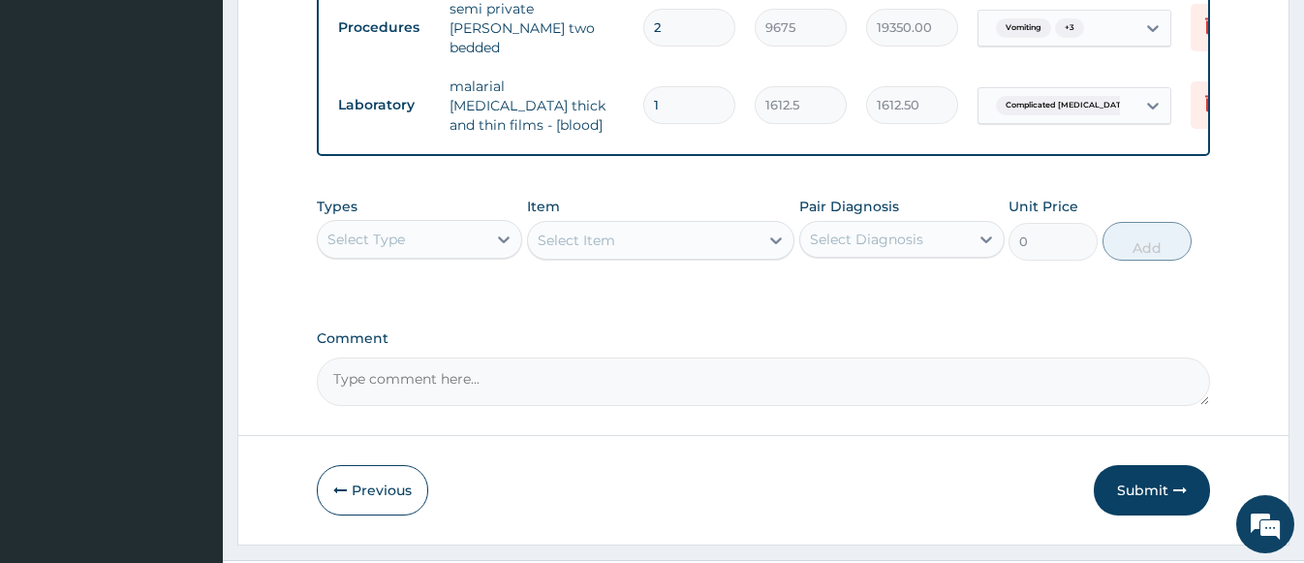
scroll to position [1542, 0]
click at [489, 225] on div at bounding box center [503, 237] width 35 height 35
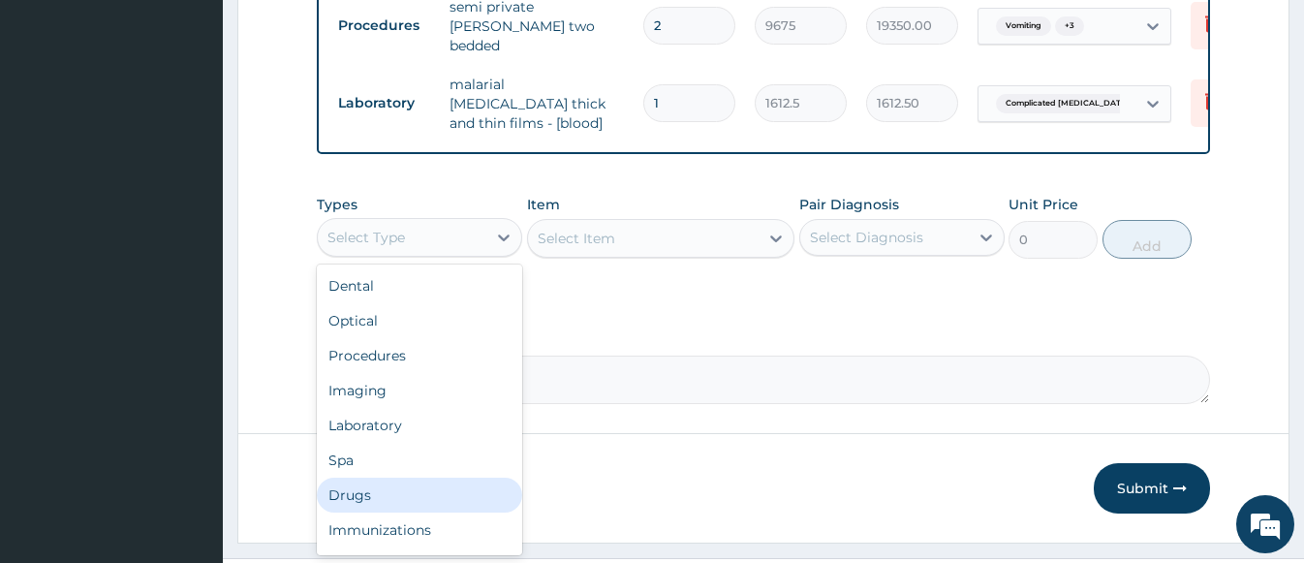
drag, startPoint x: 357, startPoint y: 491, endPoint x: 417, endPoint y: 462, distance: 65.8
click at [359, 491] on div "Drugs" at bounding box center [419, 495] width 205 height 35
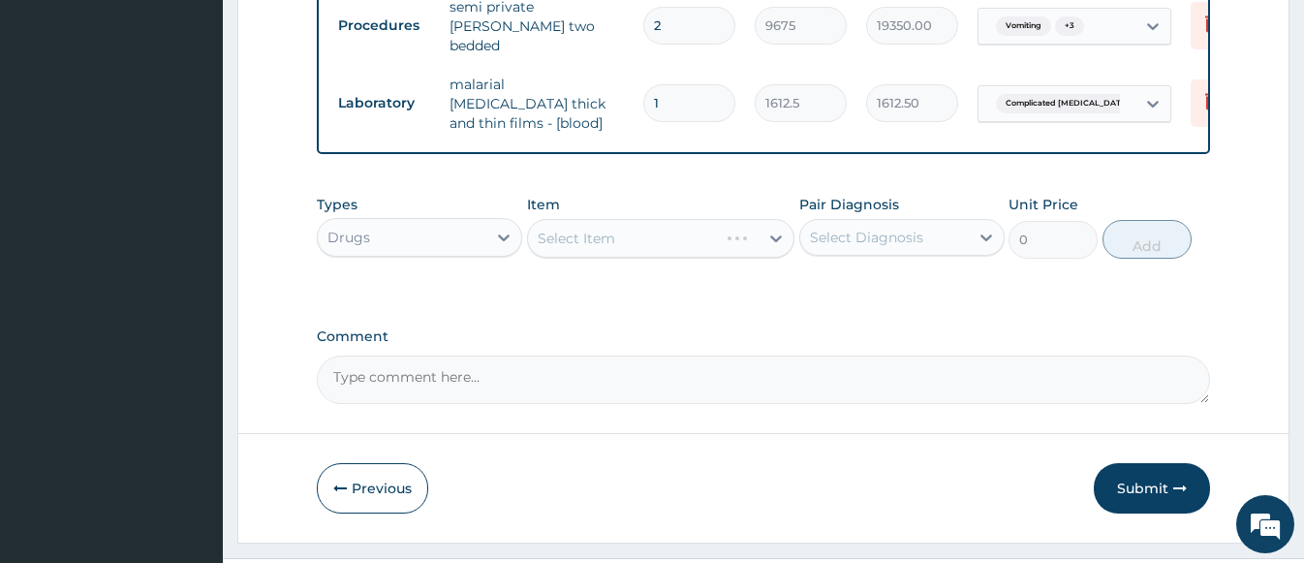
click at [545, 229] on div "Select Item" at bounding box center [660, 238] width 267 height 39
click at [539, 220] on div "Select Item" at bounding box center [660, 238] width 267 height 39
click at [541, 220] on div "Select Item" at bounding box center [660, 238] width 267 height 39
click at [552, 221] on div "Select Item" at bounding box center [660, 238] width 267 height 39
click at [540, 219] on div "Select Item" at bounding box center [660, 238] width 267 height 39
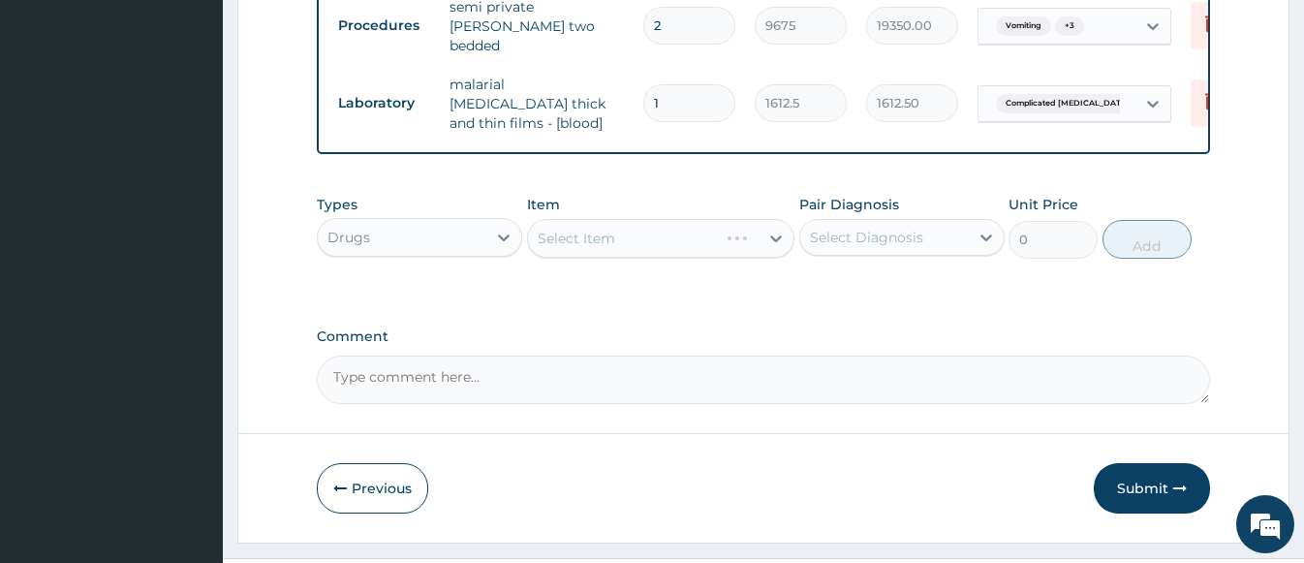
click at [540, 219] on div "Select Item" at bounding box center [660, 238] width 267 height 39
click at [538, 229] on div "Select Item" at bounding box center [576, 238] width 77 height 19
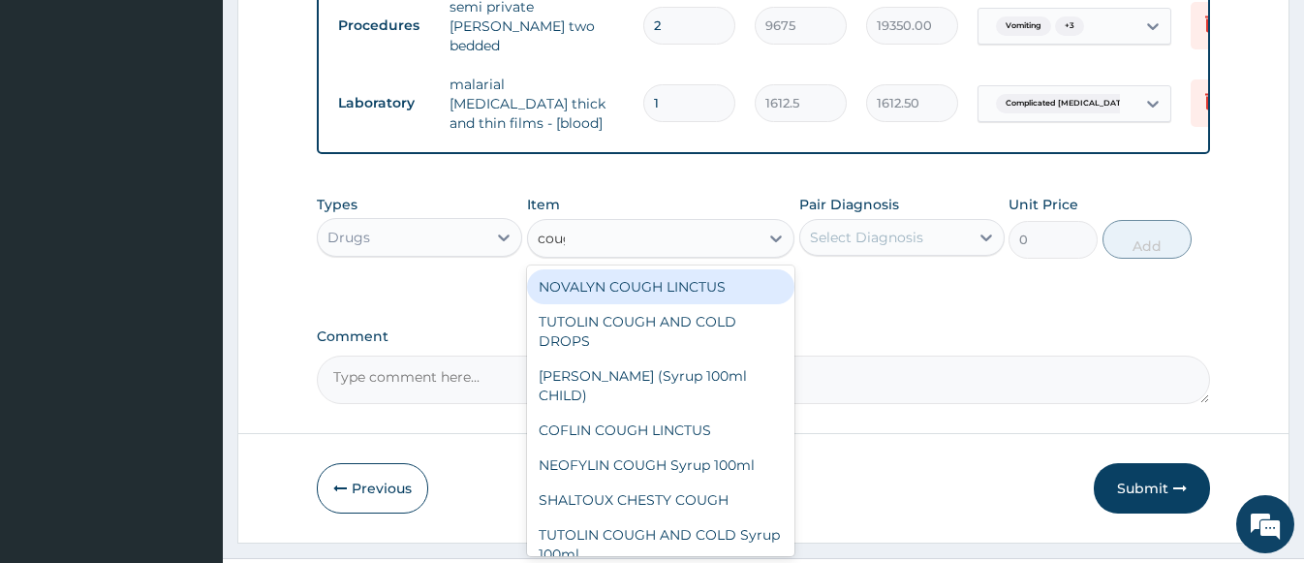
type input "cough"
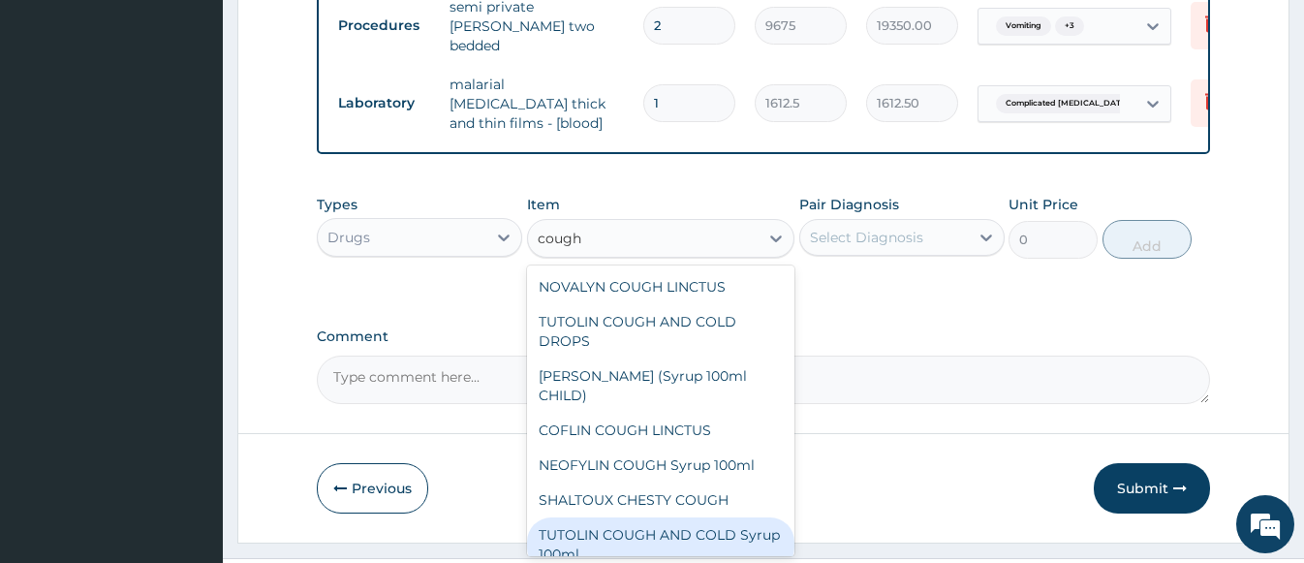
drag, startPoint x: 670, startPoint y: 531, endPoint x: 681, endPoint y: 518, distance: 16.5
click at [672, 531] on div "TUTOLIN COUGH AND COLD Syrup 100ml" at bounding box center [660, 544] width 267 height 54
type input "1537.25"
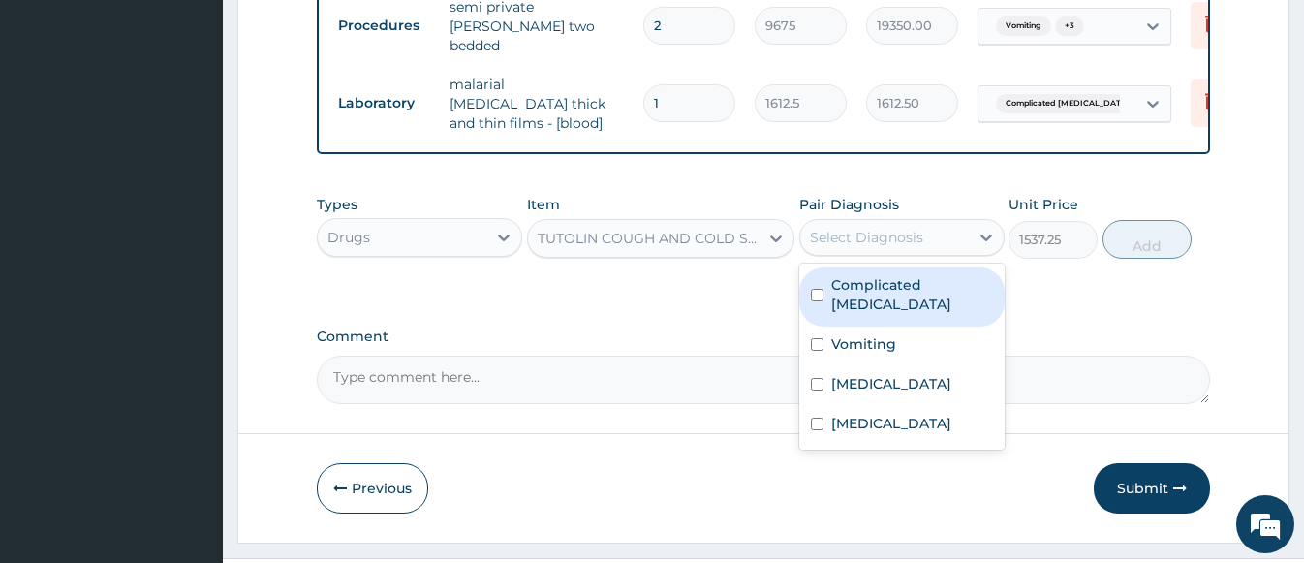
click at [906, 233] on div "Select Diagnosis" at bounding box center [866, 237] width 113 height 19
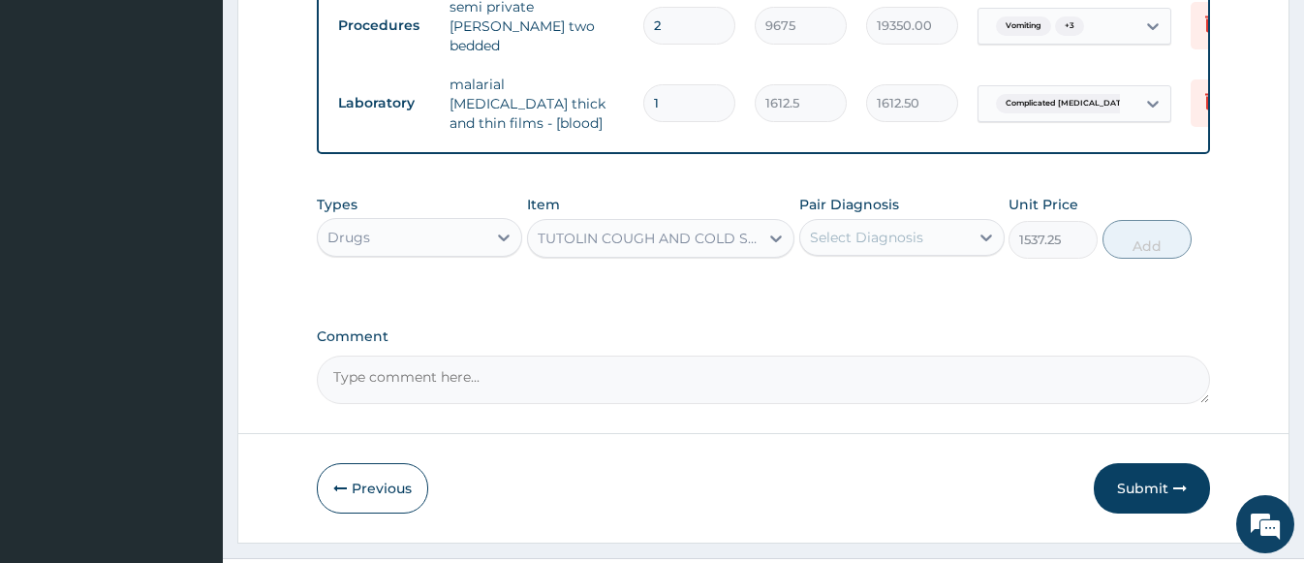
click at [1091, 328] on label "Comment" at bounding box center [763, 336] width 892 height 16
click at [1091, 356] on textarea "Comment" at bounding box center [763, 380] width 892 height 48
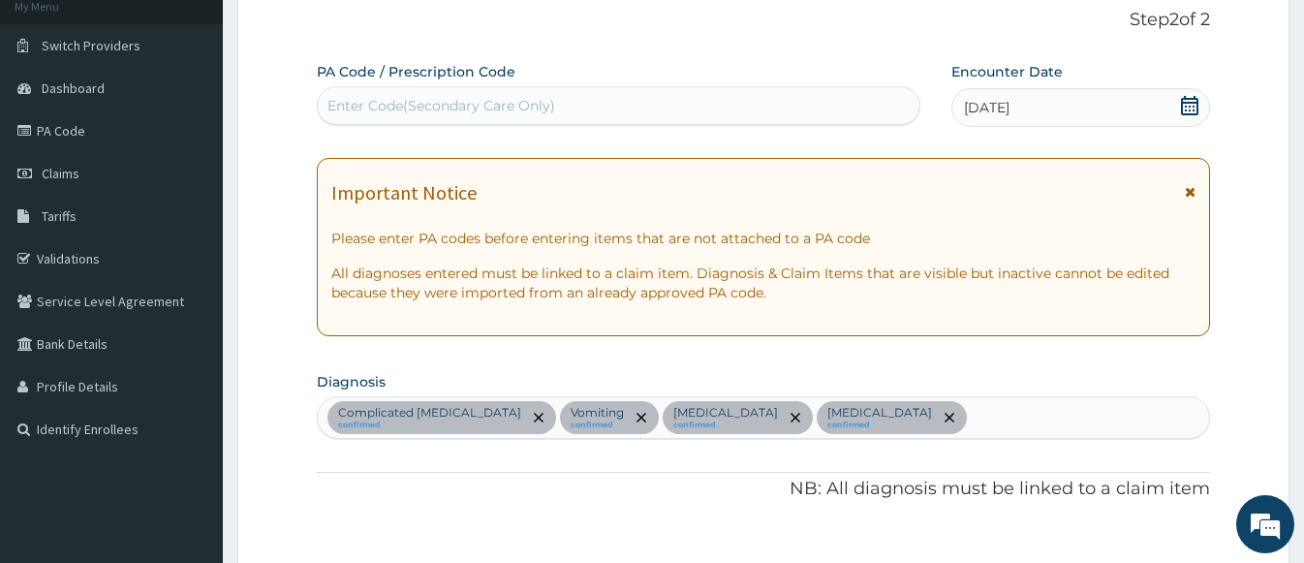
scroll to position [89, 0]
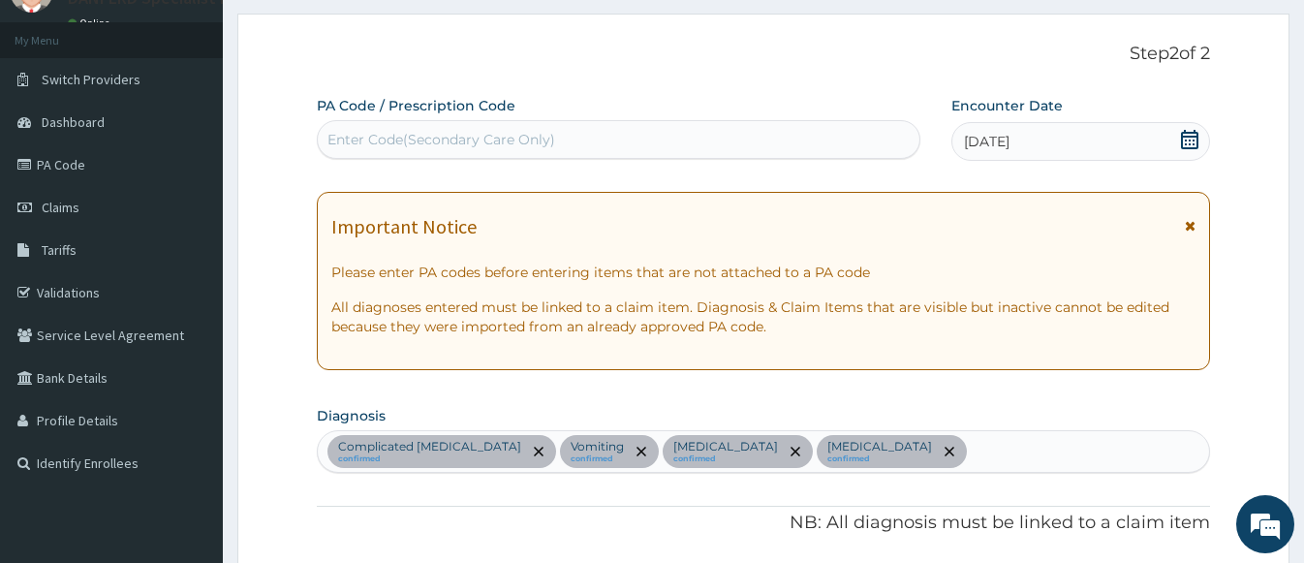
click at [835, 454] on div "Complicated malaria confirmed Vomiting confirmed Sepsis confirmed Peptic ulcer …" at bounding box center [763, 451] width 890 height 41
type input "upper res"
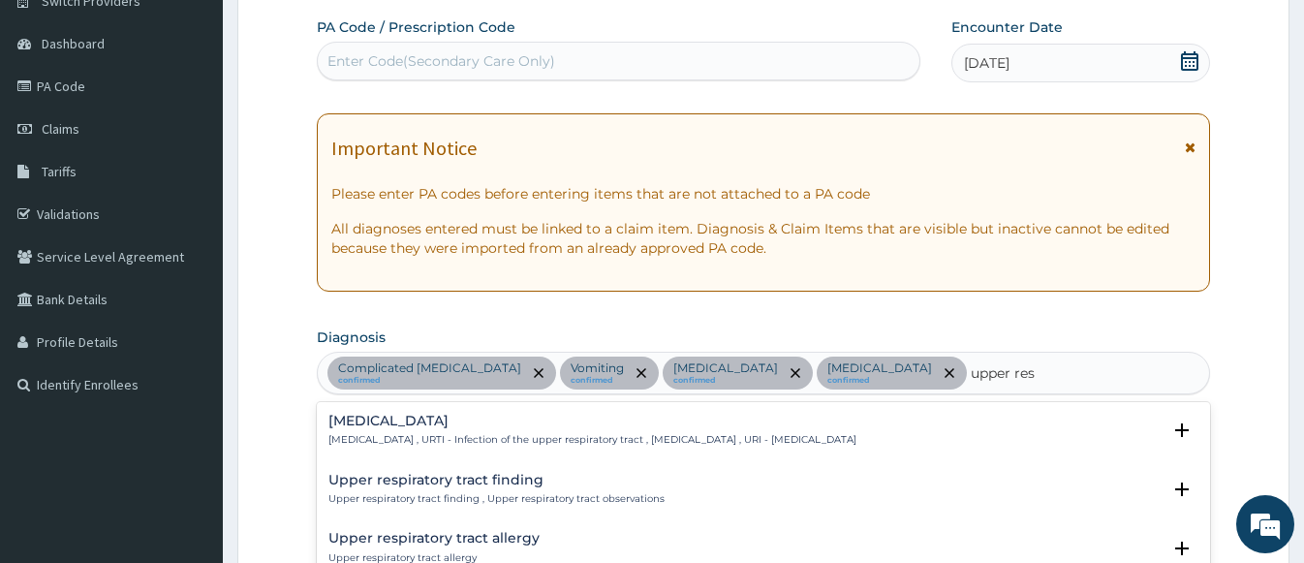
scroll to position [283, 0]
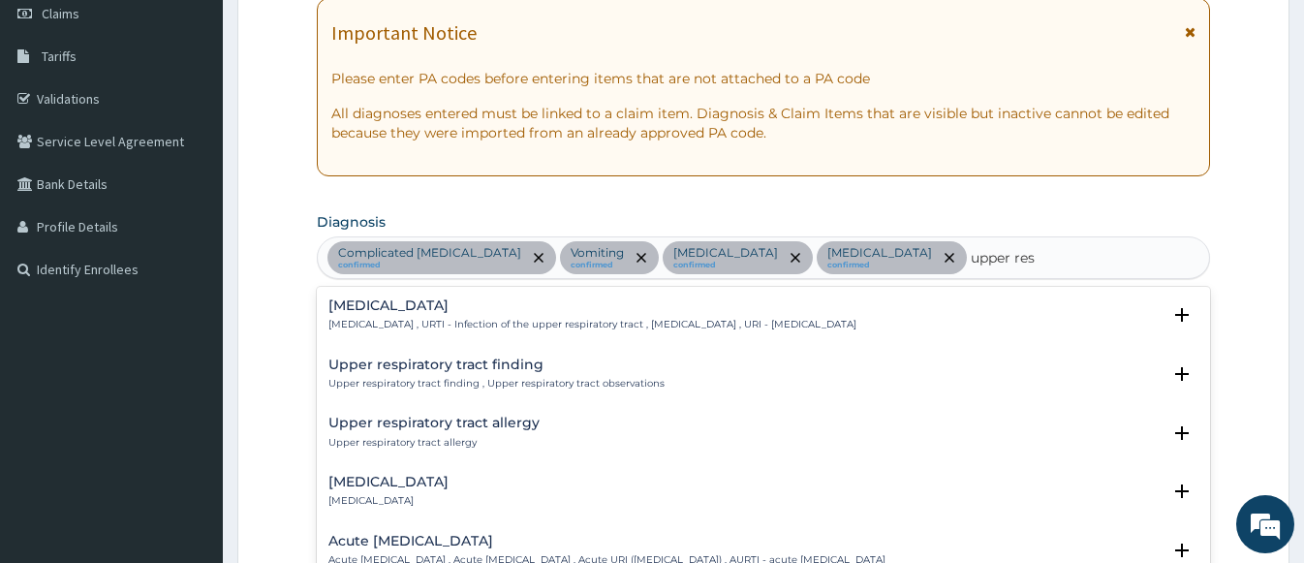
click at [366, 315] on div "Upper respiratory infection Upper respiratory infection , URTI - Infection of t…" at bounding box center [592, 315] width 528 height 34
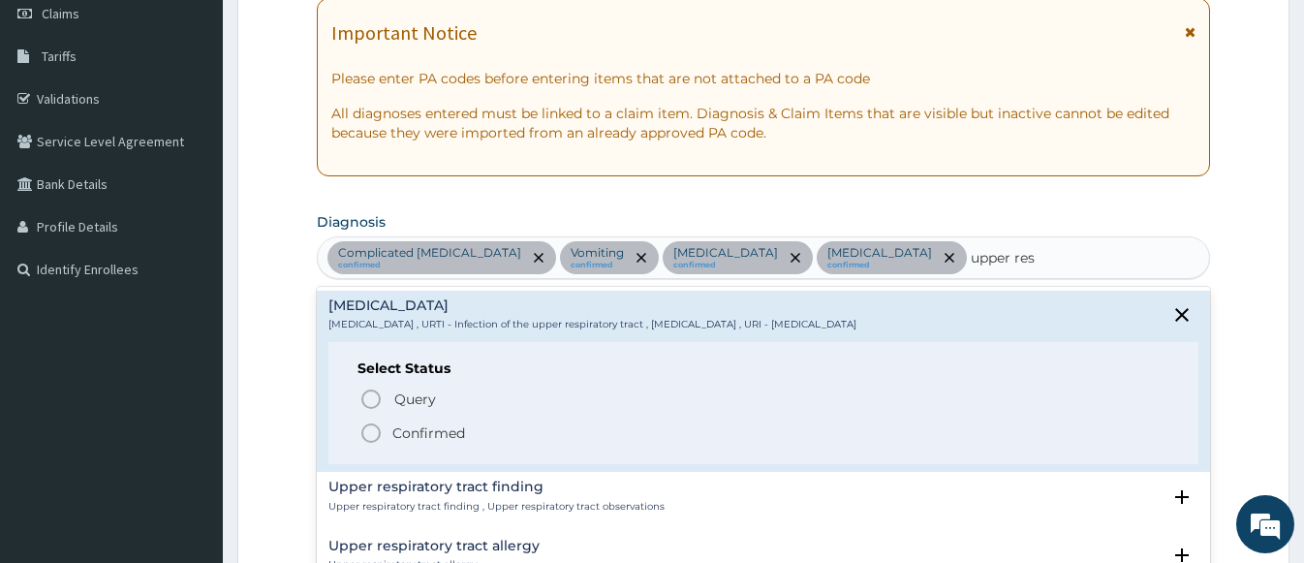
click at [453, 431] on p "Confirmed" at bounding box center [428, 432] width 73 height 19
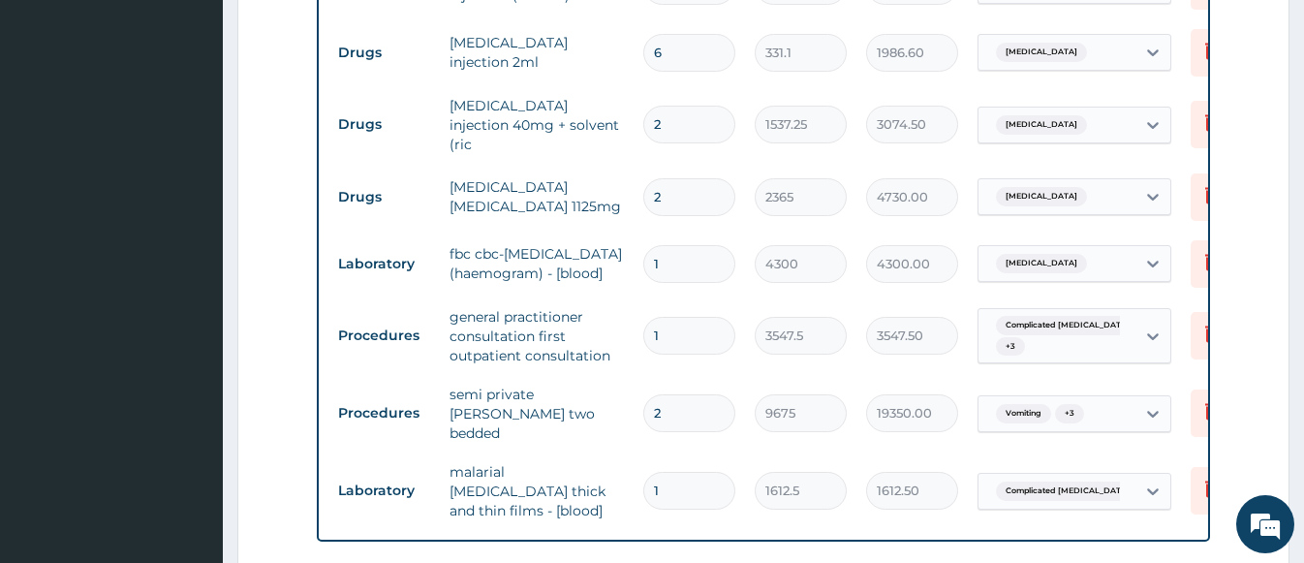
scroll to position [1445, 0]
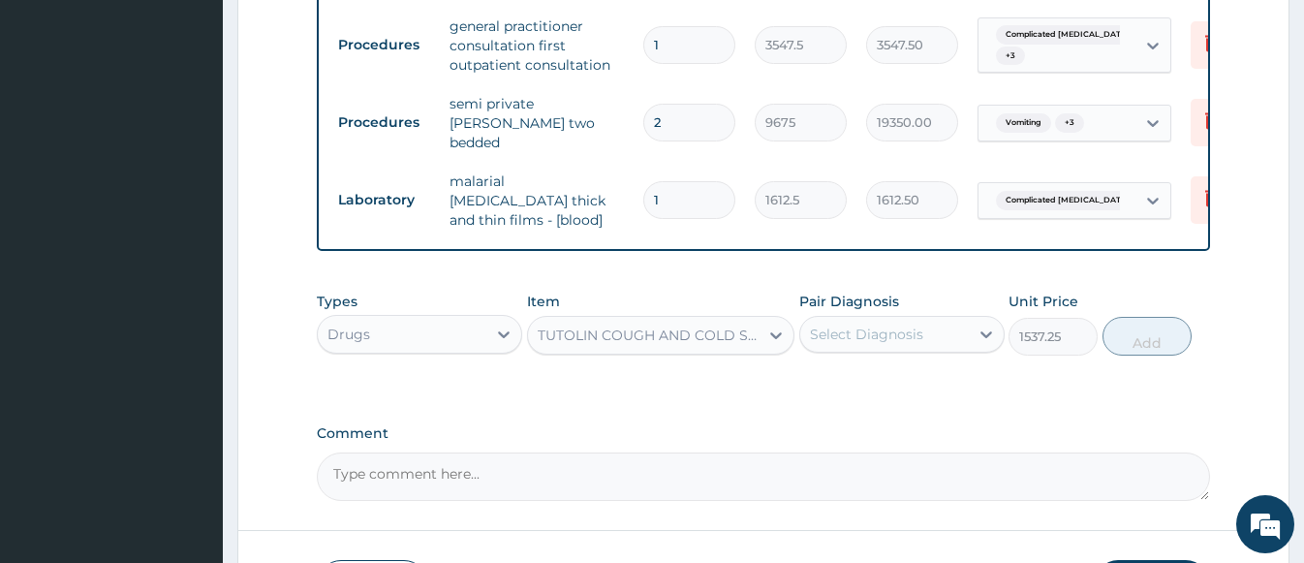
click at [812, 325] on div "Select Diagnosis" at bounding box center [866, 334] width 113 height 19
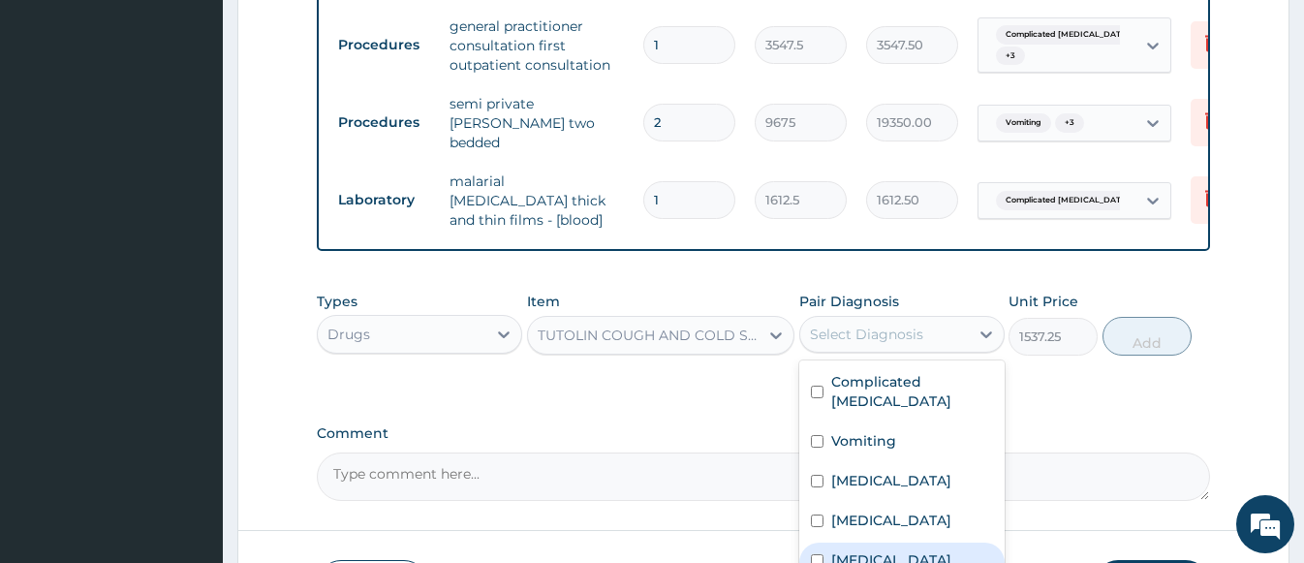
click at [879, 542] on div "Upper respiratory infection" at bounding box center [901, 562] width 205 height 40
checkbox input "true"
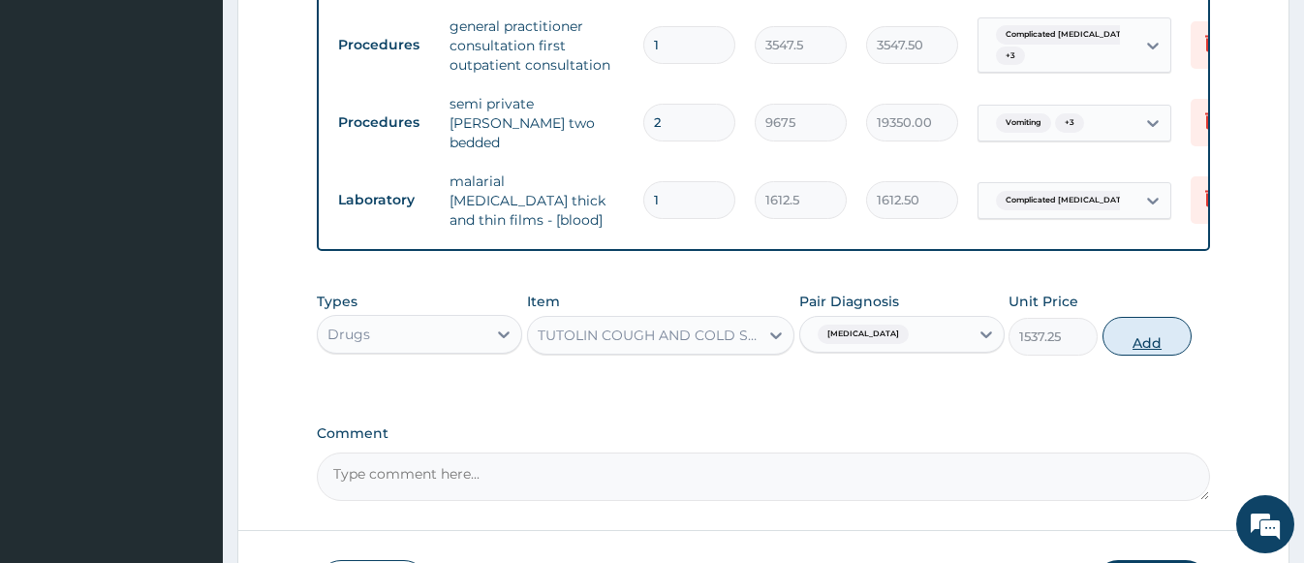
click at [1139, 338] on button "Add" at bounding box center [1146, 336] width 89 height 39
type input "0"
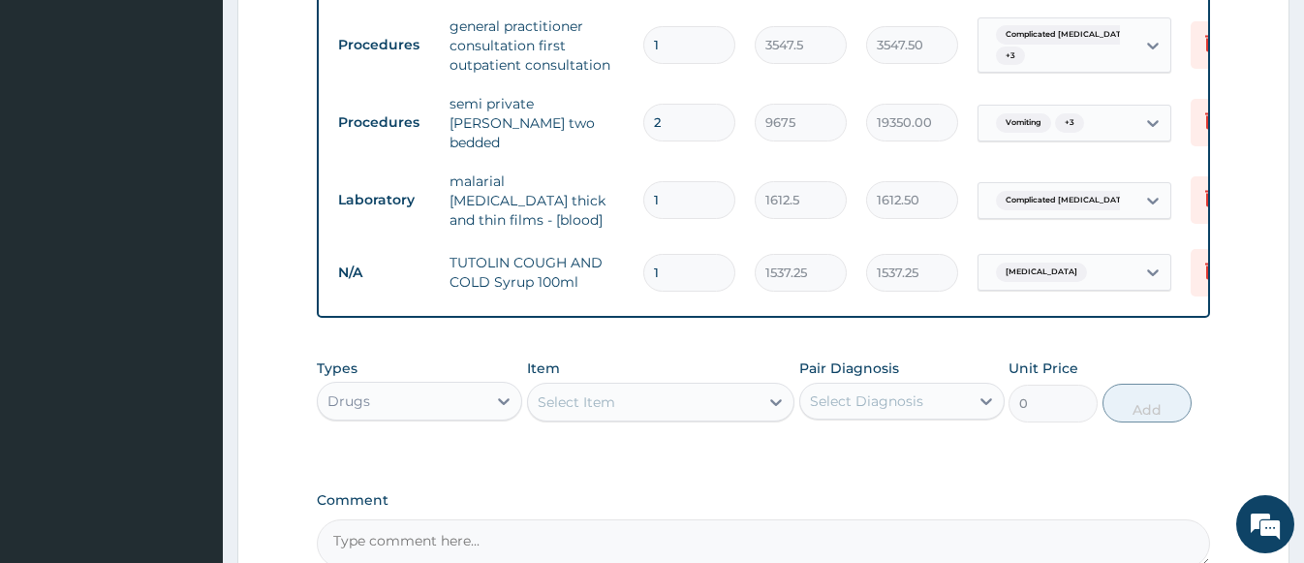
click at [598, 387] on div "Select Item" at bounding box center [643, 402] width 231 height 31
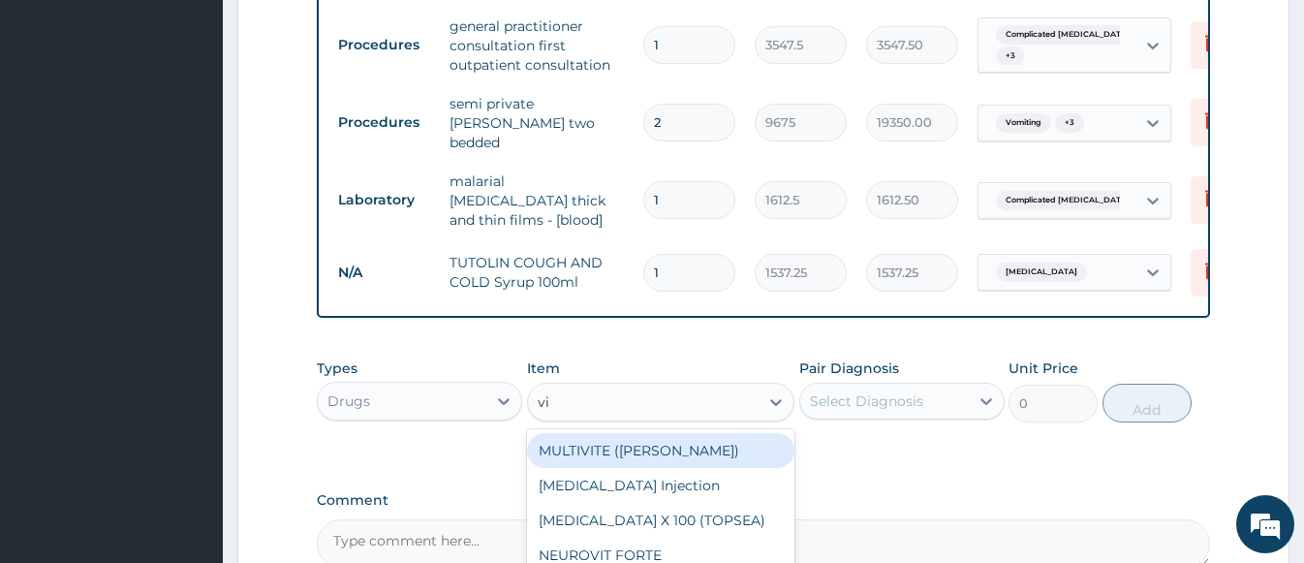
type input "v"
type input "asco"
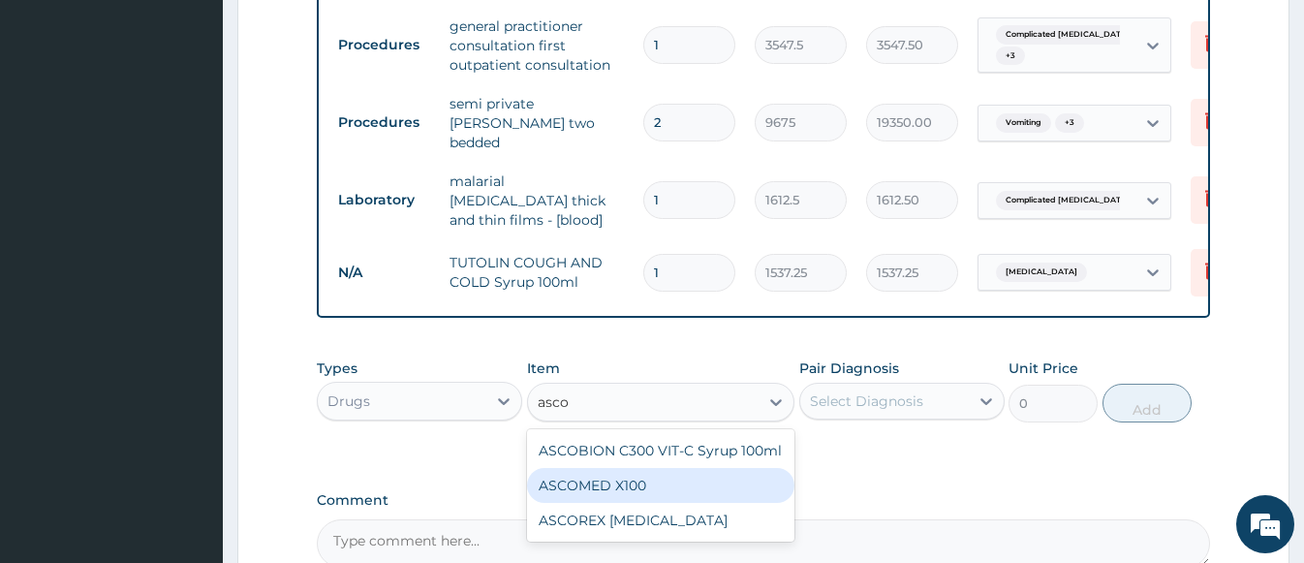
click at [623, 484] on div "ASCOMED X100" at bounding box center [660, 485] width 267 height 35
type input "23.65"
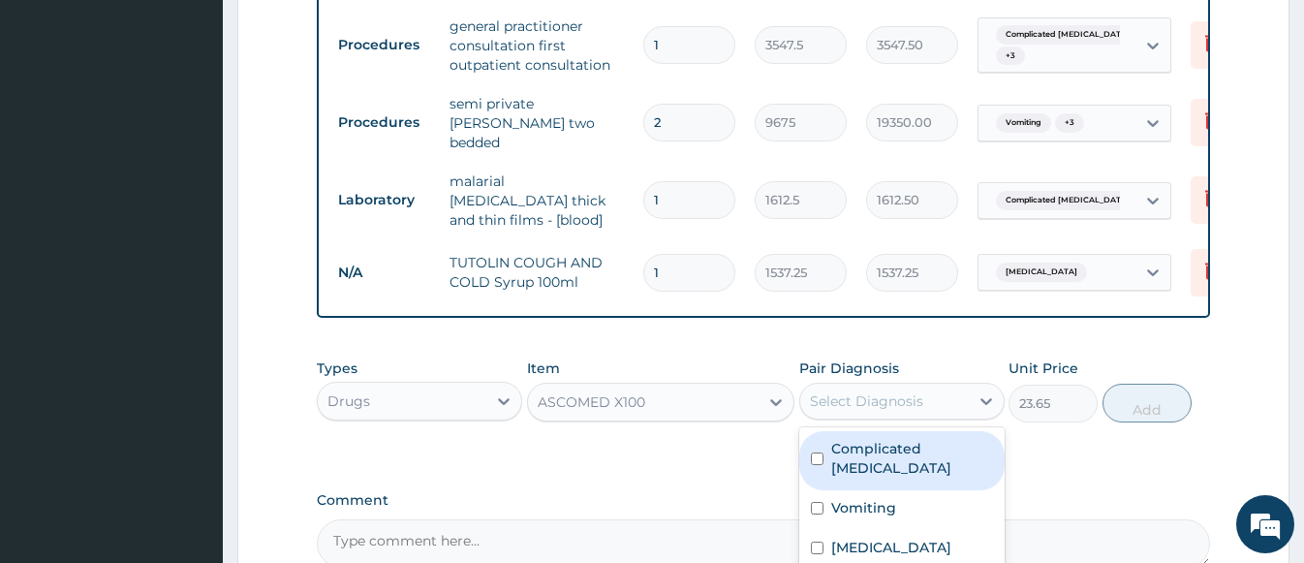
click at [929, 398] on div "Select Diagnosis" at bounding box center [884, 401] width 169 height 31
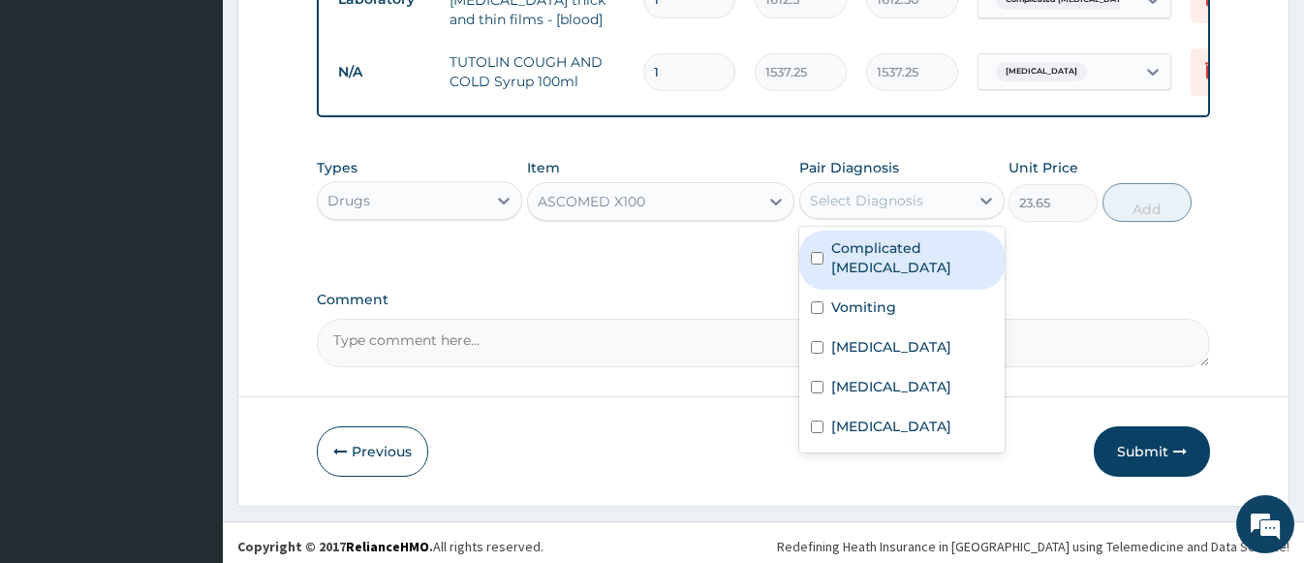
scroll to position [1647, 0]
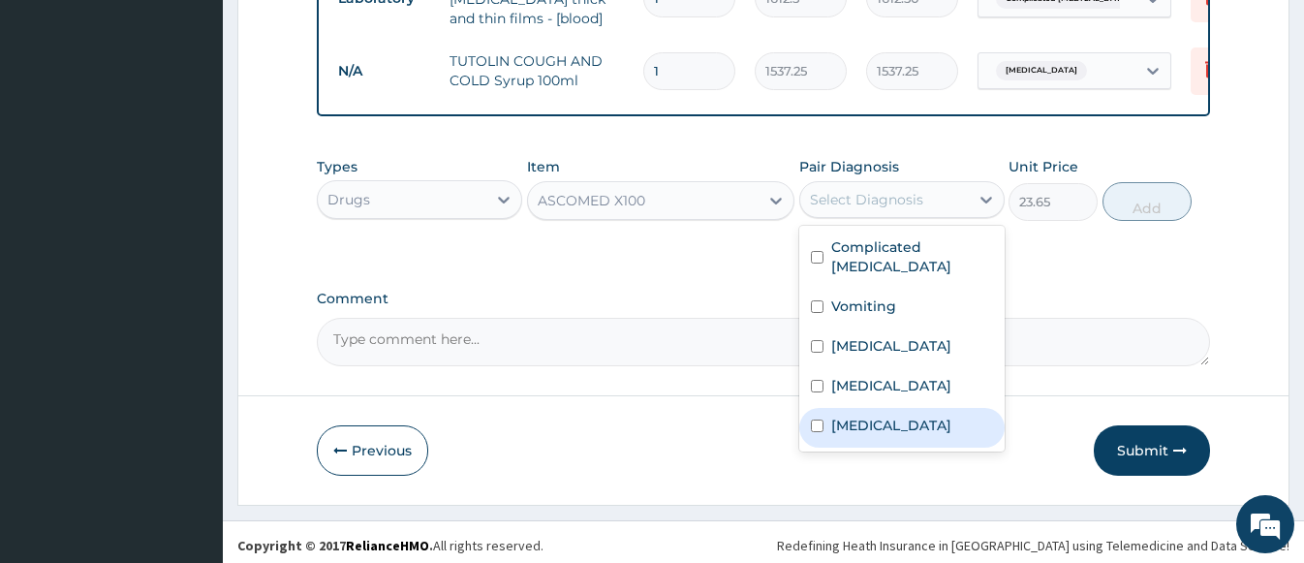
click at [875, 416] on label "Upper respiratory infection" at bounding box center [891, 425] width 120 height 19
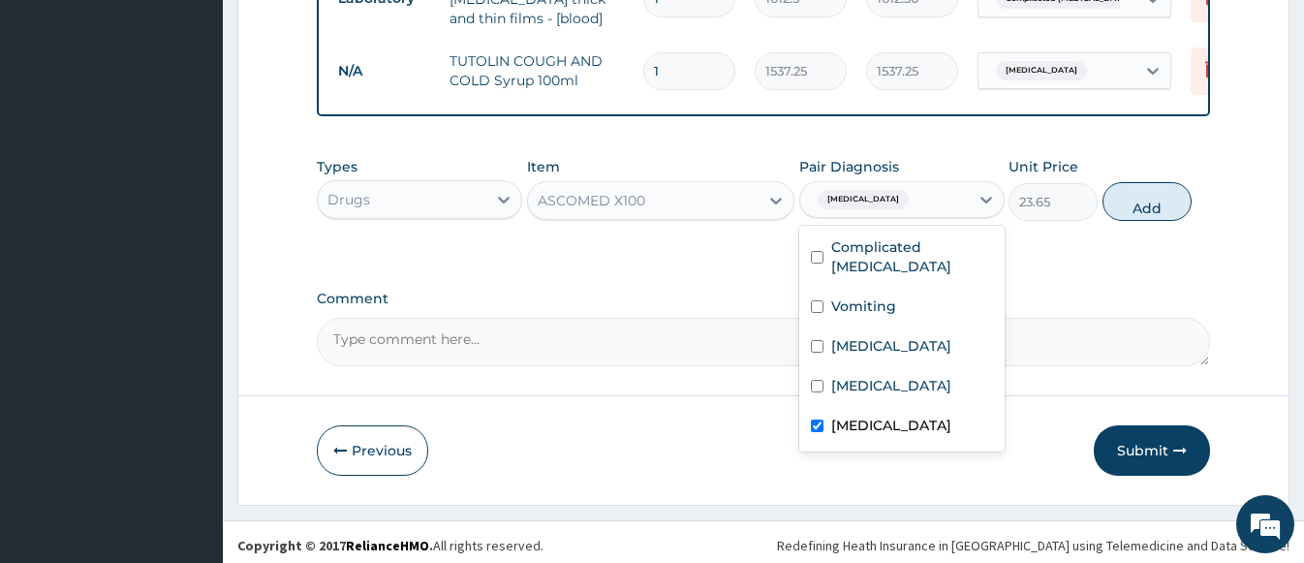
click at [912, 416] on label "Upper respiratory infection" at bounding box center [891, 425] width 120 height 19
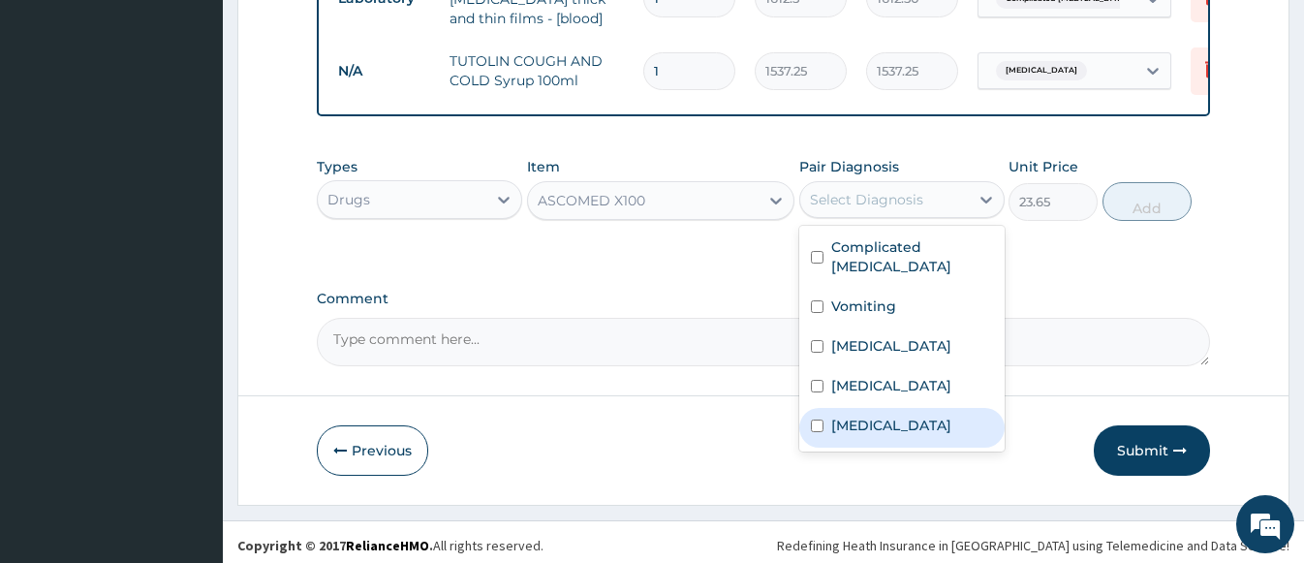
click at [911, 416] on label "Upper respiratory infection" at bounding box center [891, 425] width 120 height 19
checkbox input "true"
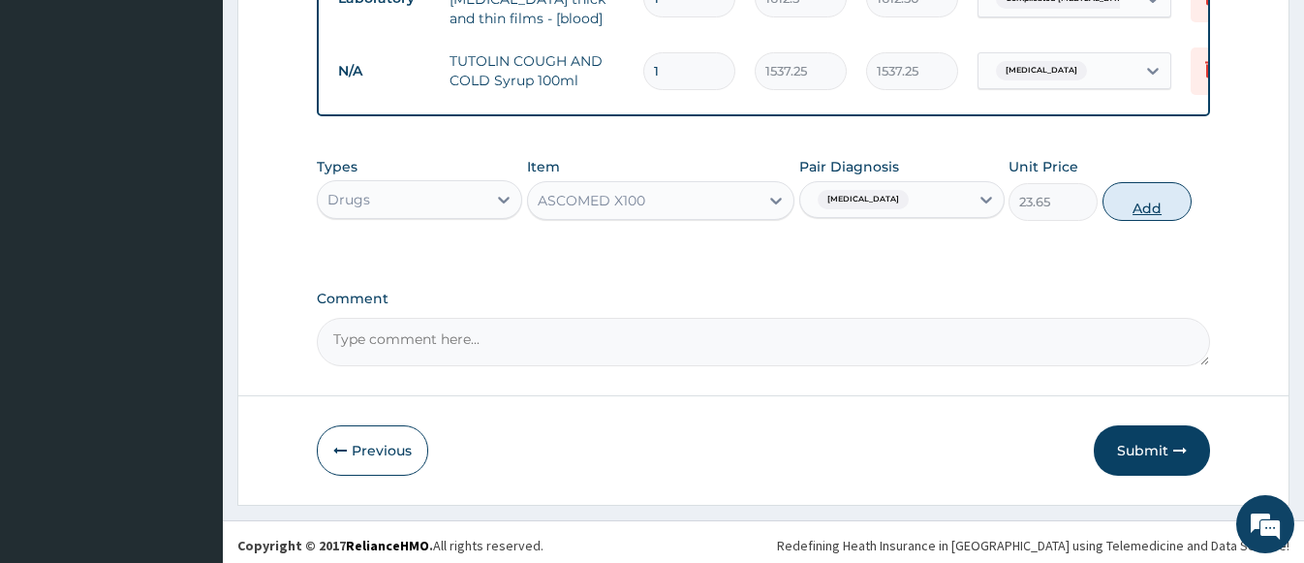
click at [1155, 196] on button "Add" at bounding box center [1146, 201] width 89 height 39
type input "0"
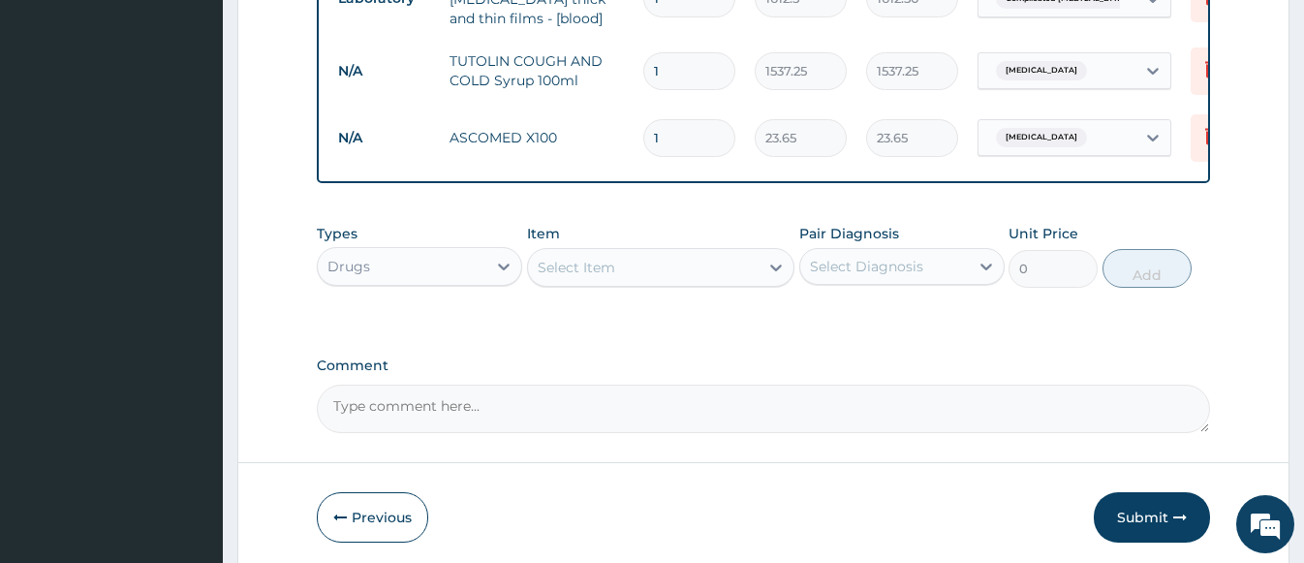
drag, startPoint x: 681, startPoint y: 117, endPoint x: 632, endPoint y: 117, distance: 49.4
click at [632, 117] on tr "N/A ASCOMED X100 1 23.65 23.65 Upper respiratory infection Delete" at bounding box center [802, 138] width 949 height 67
type input "4"
type input "94.60"
type input "42"
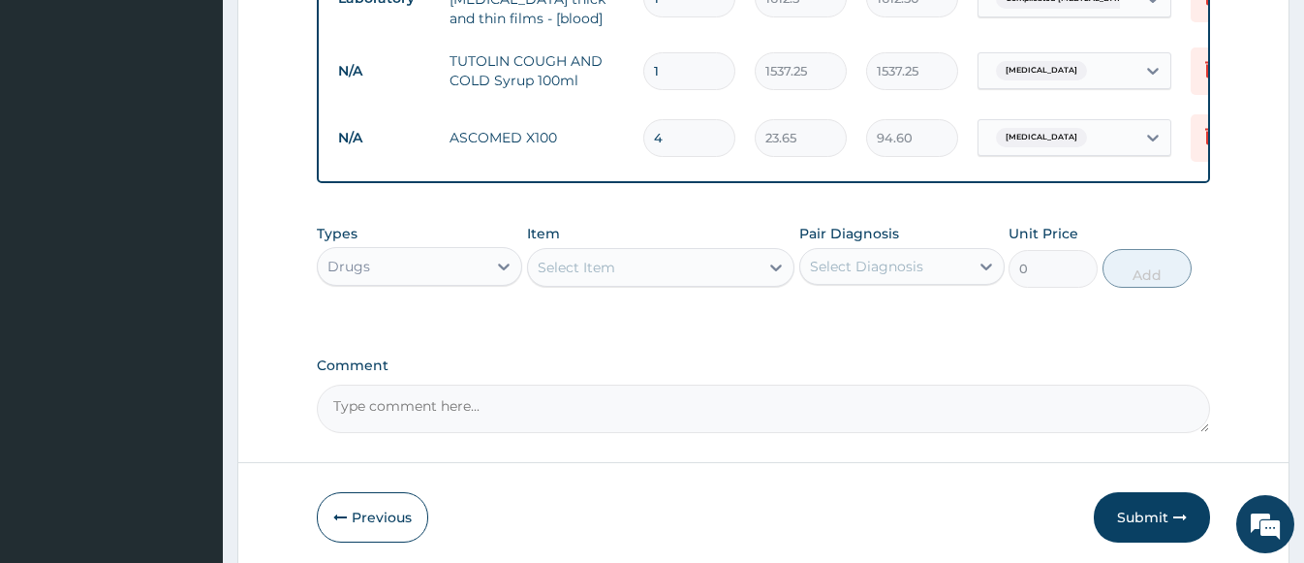
type input "993.30"
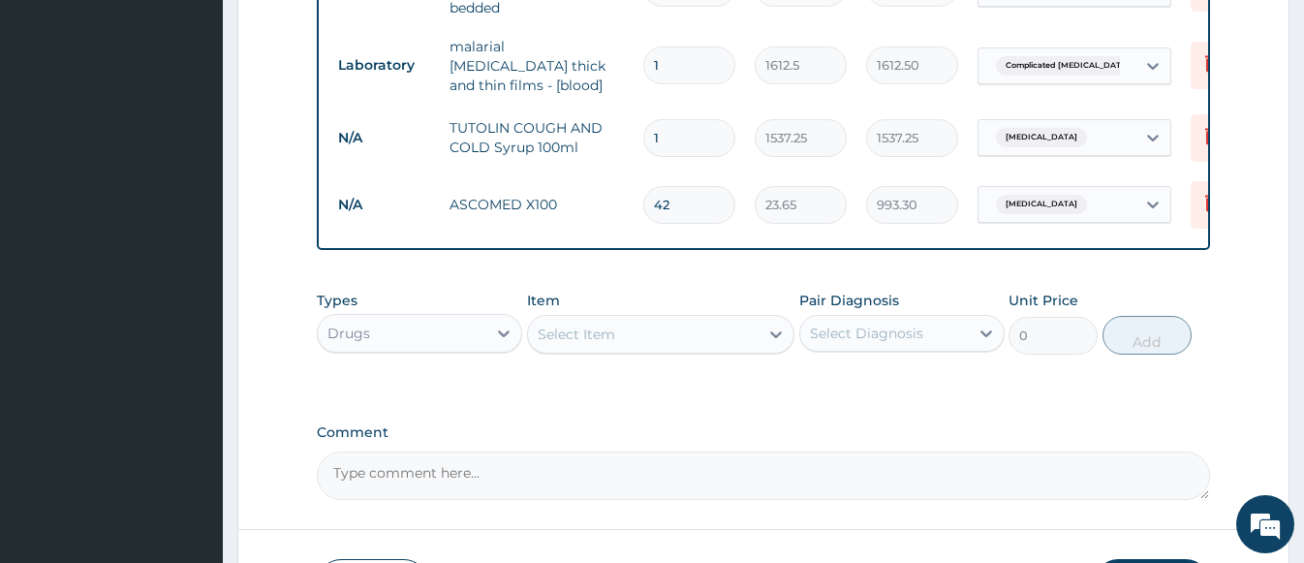
scroll to position [1520, 0]
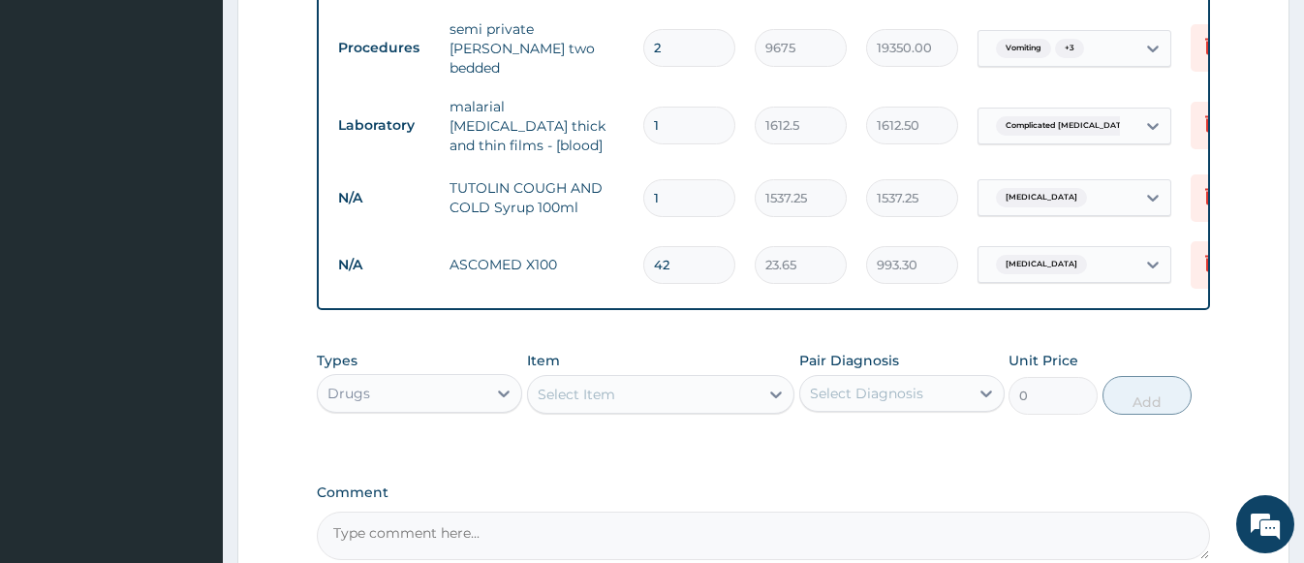
type input "42"
click at [571, 385] on div "Select Item" at bounding box center [576, 394] width 77 height 19
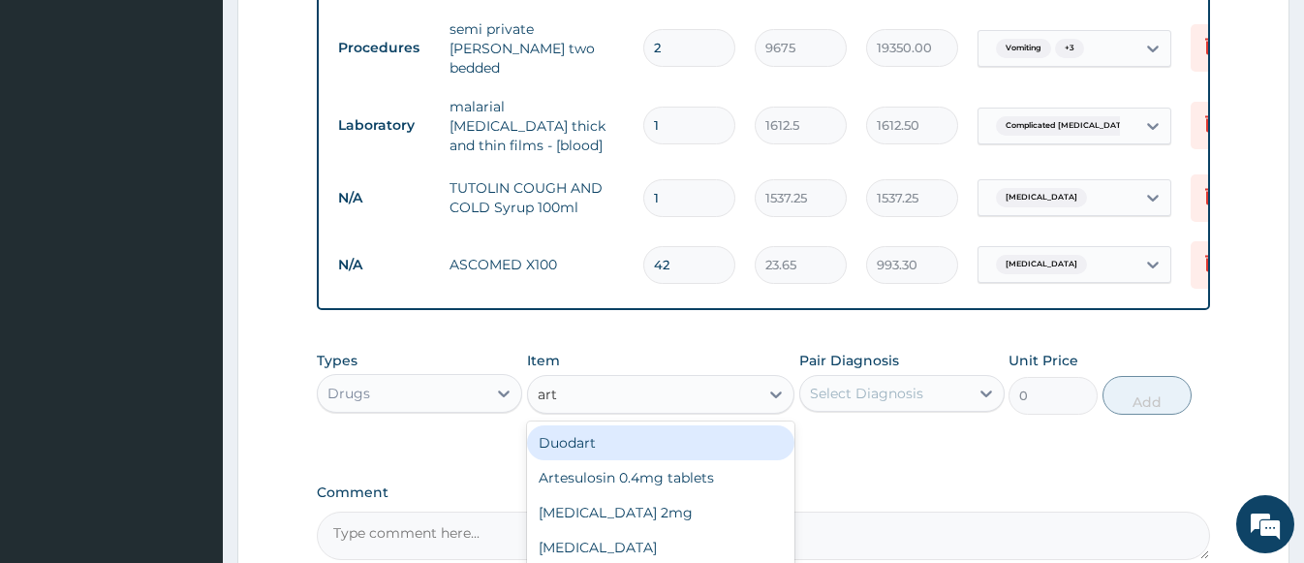
type input "arte"
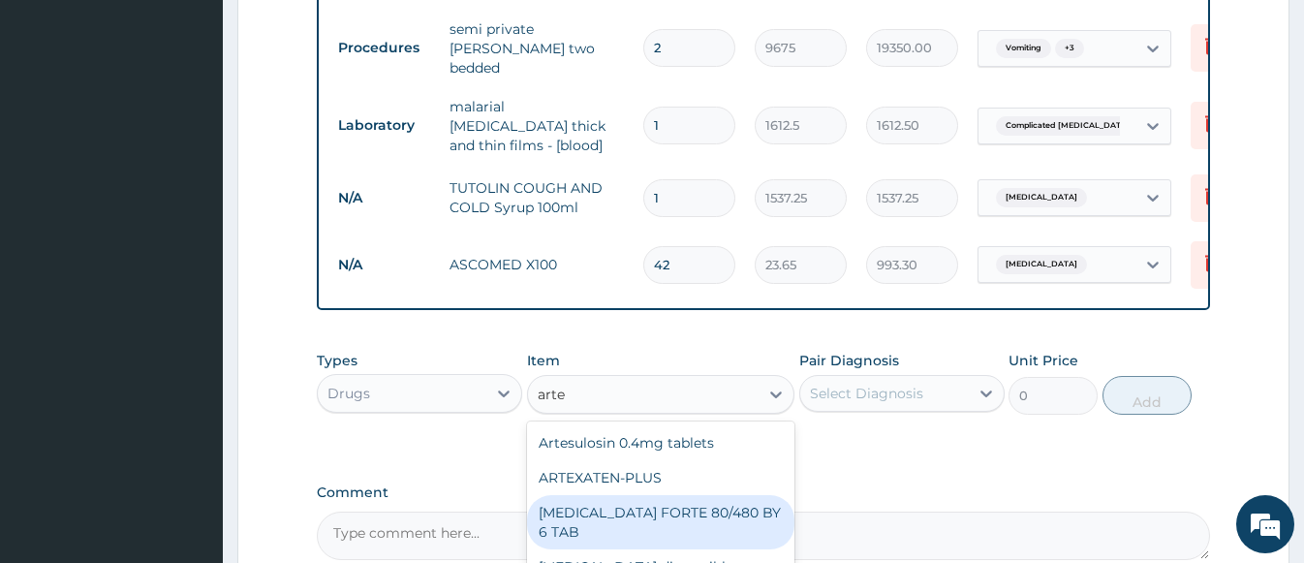
click at [687, 506] on div "COARTEM FORTE 80/480 BY 6 TAB" at bounding box center [660, 522] width 267 height 54
type input "449.35"
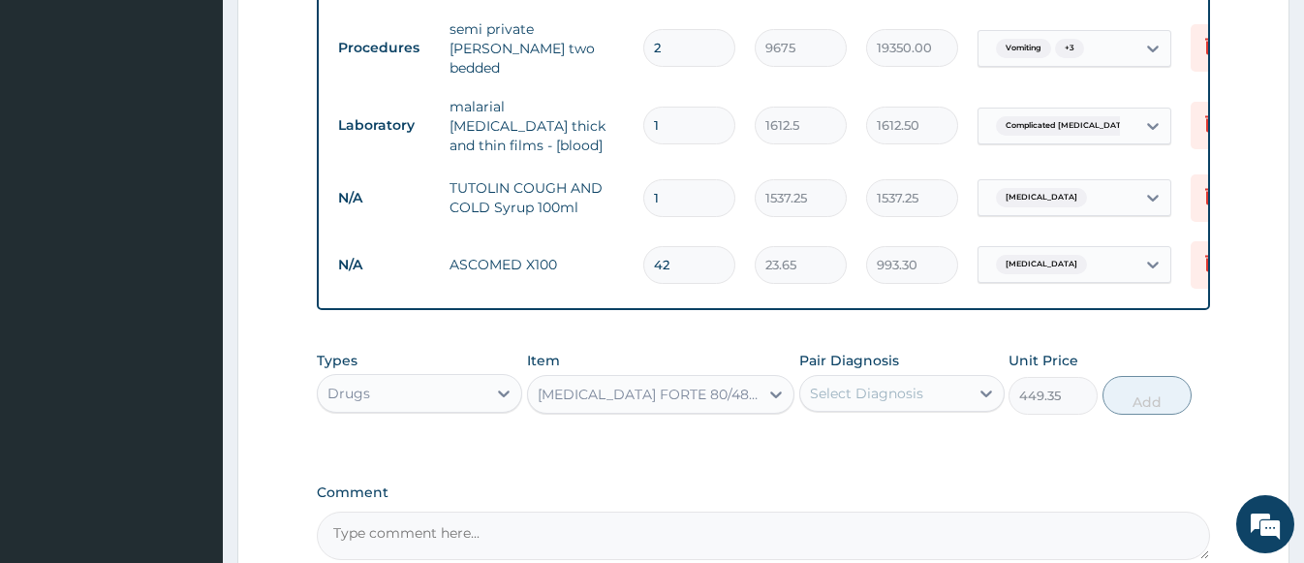
click at [864, 384] on div "Select Diagnosis" at bounding box center [866, 393] width 113 height 19
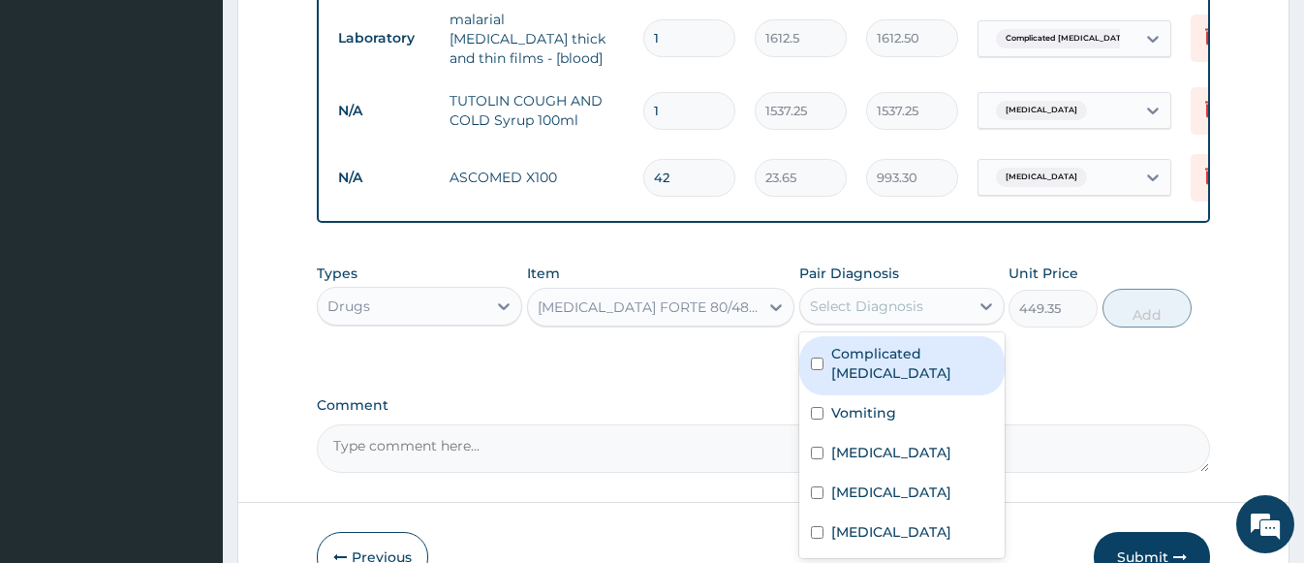
scroll to position [1617, 0]
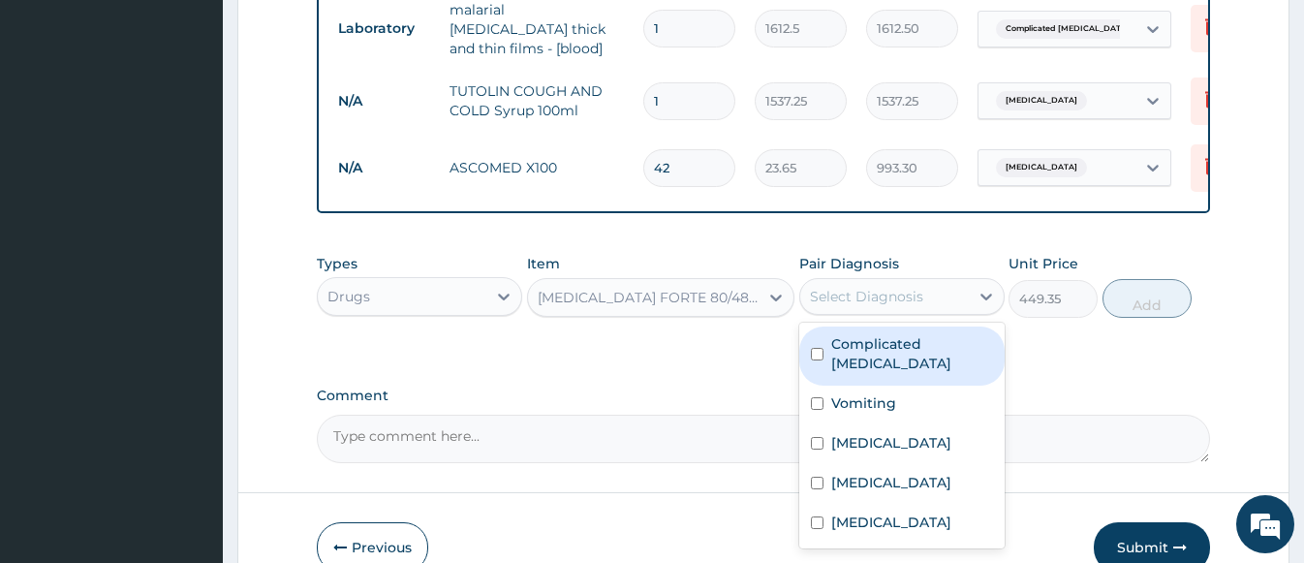
click at [857, 341] on label "Complicated malaria" at bounding box center [912, 353] width 162 height 39
checkbox input "true"
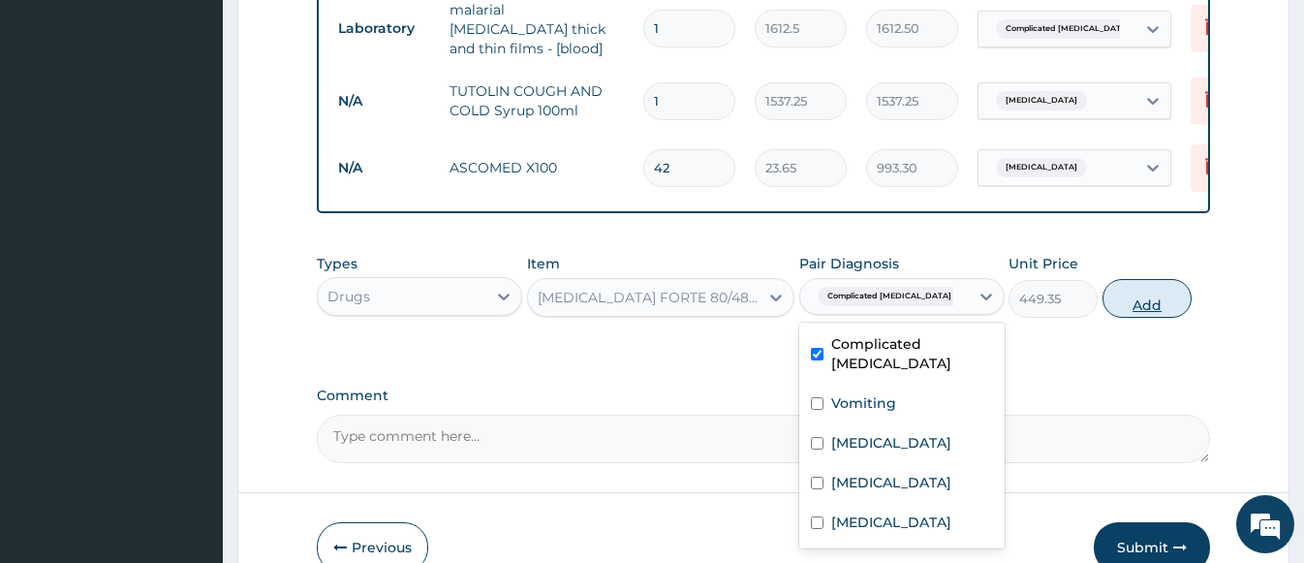
click at [1157, 294] on button "Add" at bounding box center [1146, 298] width 89 height 39
type input "0"
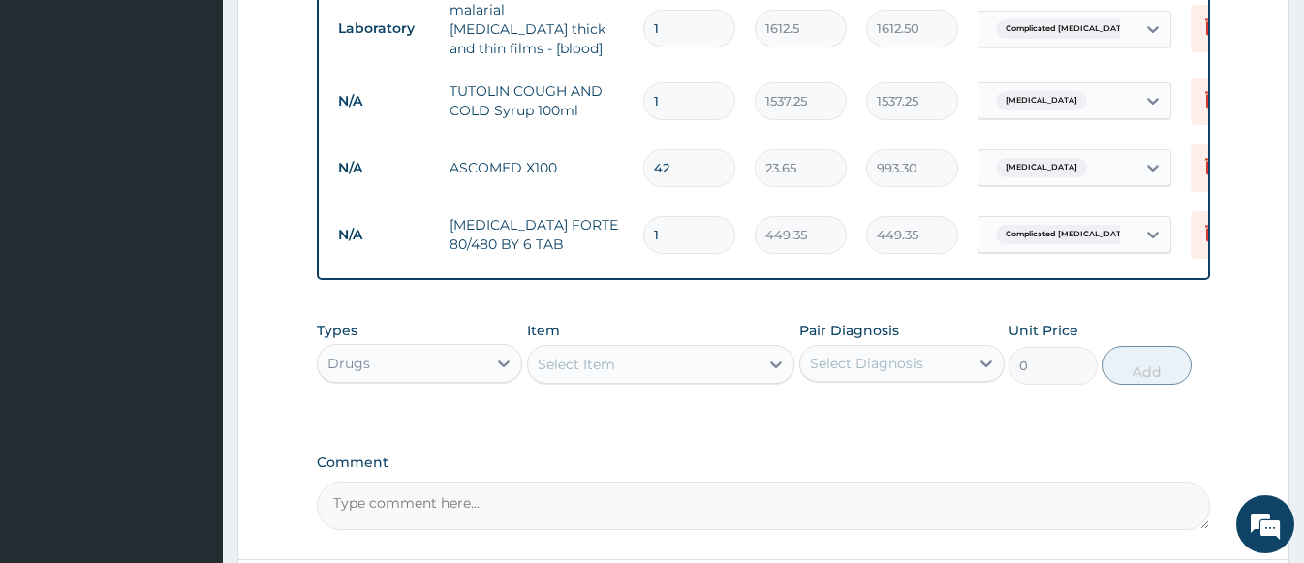
drag, startPoint x: 675, startPoint y: 219, endPoint x: 650, endPoint y: 223, distance: 25.5
click at [650, 223] on input "1" at bounding box center [689, 235] width 92 height 38
type input "6"
type input "2696.10"
type input "5"
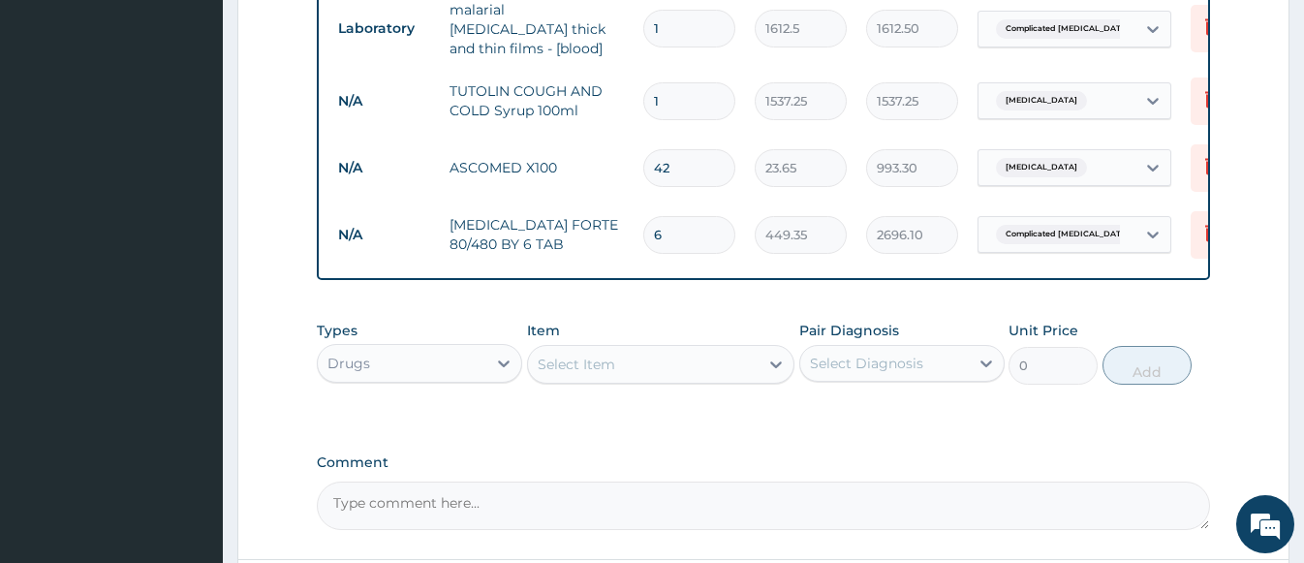
type input "2246.75"
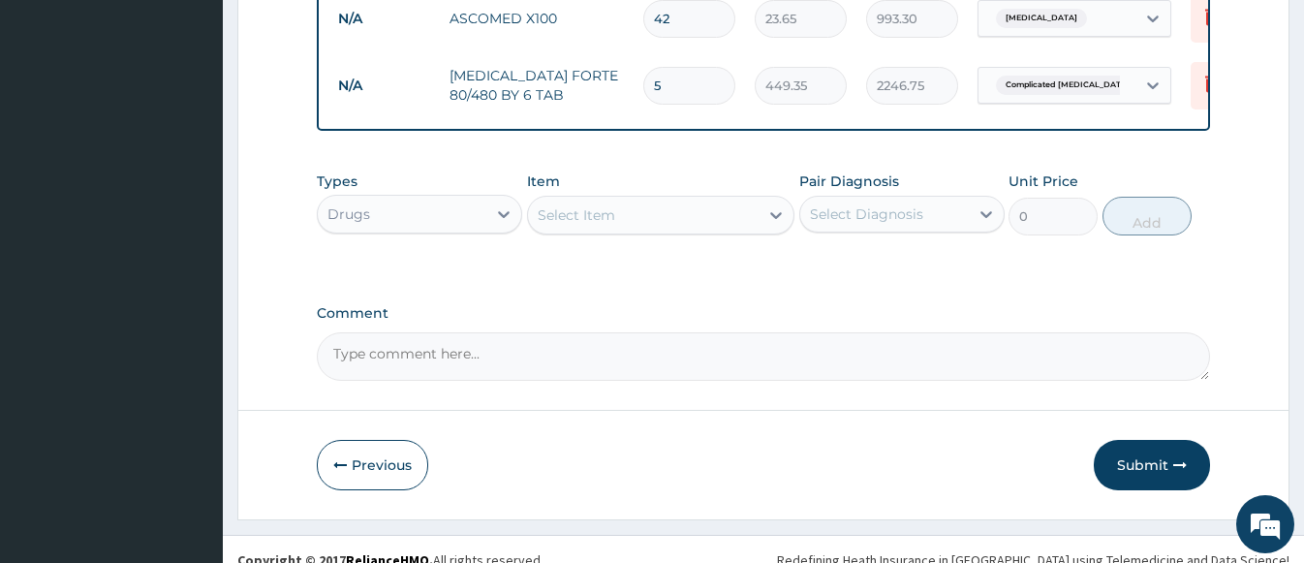
scroll to position [1780, 0]
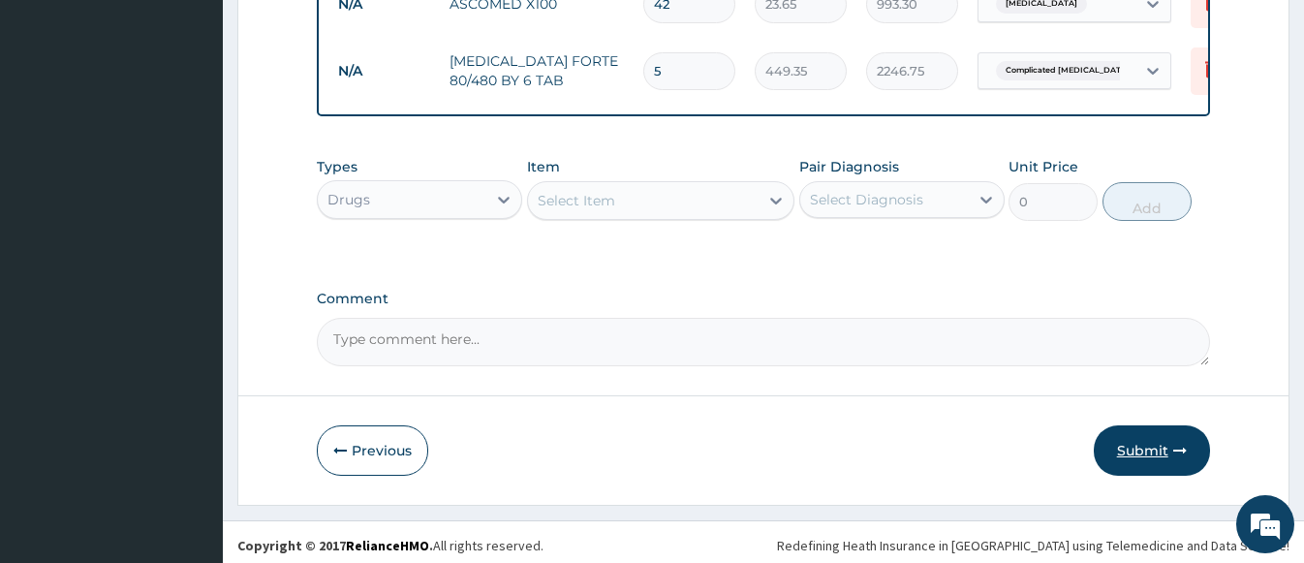
type input "5"
click at [1159, 439] on button "Submit" at bounding box center [1152, 450] width 116 height 50
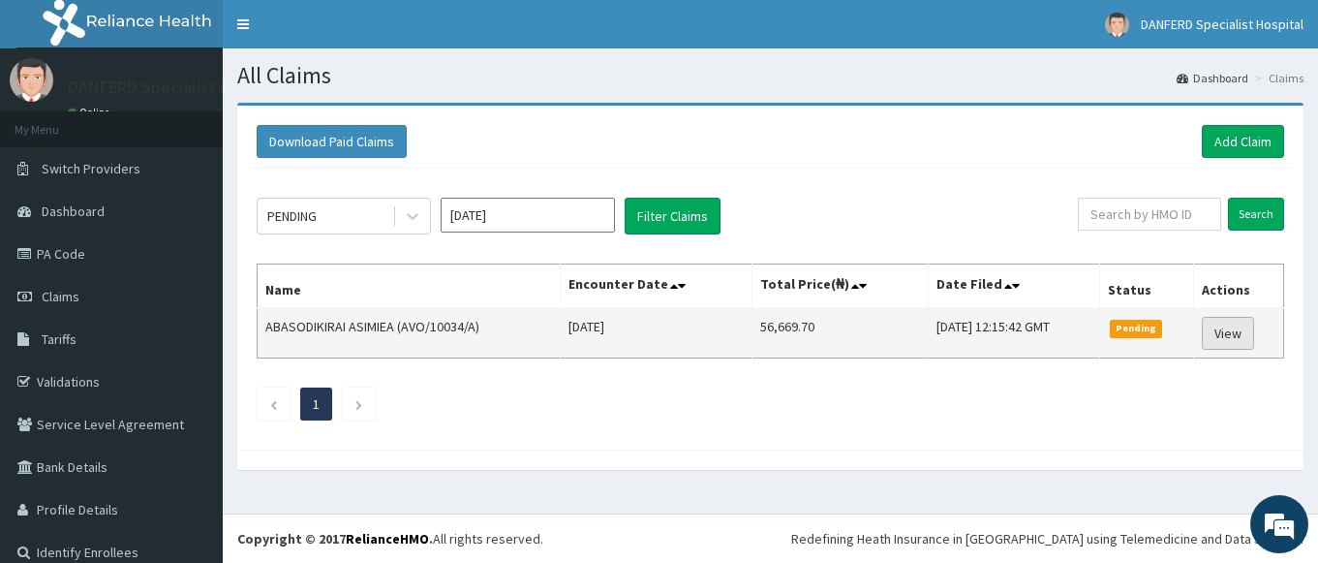
click at [1214, 329] on link "View" at bounding box center [1228, 333] width 52 height 33
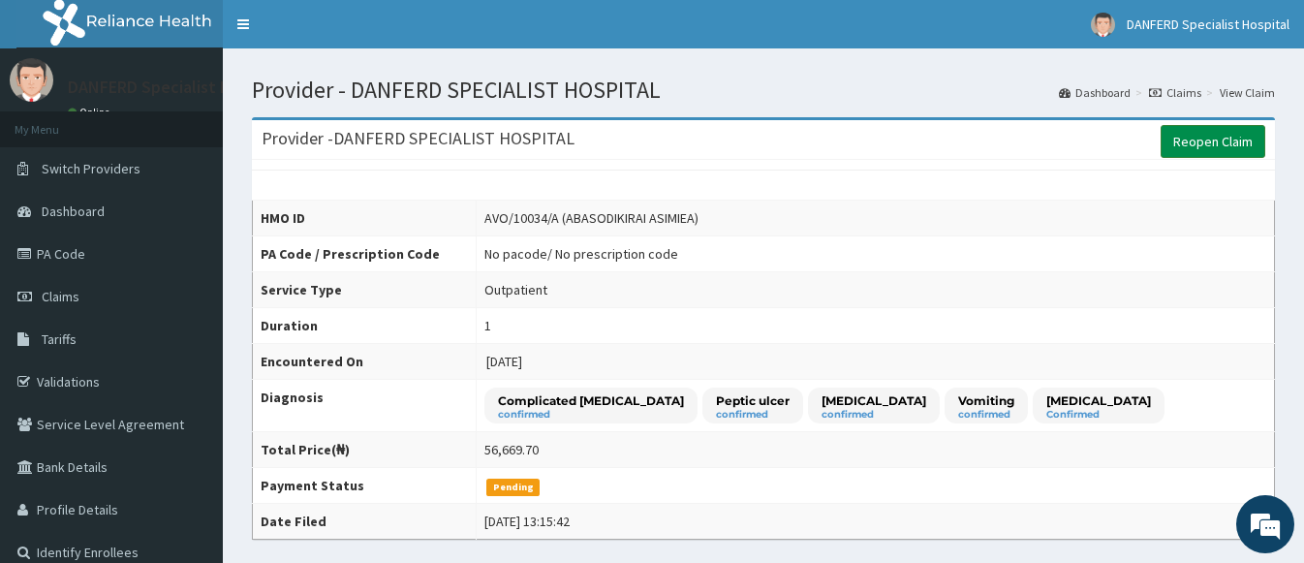
click at [1244, 139] on link "Reopen Claim" at bounding box center [1212, 141] width 105 height 33
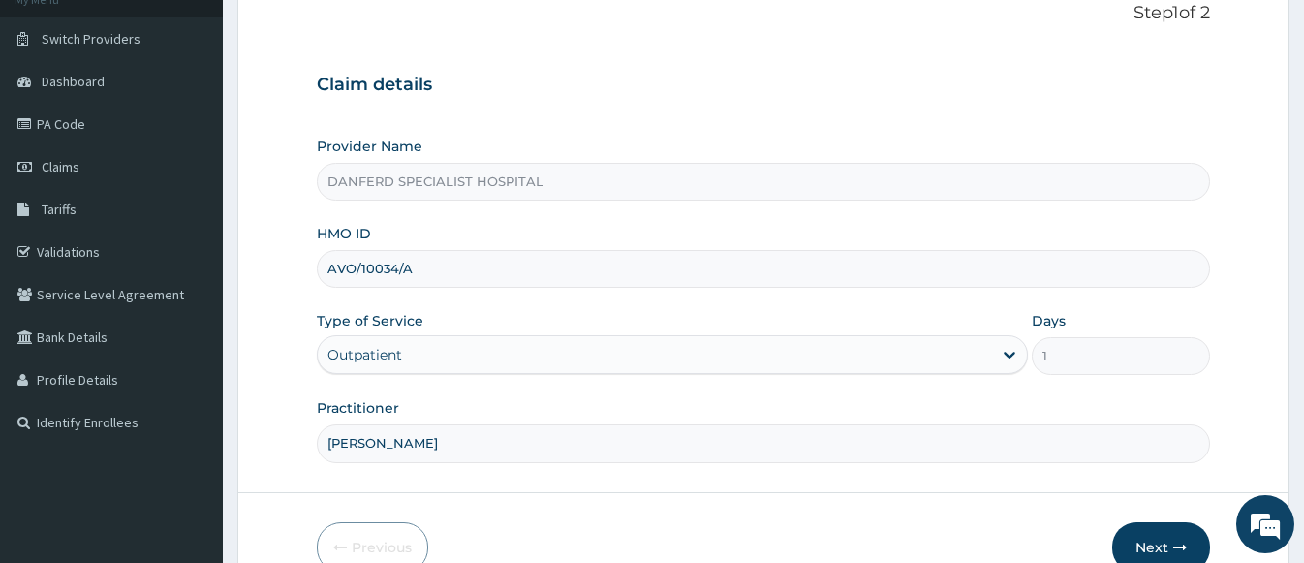
scroll to position [233, 0]
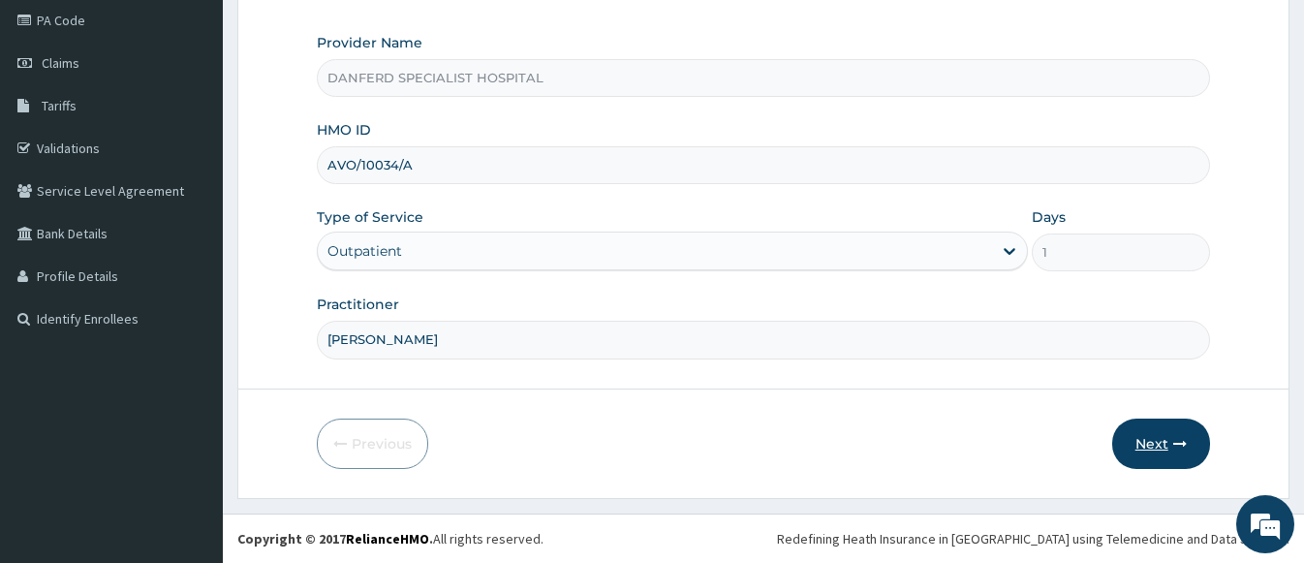
click at [1164, 445] on button "Next" at bounding box center [1161, 443] width 98 height 50
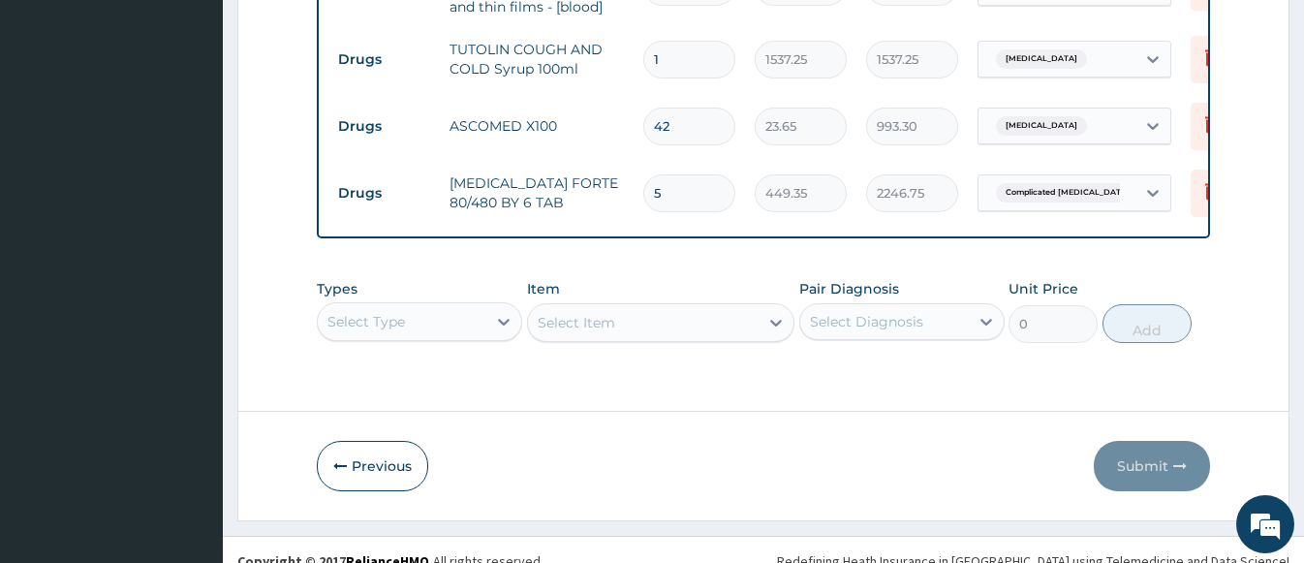
scroll to position [1686, 0]
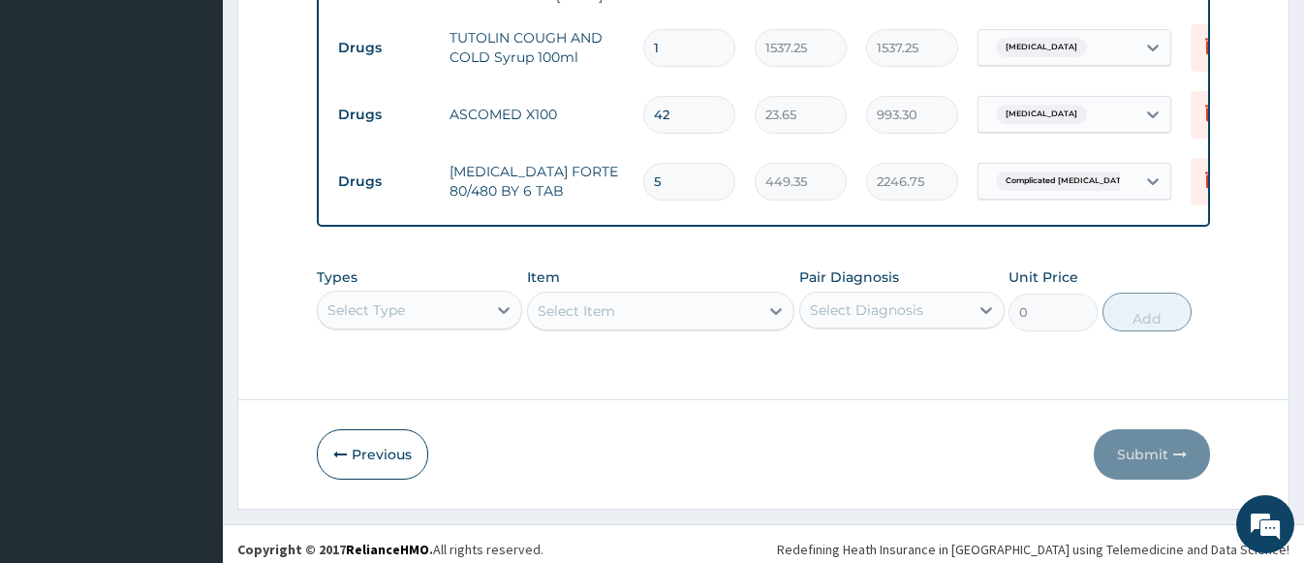
click at [404, 312] on div "Types Select Type Item Select Item Pair Diagnosis Select Diagnosis Unit Price 0…" at bounding box center [763, 299] width 892 height 83
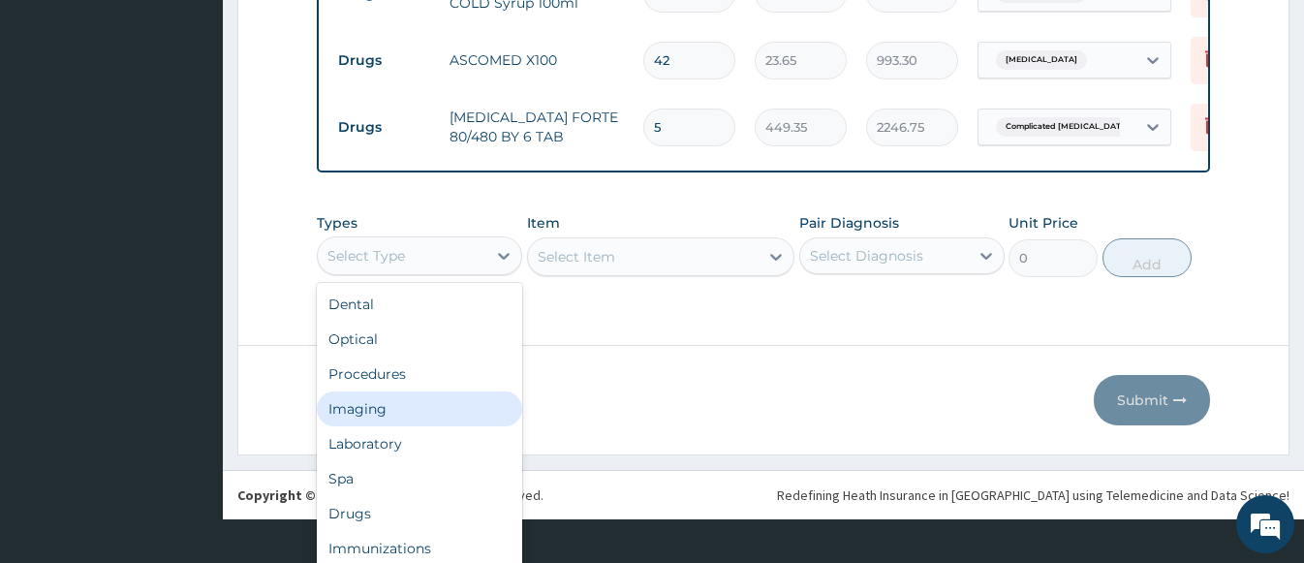
scroll to position [0, 0]
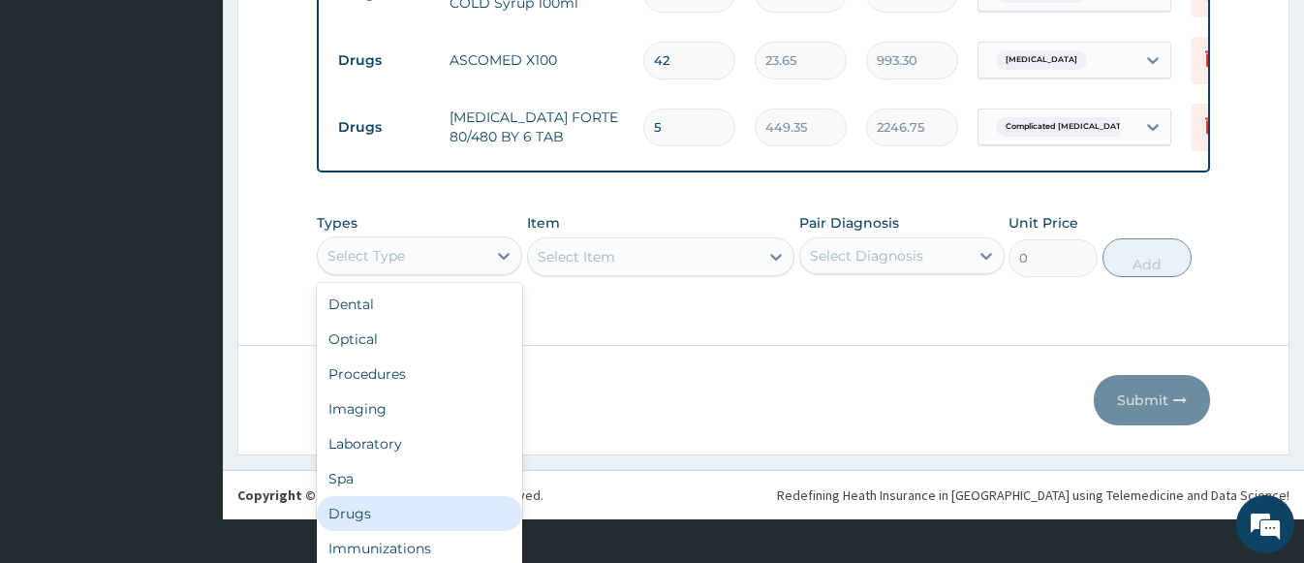
drag, startPoint x: 376, startPoint y: 515, endPoint x: 384, endPoint y: 479, distance: 36.7
click at [376, 513] on div "Drugs" at bounding box center [419, 513] width 205 height 35
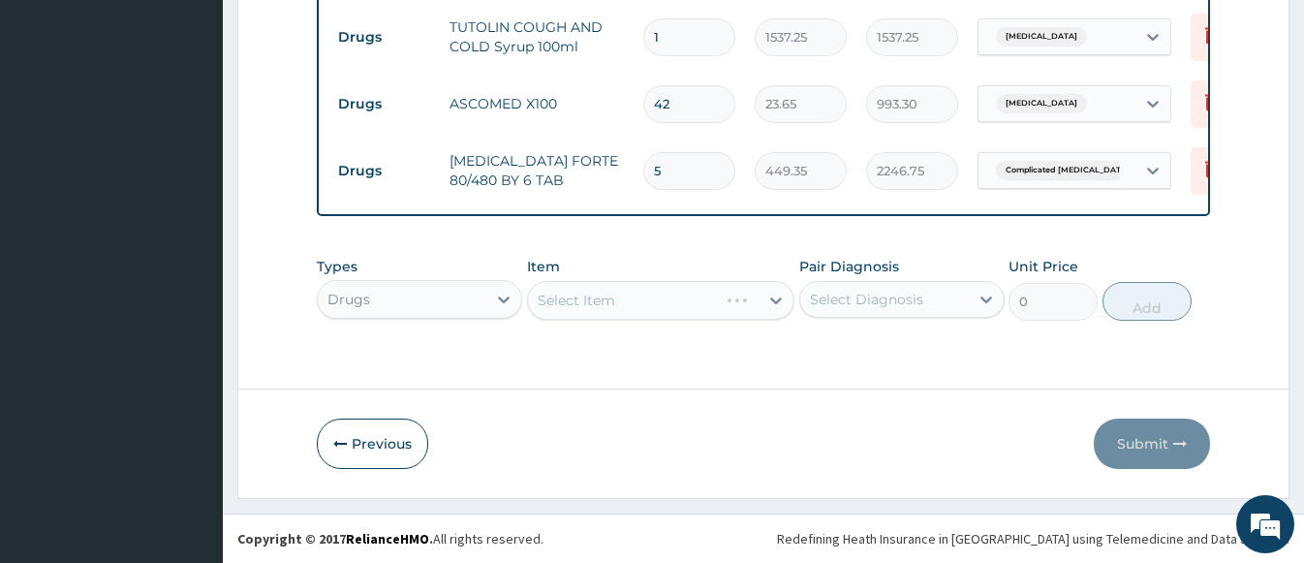
click at [577, 297] on div "Select Item" at bounding box center [660, 300] width 267 height 39
click at [540, 289] on div "Select Item" at bounding box center [660, 300] width 267 height 39
click at [541, 297] on div "Select Item" at bounding box center [660, 300] width 267 height 39
click at [541, 297] on div "Select Item" at bounding box center [576, 300] width 77 height 19
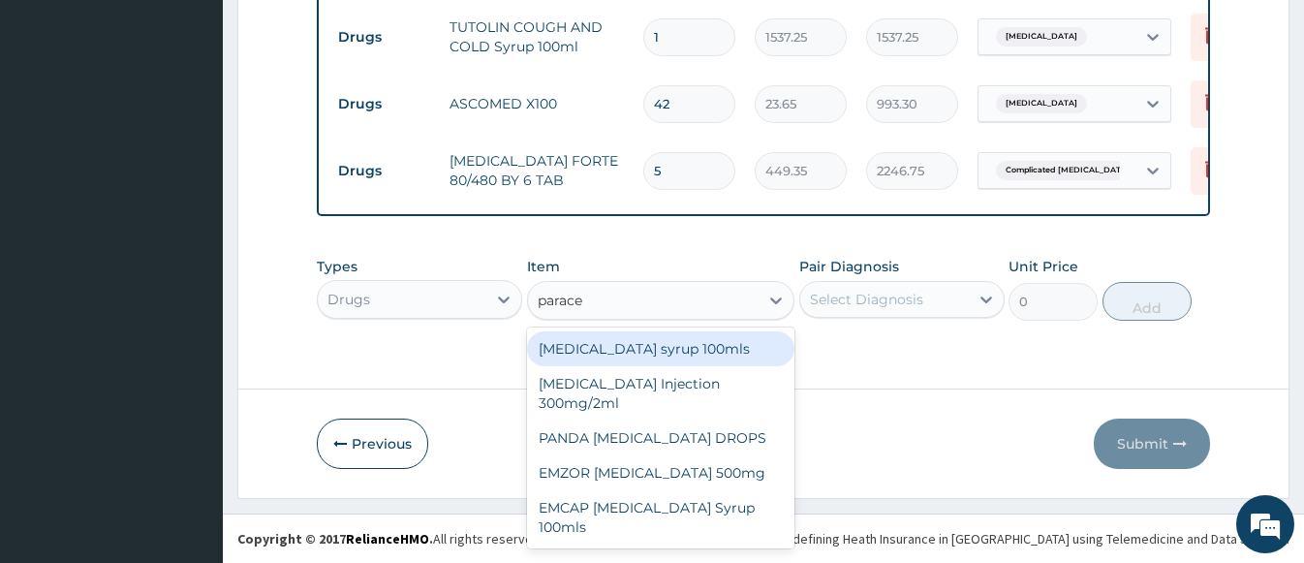
type input "paracet"
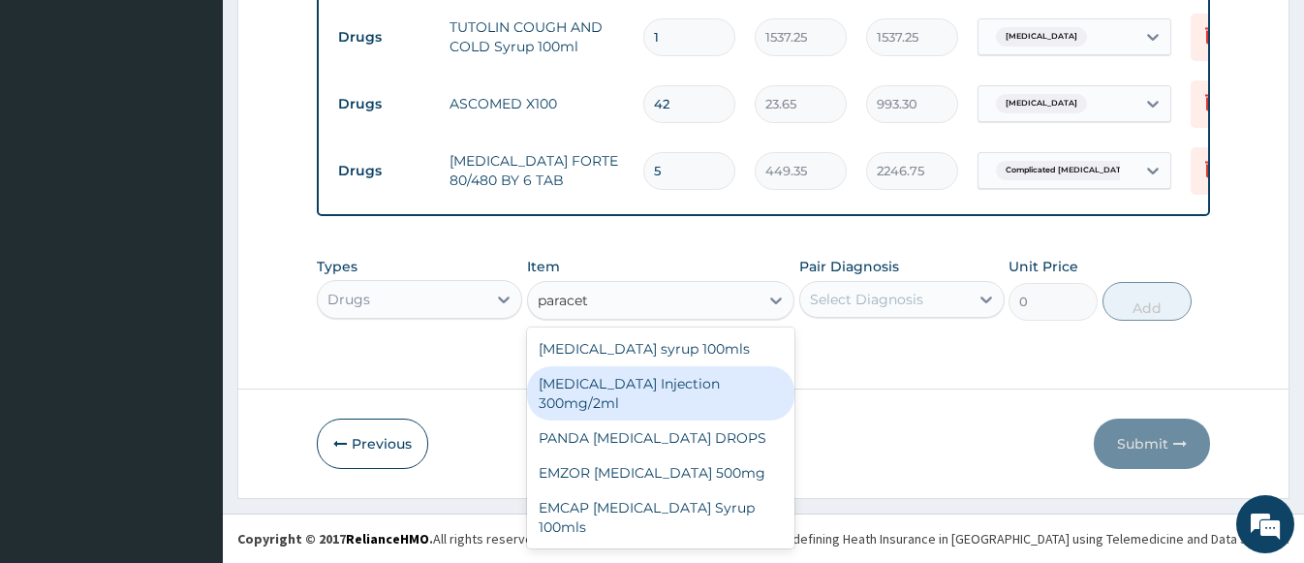
click at [631, 392] on div "PARACETAMOL Injection 300mg/2ml" at bounding box center [660, 393] width 267 height 54
type input "260.15"
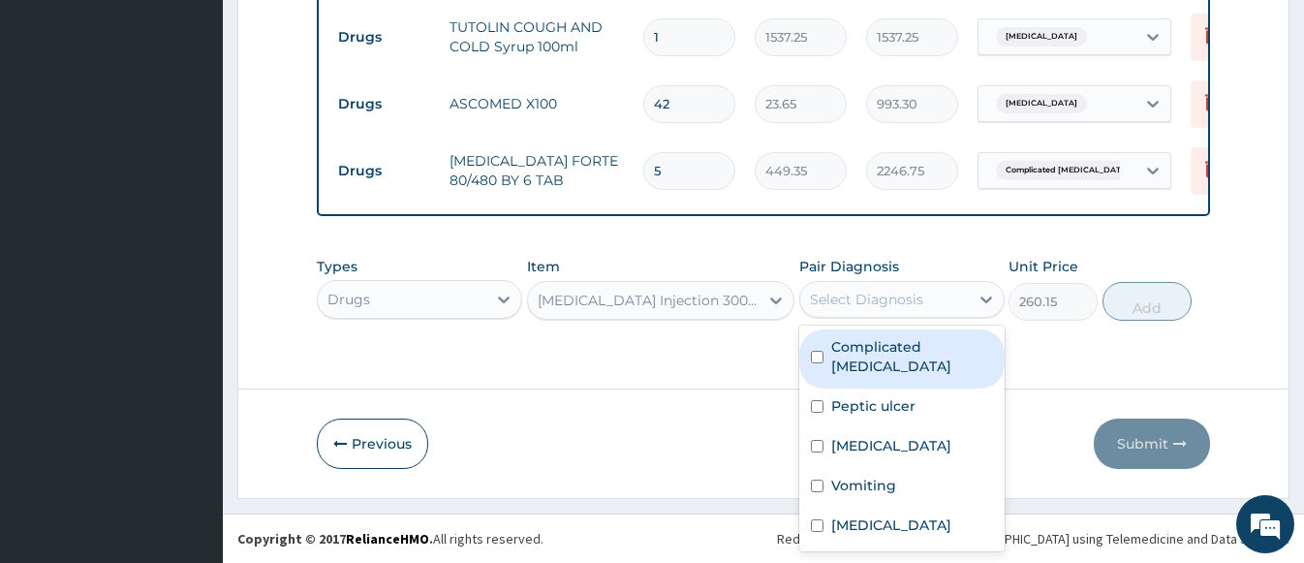
click at [870, 301] on div "Select Diagnosis" at bounding box center [866, 299] width 113 height 19
click at [912, 347] on label "Complicated malaria" at bounding box center [912, 356] width 162 height 39
checkbox input "true"
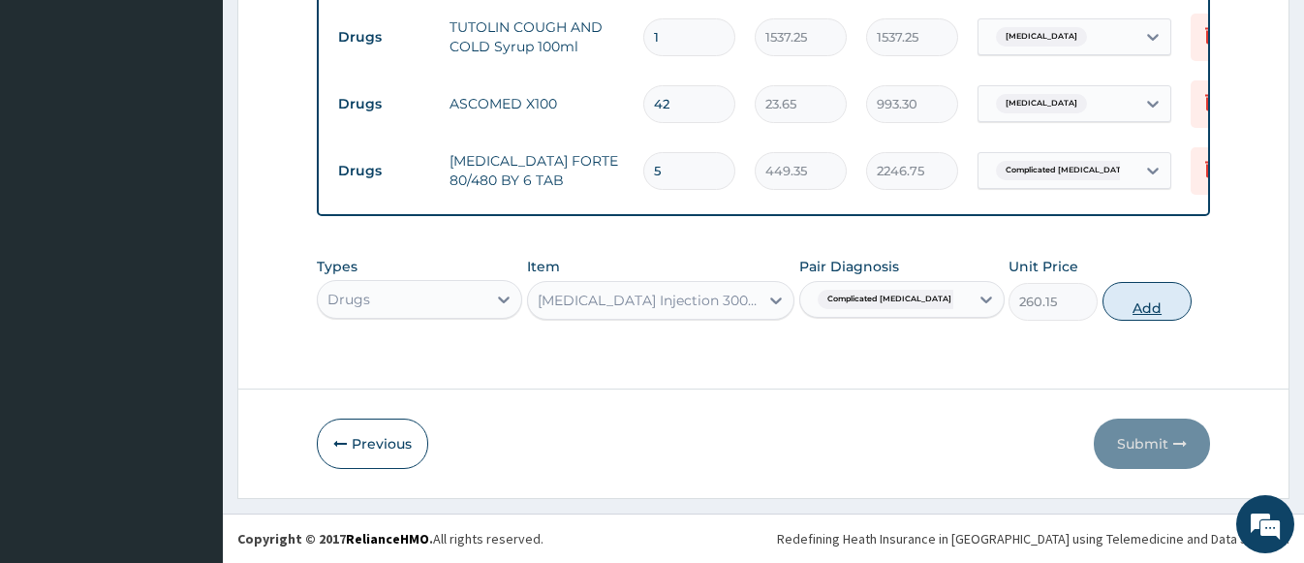
click at [1137, 300] on button "Add" at bounding box center [1146, 301] width 89 height 39
type input "0"
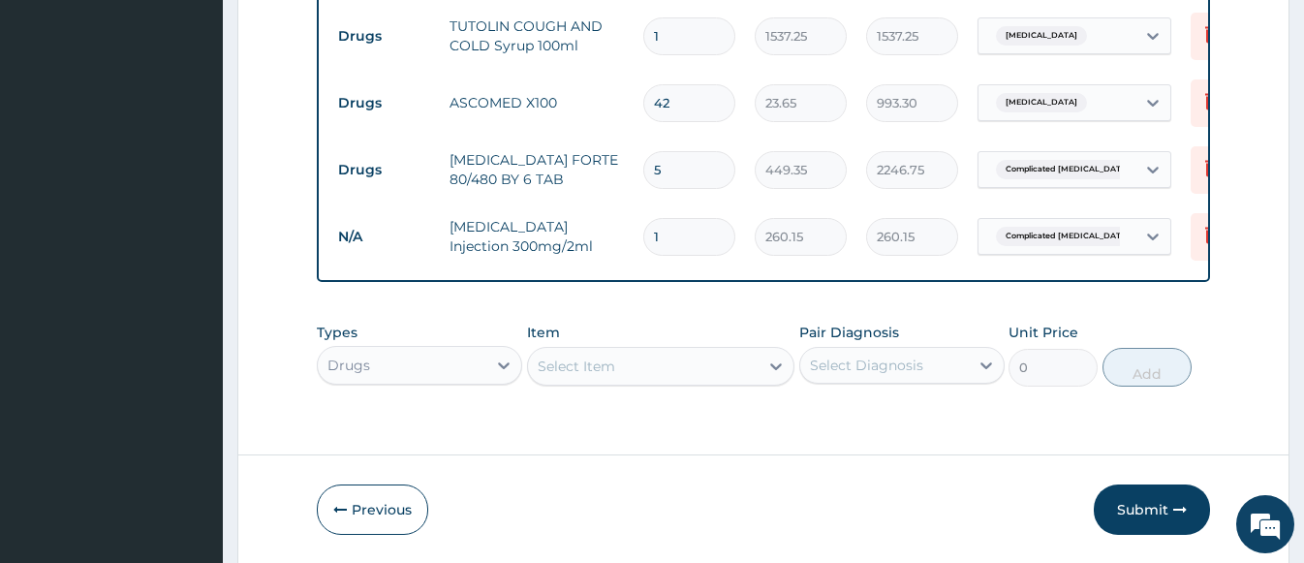
drag, startPoint x: 666, startPoint y: 226, endPoint x: 629, endPoint y: 226, distance: 37.8
click at [629, 226] on tr "N/A PARACETAMOL Injection 300mg/2ml 1 260.15 260.15 Complicated malaria Delete" at bounding box center [802, 236] width 949 height 67
type input "2"
type input "520.30"
type input "2"
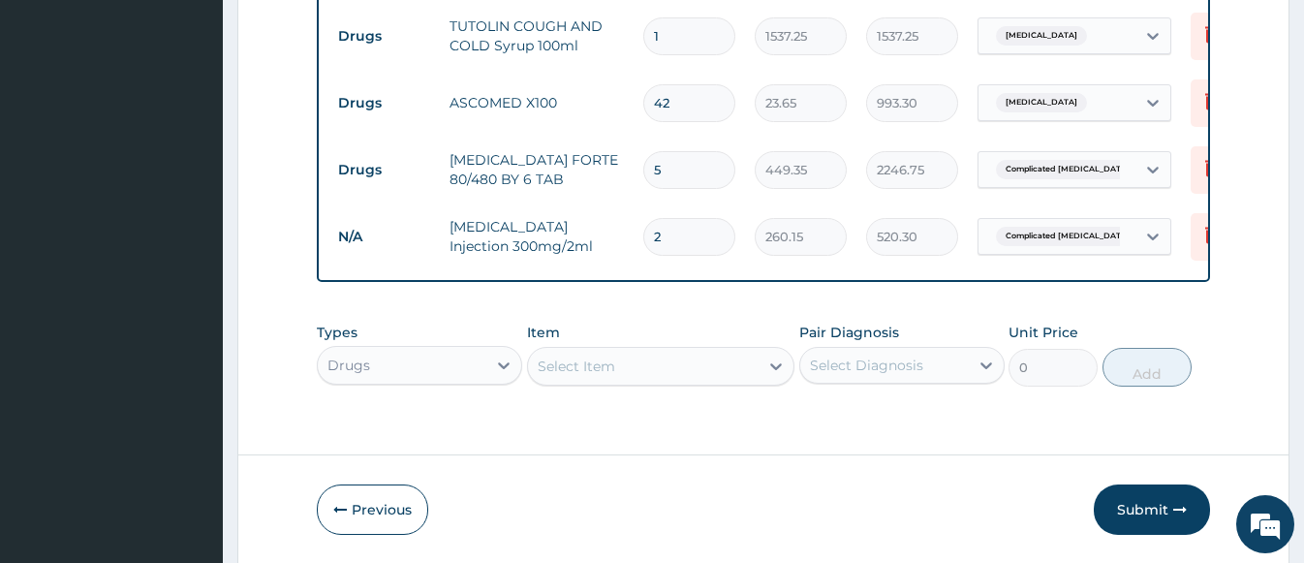
click at [554, 362] on div "Select Item" at bounding box center [660, 366] width 267 height 39
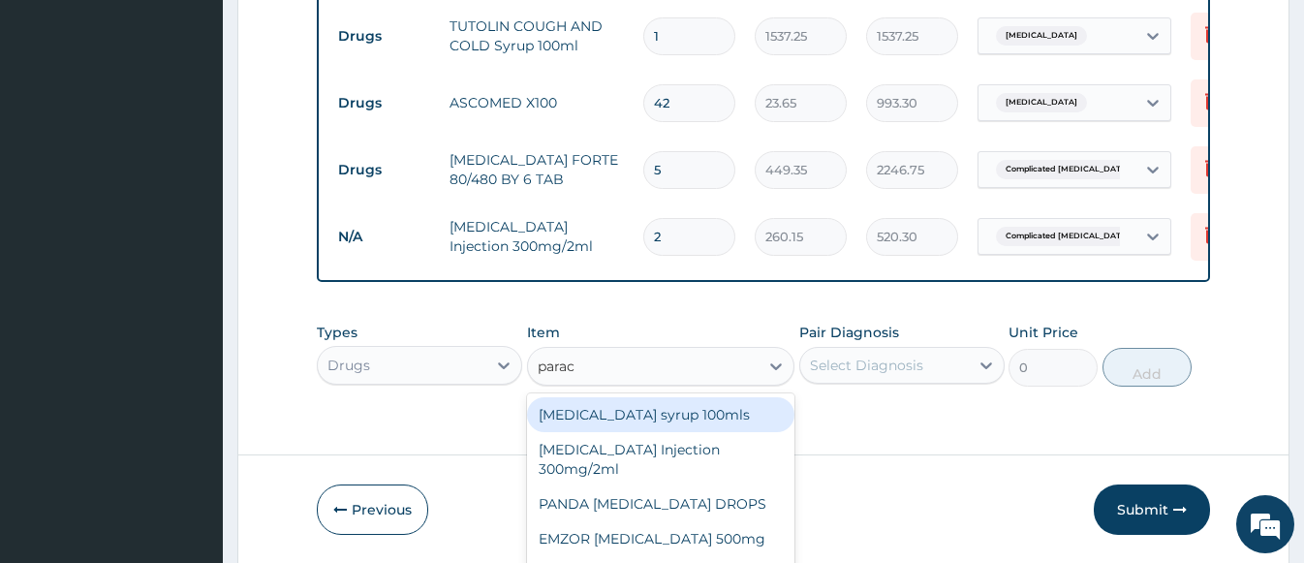
scroll to position [1753, 0]
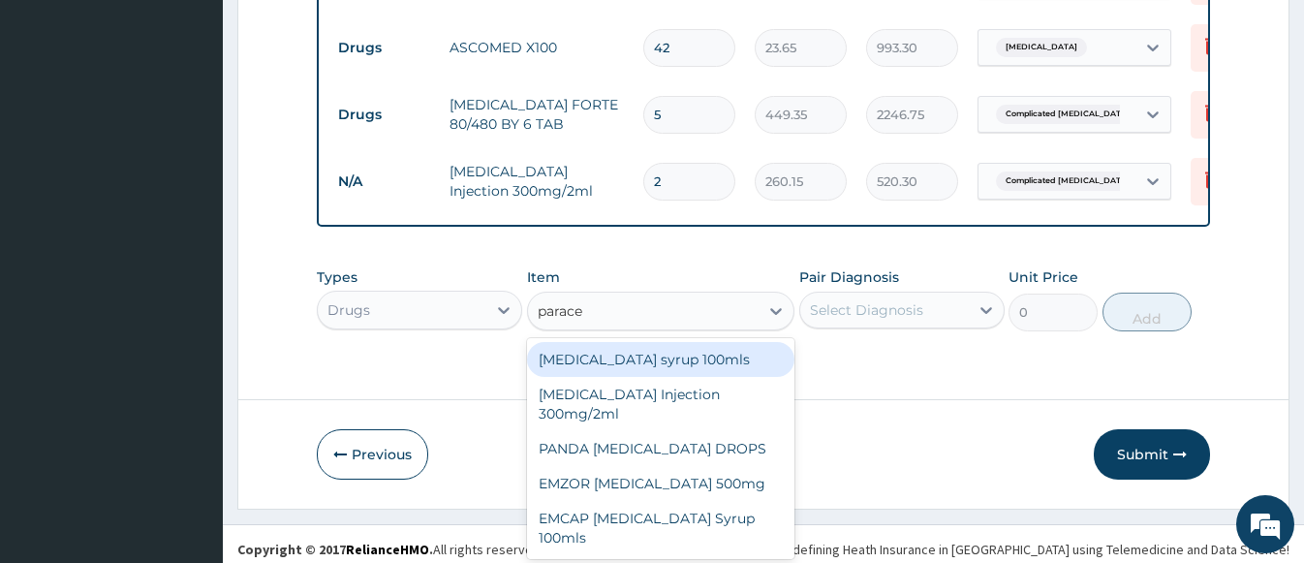
type input "paracet"
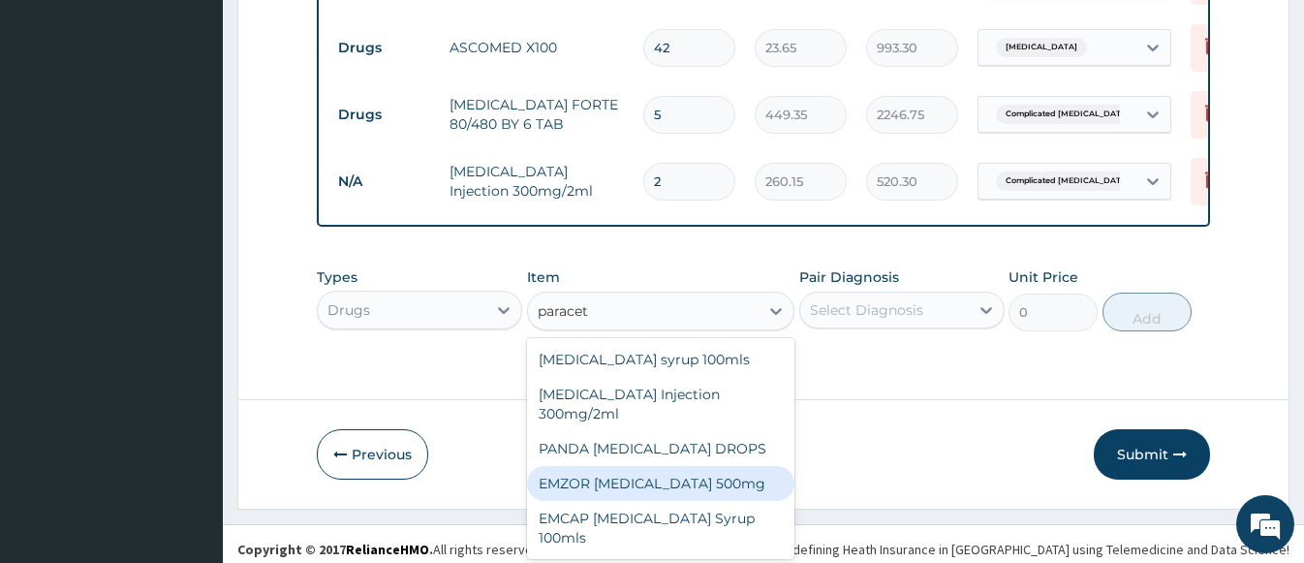
click at [670, 482] on div "EMZOR PARACETAMOL 500mg" at bounding box center [660, 483] width 267 height 35
type input "23.65"
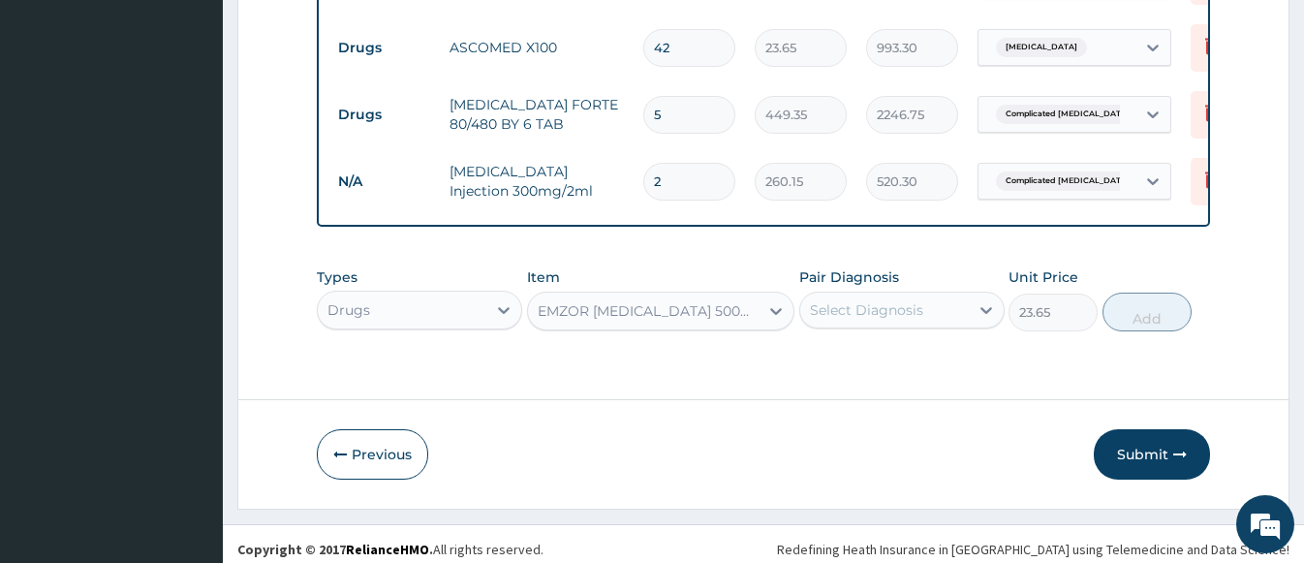
click at [873, 310] on div "Select Diagnosis" at bounding box center [866, 309] width 113 height 19
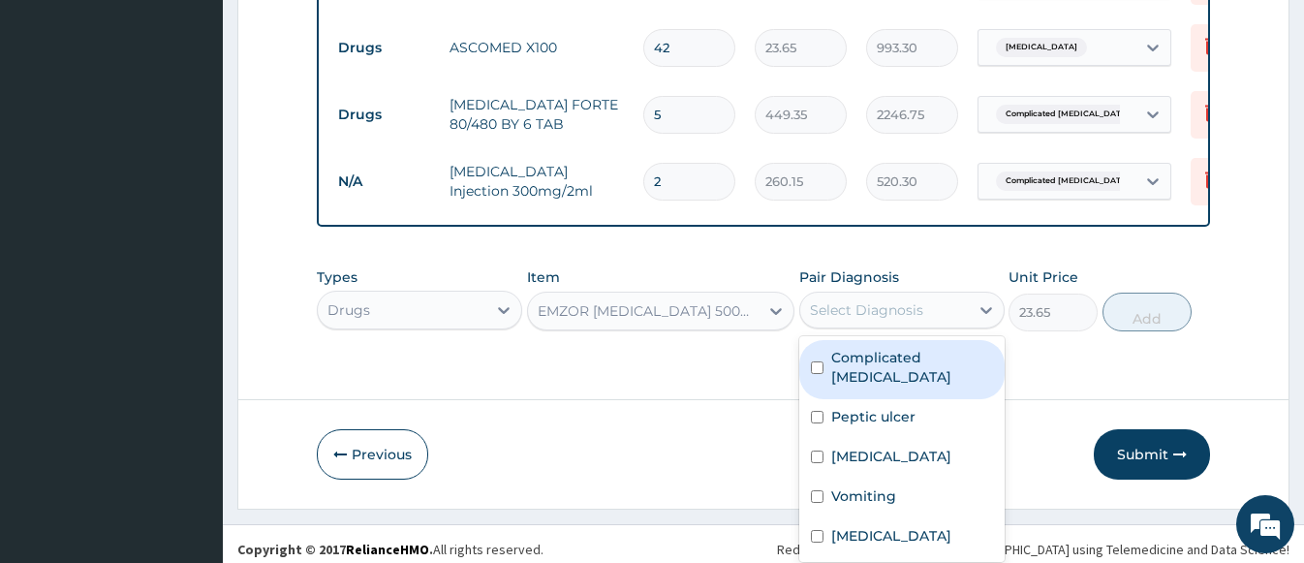
click at [901, 356] on label "Complicated malaria" at bounding box center [912, 367] width 162 height 39
checkbox input "true"
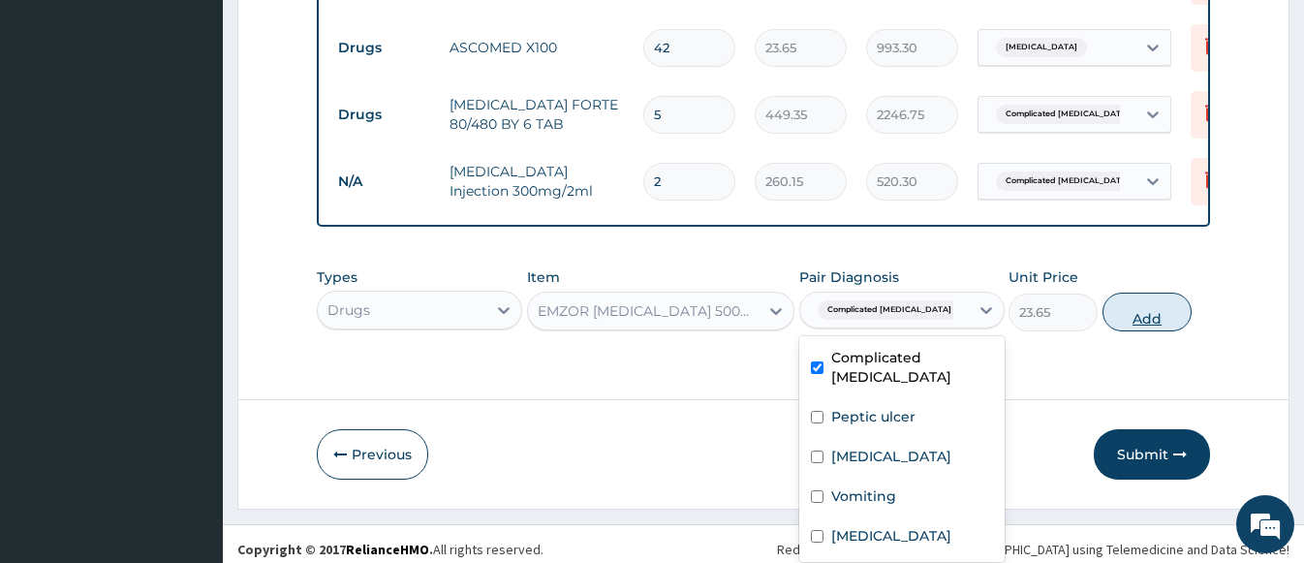
click at [1140, 305] on button "Add" at bounding box center [1146, 312] width 89 height 39
type input "0"
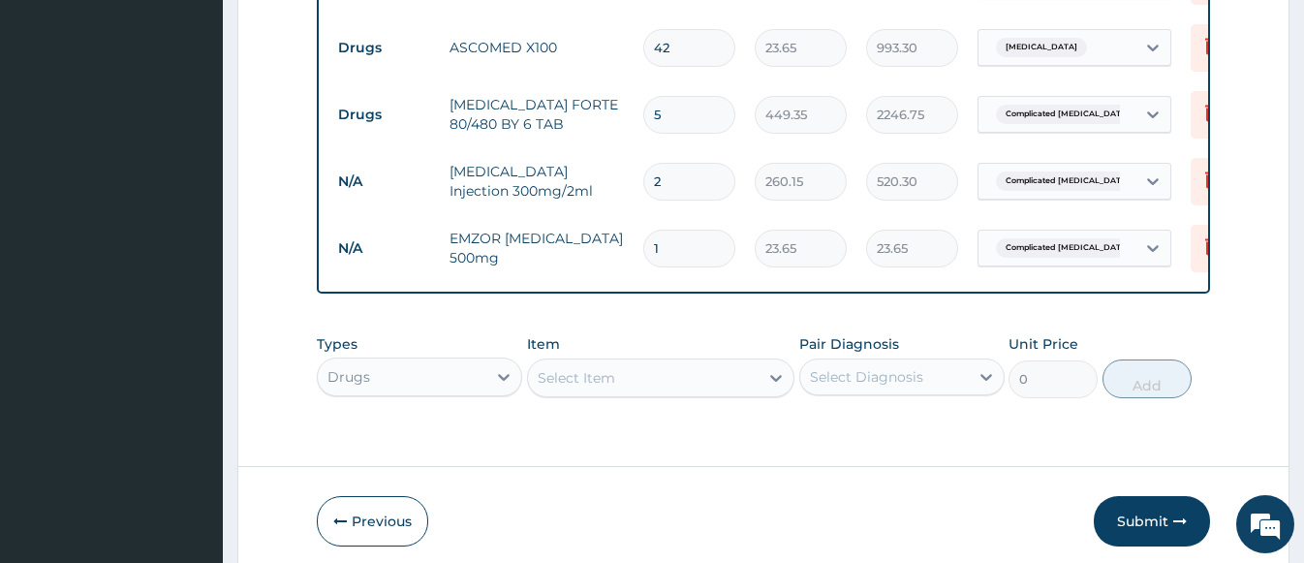
type input "18"
type input "425.70"
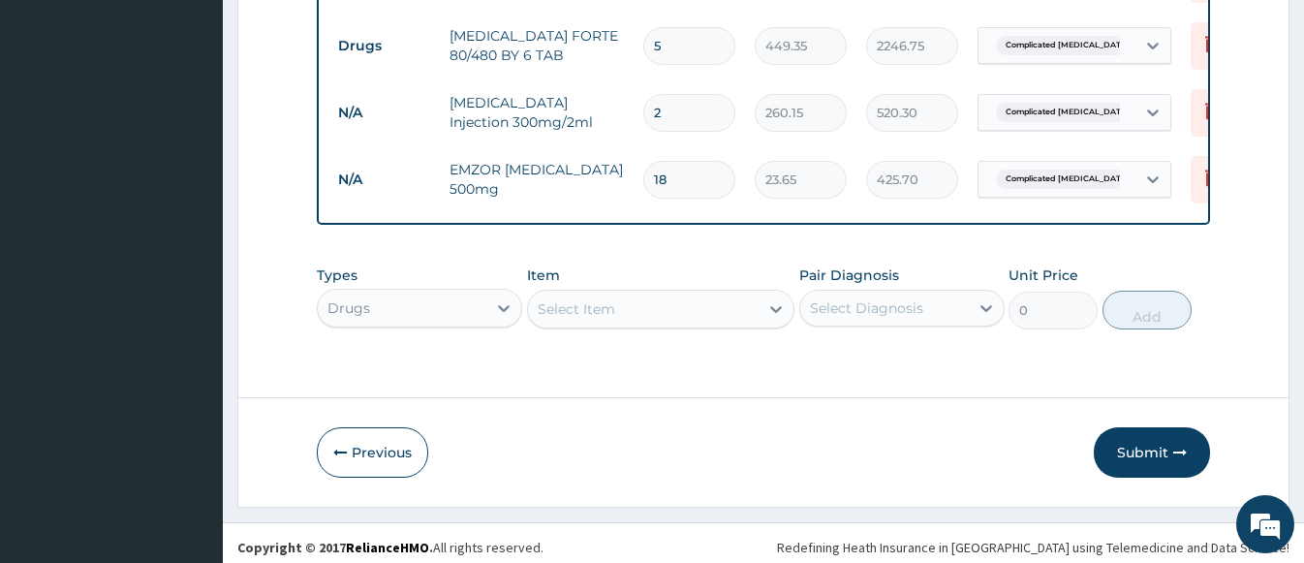
scroll to position [1832, 0]
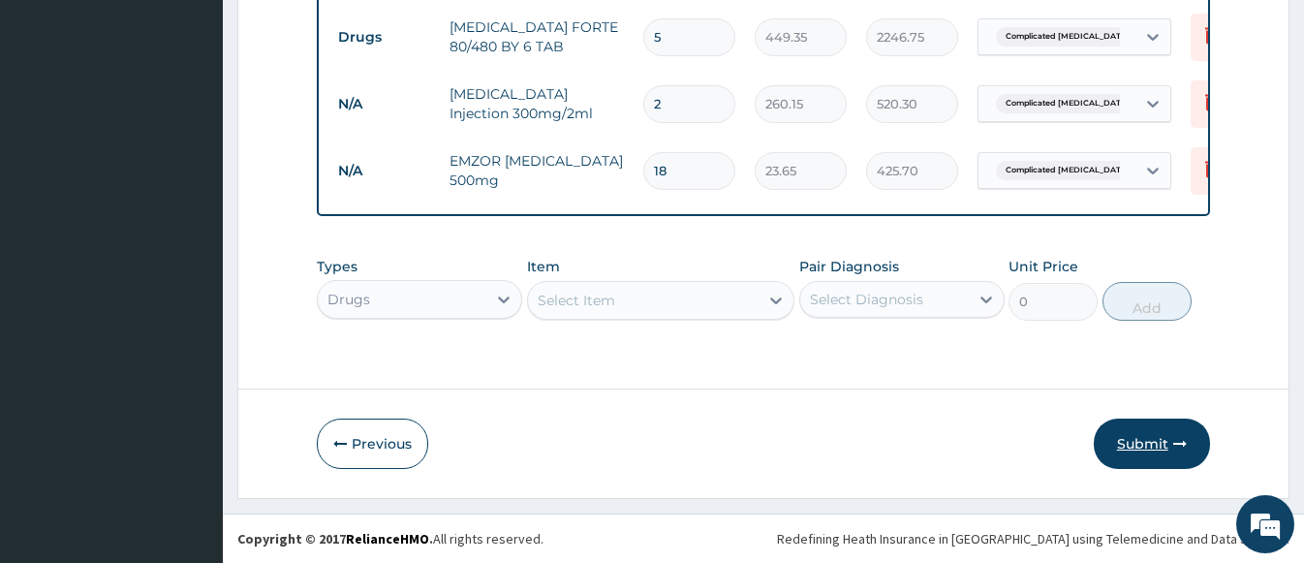
type input "18"
drag, startPoint x: 1147, startPoint y: 438, endPoint x: 1136, endPoint y: 427, distance: 15.1
click at [1147, 437] on button "Submit" at bounding box center [1152, 443] width 116 height 50
